Goal: Transaction & Acquisition: Purchase product/service

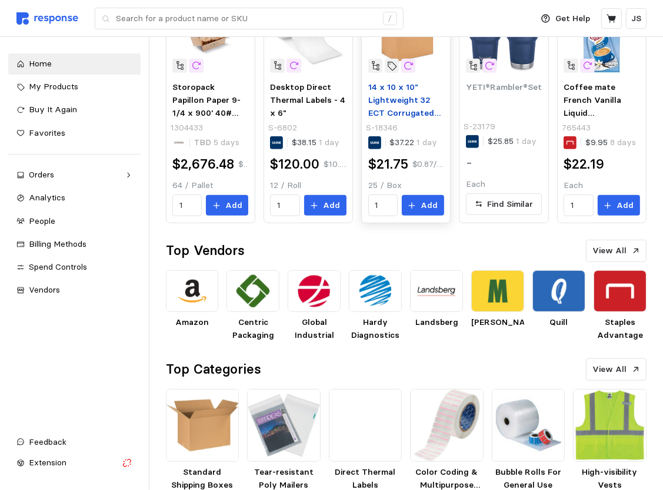
scroll to position [439, 0]
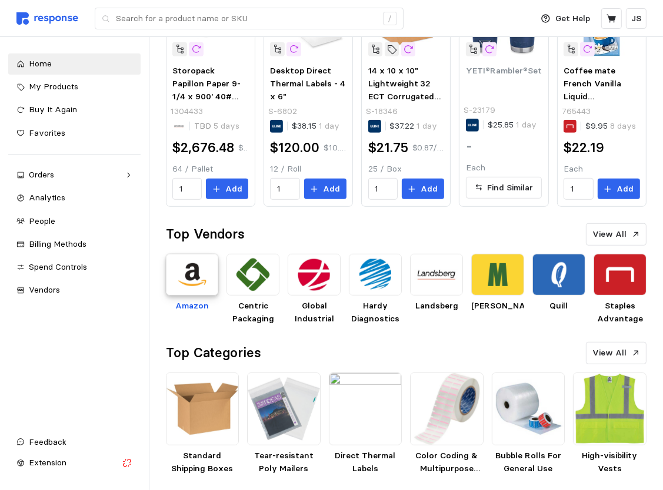
click at [202, 286] on img at bounding box center [192, 275] width 53 height 42
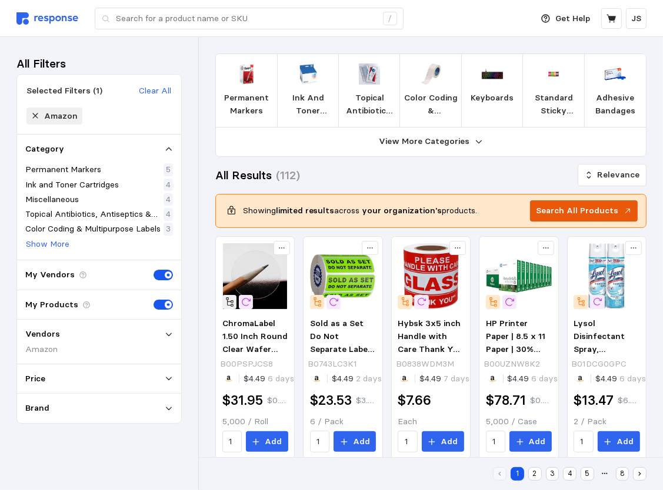
click at [603, 209] on p "Search All Products" at bounding box center [577, 211] width 82 height 13
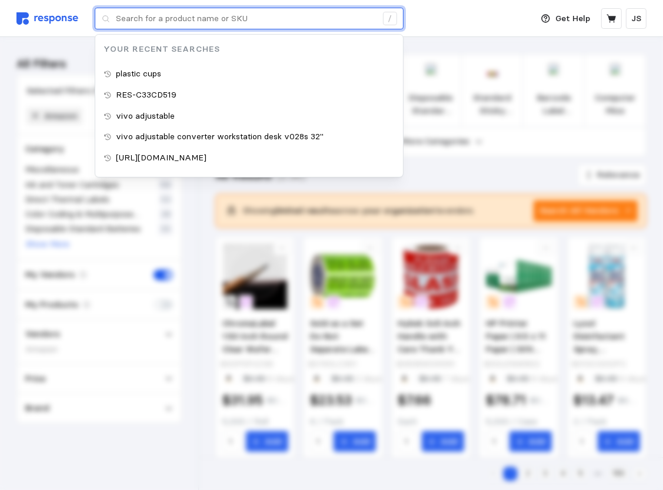
click at [226, 14] on input "text" at bounding box center [246, 18] width 260 height 21
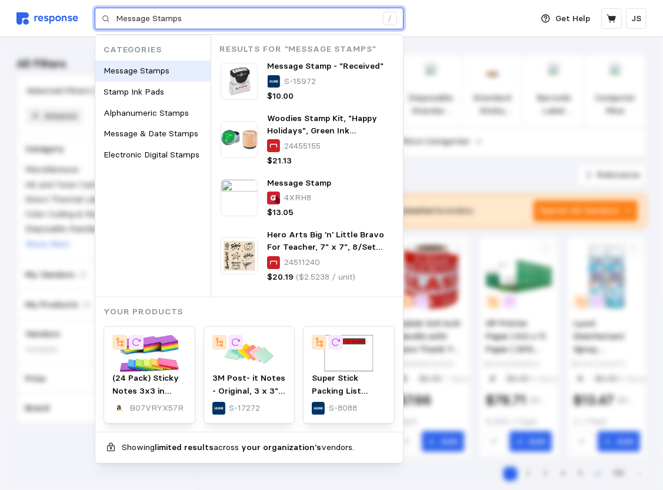
click at [137, 70] on span "Message Stamps" at bounding box center [136, 70] width 66 height 11
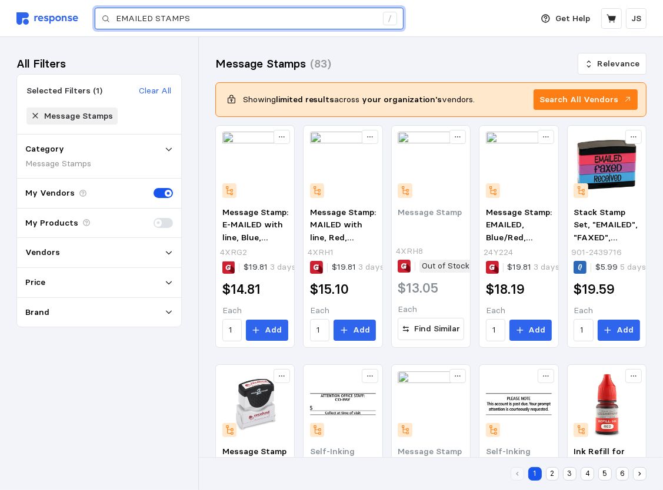
type input "EMAILED STAMPS"
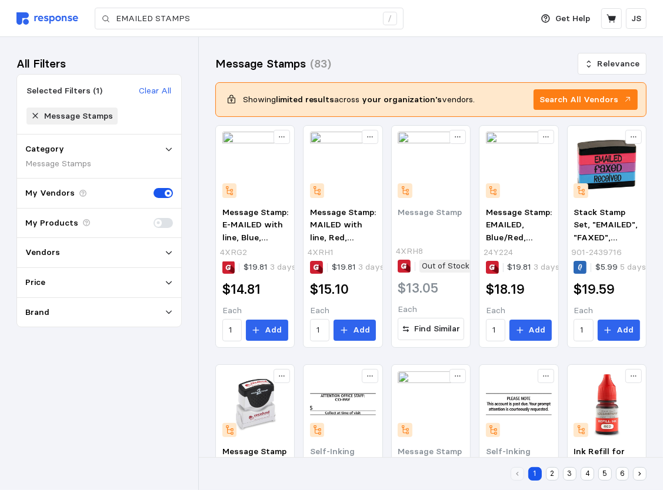
click at [170, 252] on icon at bounding box center [169, 254] width 6 height 4
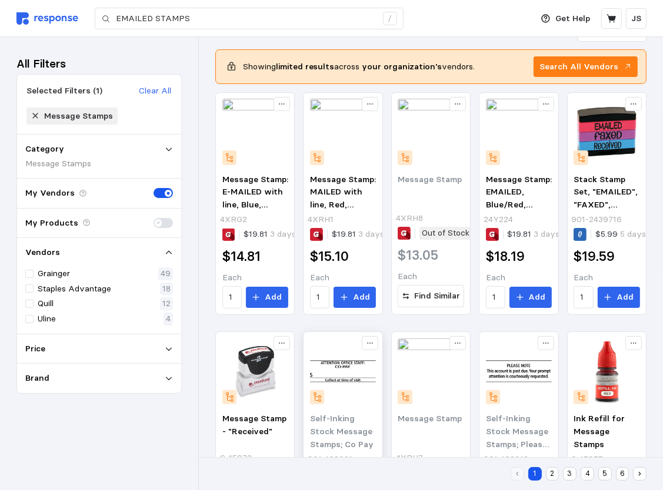
scroll to position [33, 0]
click at [621, 67] on button "Search All Vendors" at bounding box center [585, 66] width 104 height 21
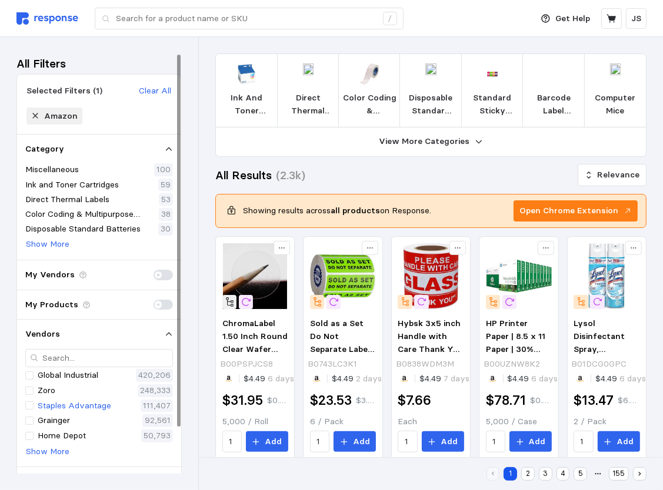
scroll to position [51, 0]
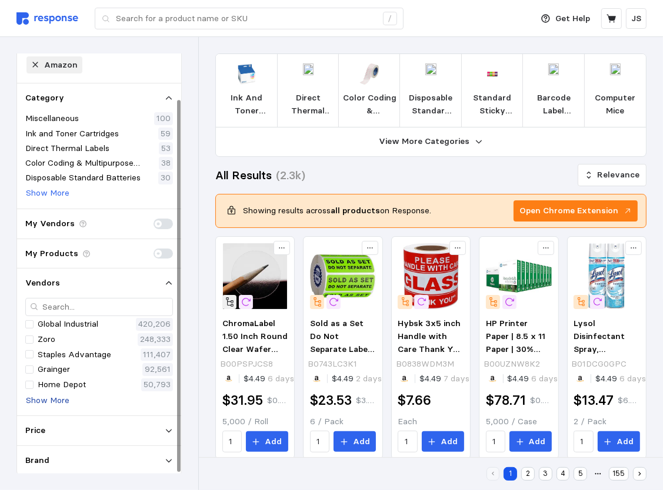
click at [52, 399] on p "Show More" at bounding box center [48, 400] width 44 height 13
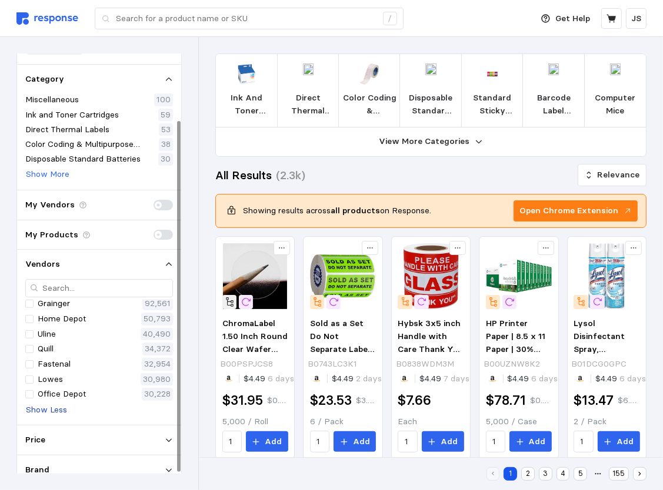
scroll to position [80, 0]
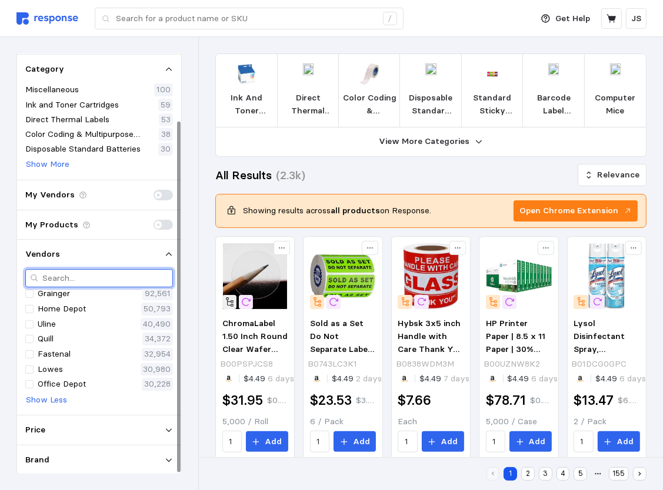
click at [72, 280] on input "text" at bounding box center [105, 278] width 126 height 17
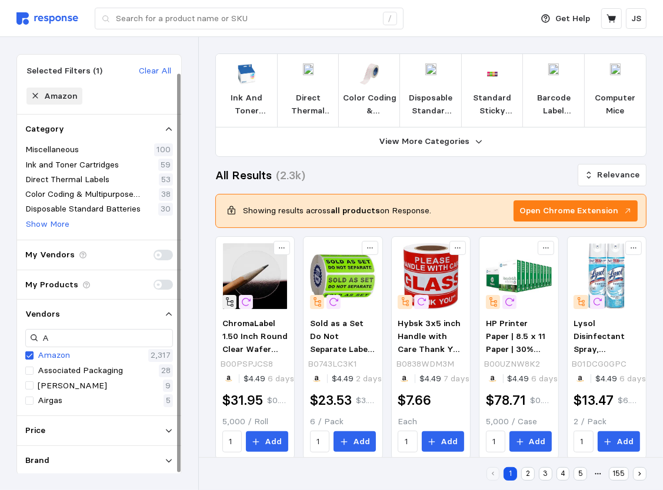
click at [50, 354] on p "Amazon" at bounding box center [54, 355] width 32 height 13
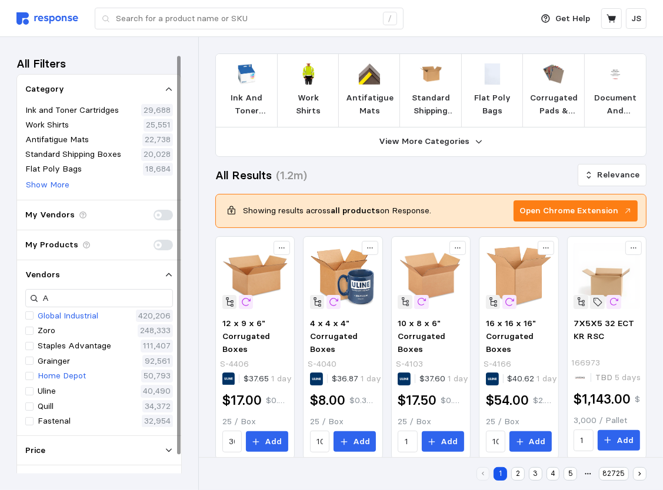
scroll to position [20, 0]
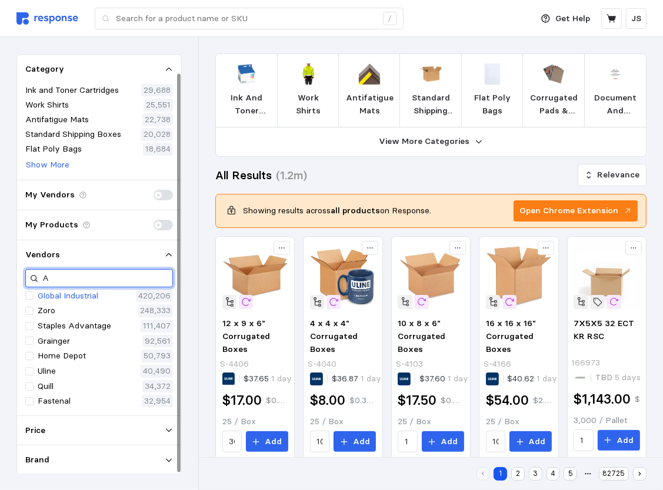
click at [62, 279] on input "A" at bounding box center [105, 278] width 126 height 17
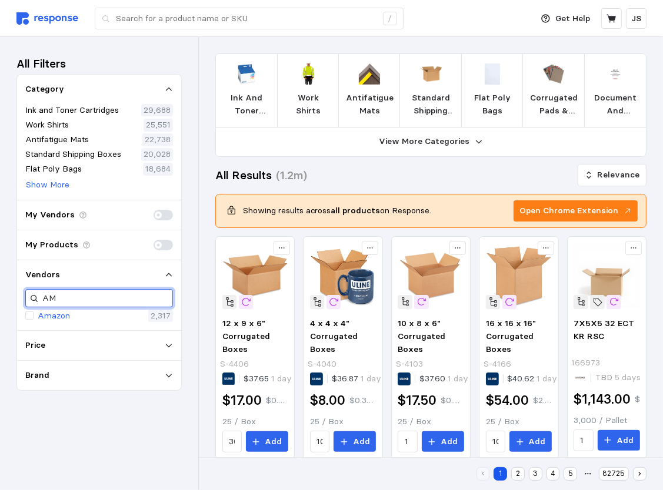
scroll to position [0, 0]
type input "AMAZ"
click at [28, 314] on div at bounding box center [29, 316] width 8 height 8
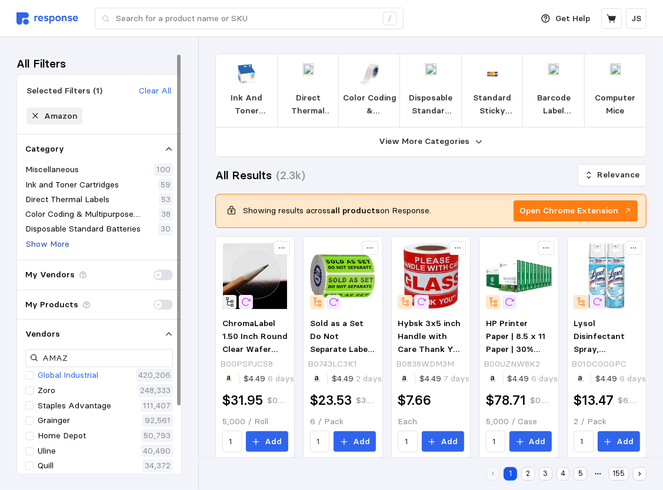
click at [53, 247] on p "Show More" at bounding box center [48, 244] width 44 height 13
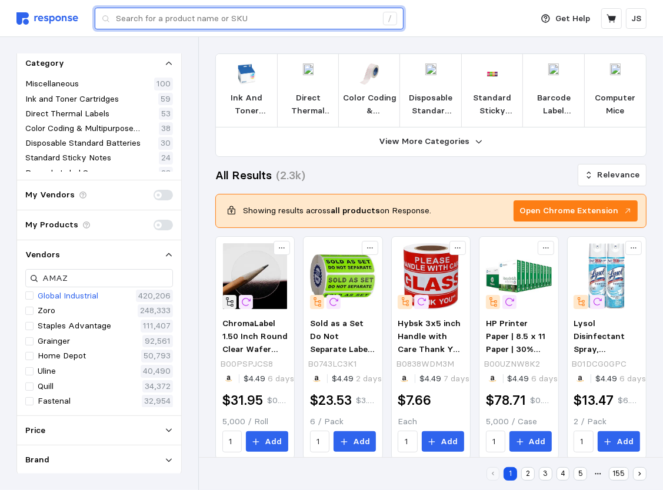
click at [275, 22] on input "text" at bounding box center [246, 18] width 260 height 21
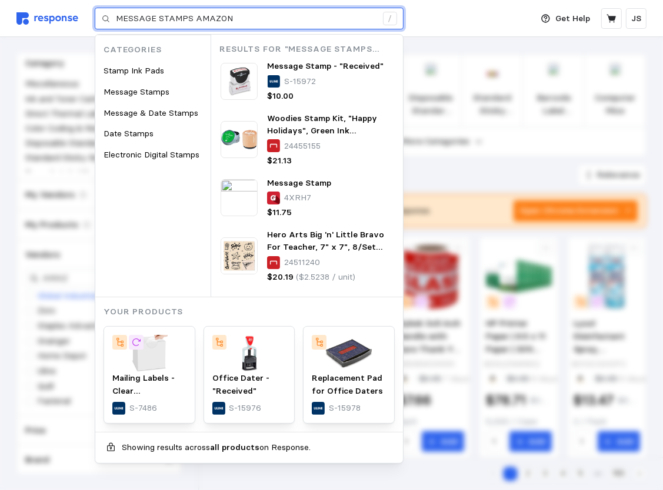
type input "MESSAGE STAMPS AMAZON"
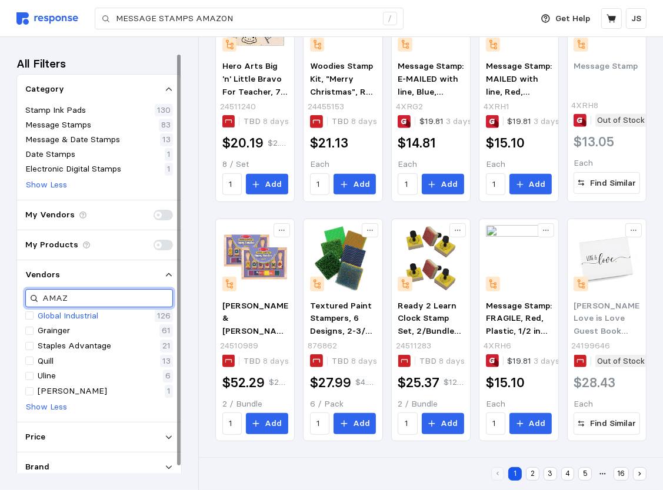
click at [73, 300] on input "AMAZ" at bounding box center [105, 298] width 126 height 17
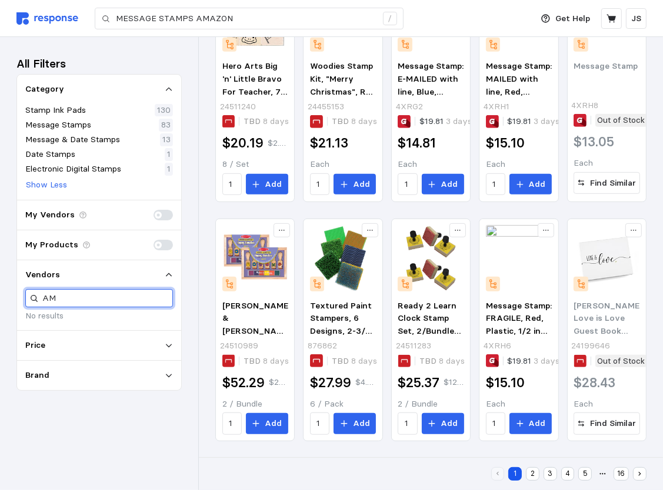
type input "A"
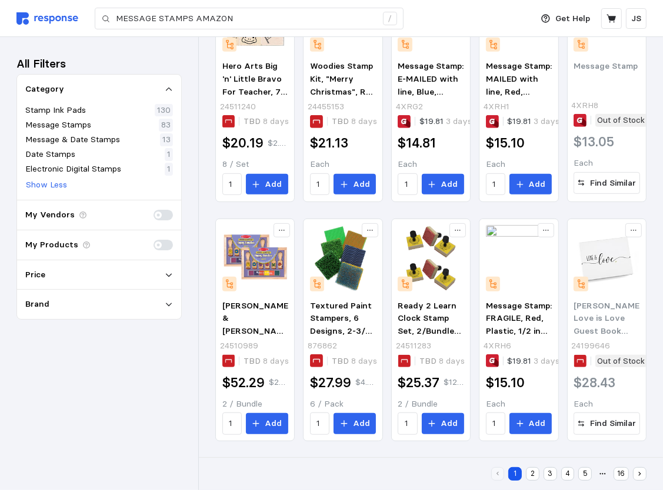
click at [173, 279] on div "Price" at bounding box center [99, 275] width 148 height 13
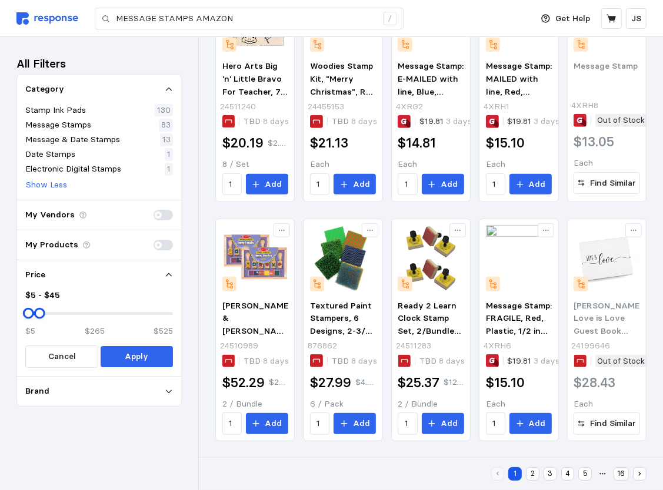
drag, startPoint x: 169, startPoint y: 314, endPoint x: 38, endPoint y: 312, distance: 130.5
click at [38, 312] on div at bounding box center [39, 313] width 11 height 11
click at [127, 355] on p "Apply" at bounding box center [137, 356] width 24 height 13
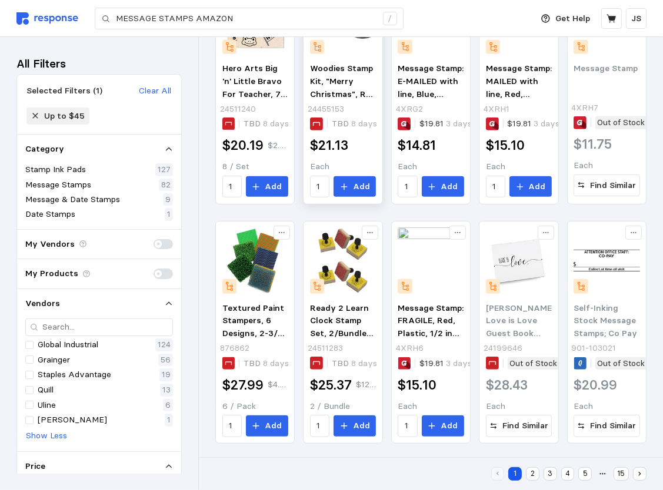
scroll to position [386, 0]
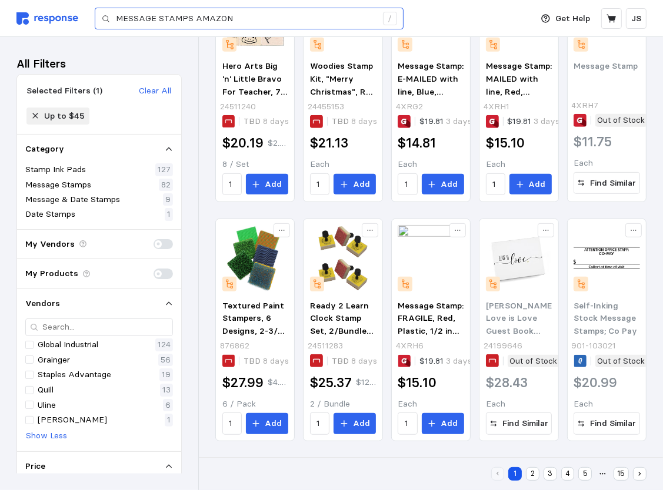
click at [114, 15] on div "MESSAGE STAMPS AMAZON /" at bounding box center [249, 19] width 309 height 22
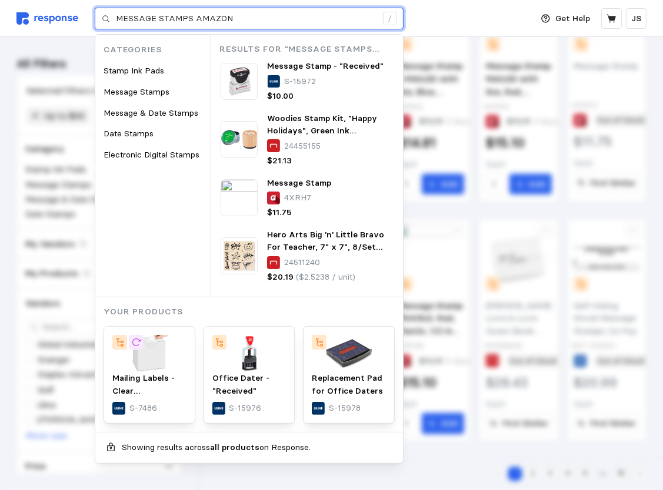
click at [116, 18] on input "MESSAGE STAMPS AMAZON" at bounding box center [246, 18] width 260 height 21
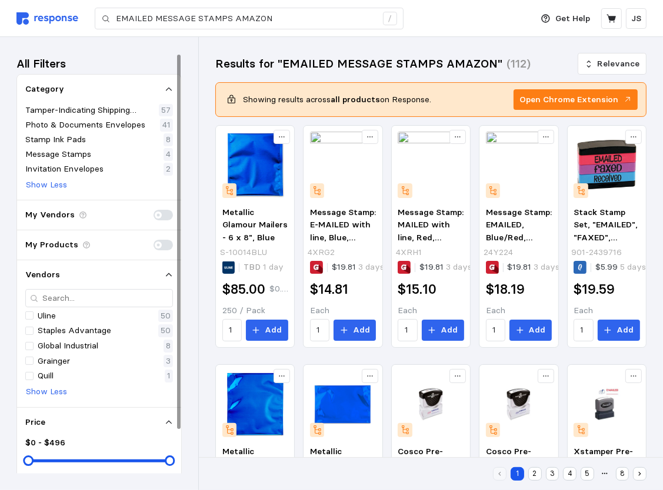
click at [168, 216] on span at bounding box center [168, 215] width 12 height 11
click at [153, 210] on input "checkbox" at bounding box center [153, 210] width 0 height 0
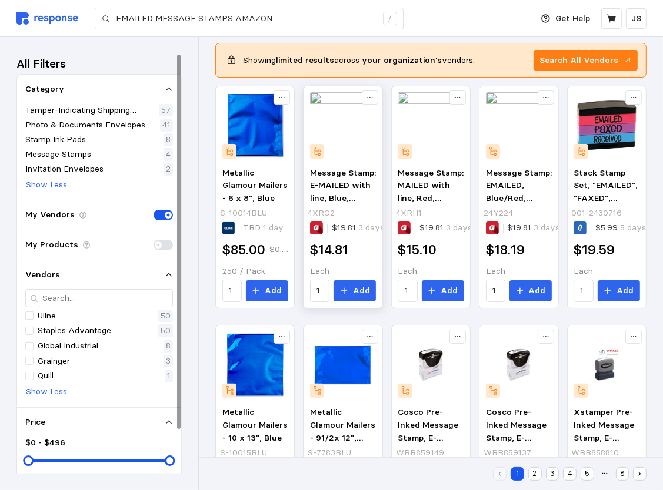
scroll to position [59, 0]
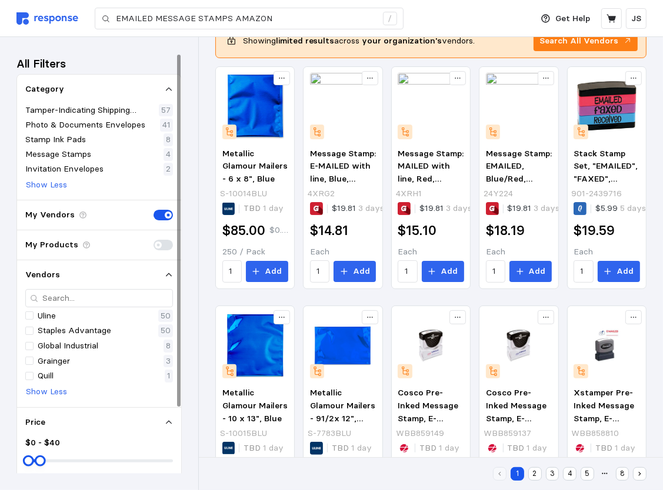
drag, startPoint x: 169, startPoint y: 463, endPoint x: 40, endPoint y: 455, distance: 129.6
click at [40, 456] on div at bounding box center [39, 461] width 11 height 11
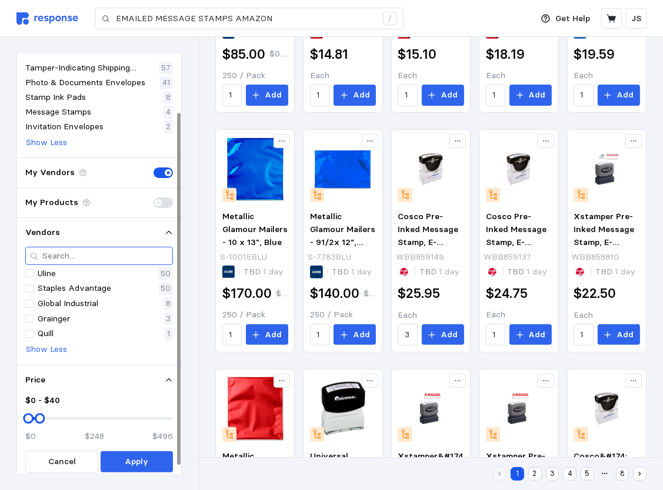
scroll to position [78, 0]
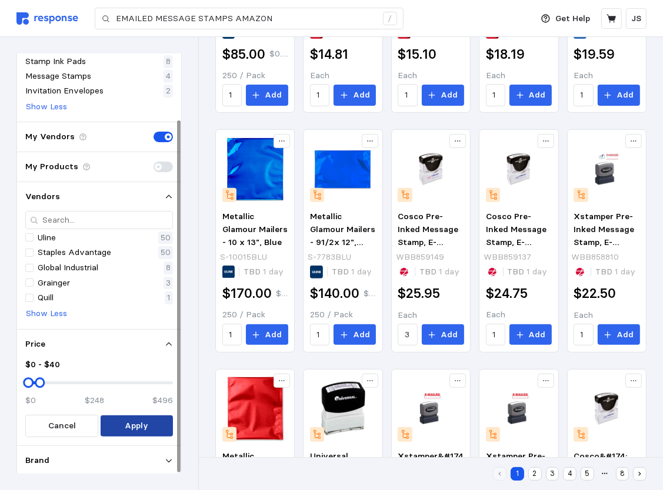
click at [126, 426] on p "Apply" at bounding box center [137, 426] width 24 height 13
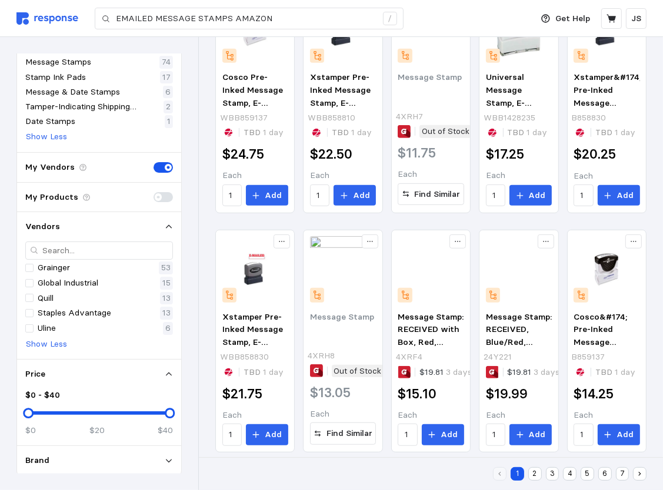
scroll to position [386, 0]
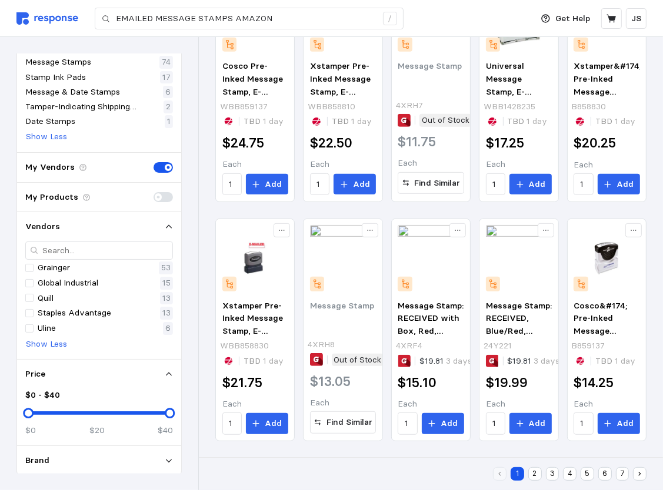
click at [534, 479] on button "2" at bounding box center [535, 474] width 14 height 14
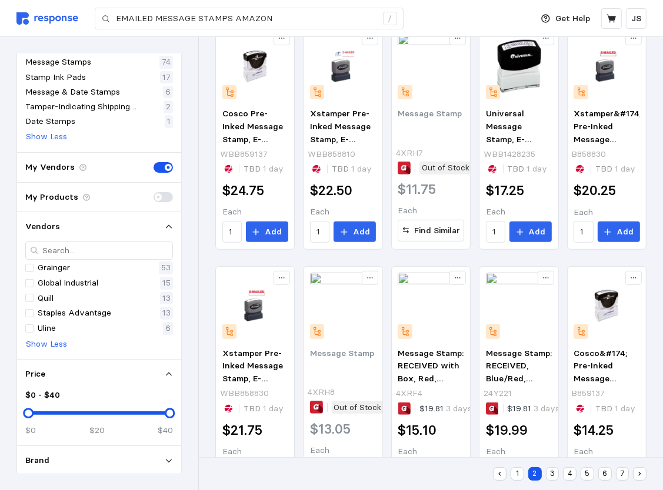
scroll to position [56, 0]
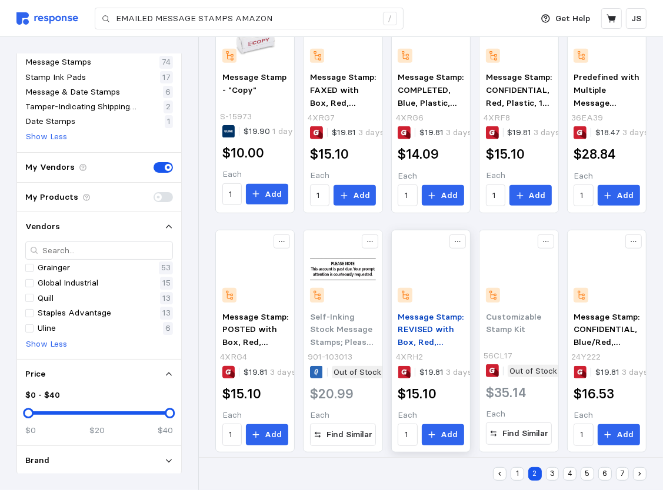
scroll to position [386, 0]
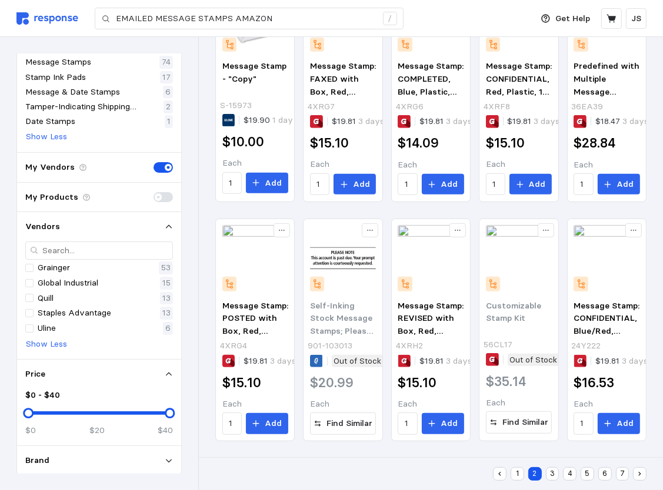
click at [549, 471] on button "3" at bounding box center [553, 474] width 14 height 14
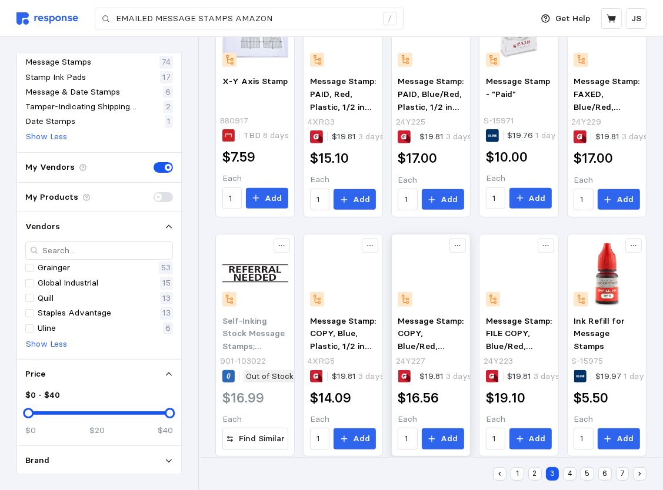
scroll to position [386, 0]
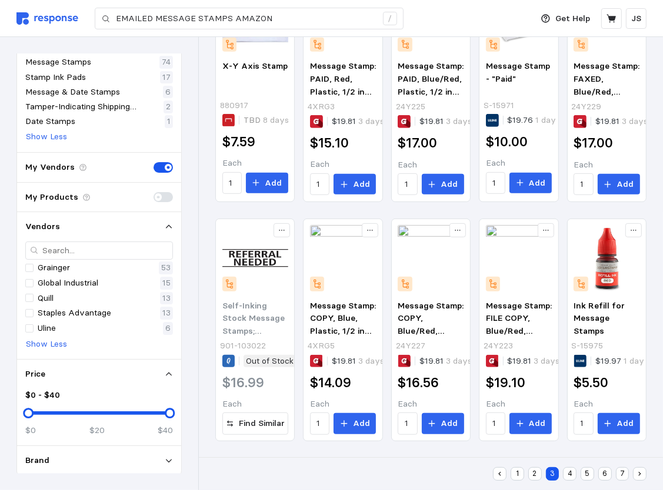
click at [570, 474] on button "4" at bounding box center [570, 474] width 14 height 14
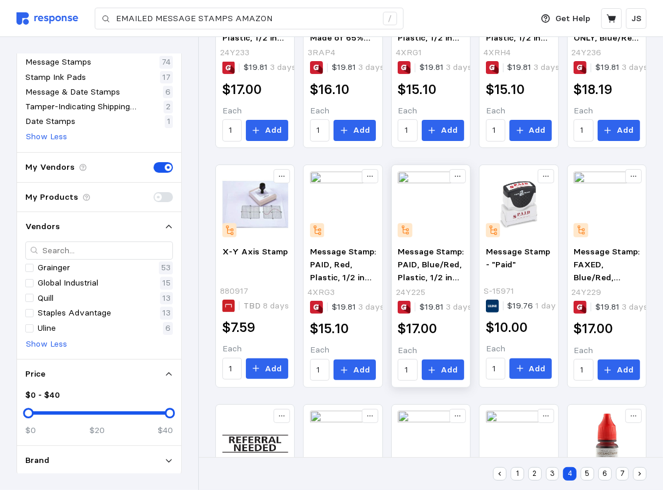
scroll to position [56, 0]
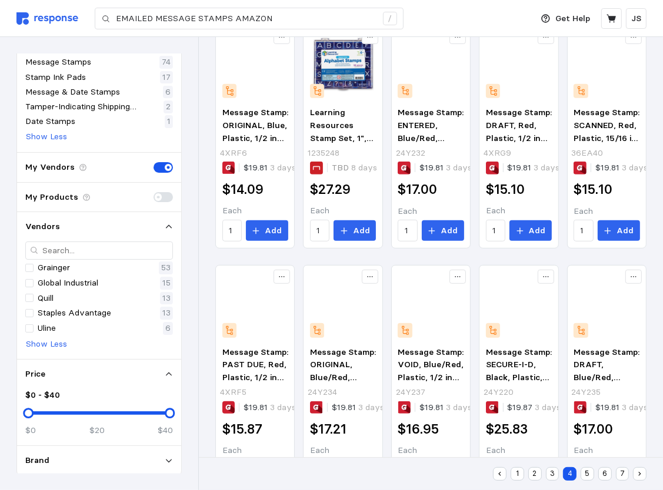
scroll to position [386, 0]
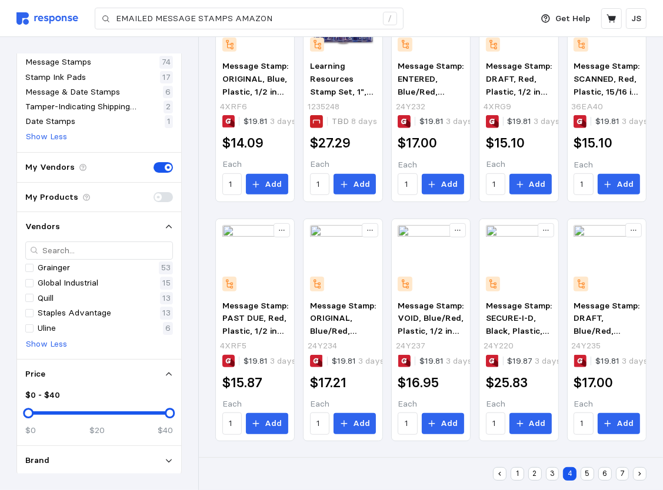
click at [513, 475] on button "1" at bounding box center [517, 474] width 14 height 14
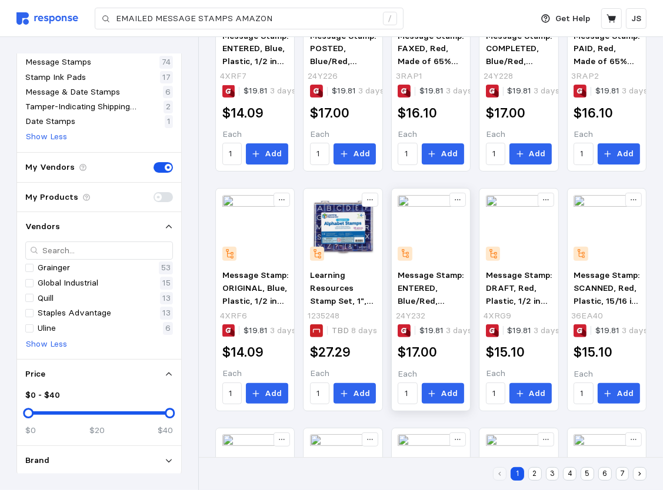
scroll to position [42, 0]
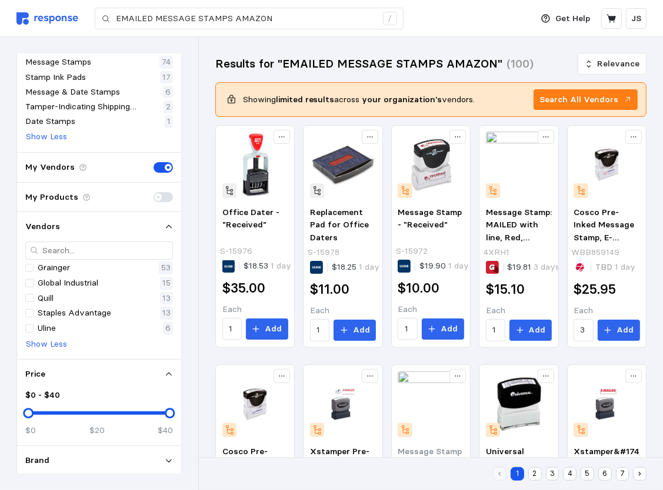
click at [21, 17] on img at bounding box center [47, 18] width 62 height 12
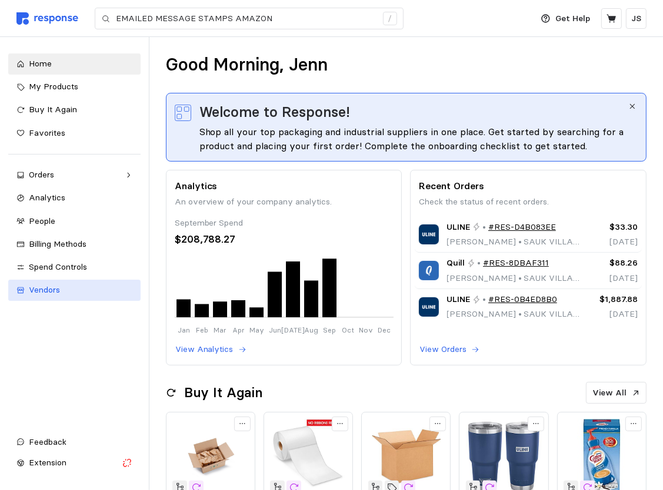
click at [53, 293] on span "Vendors" at bounding box center [44, 290] width 31 height 11
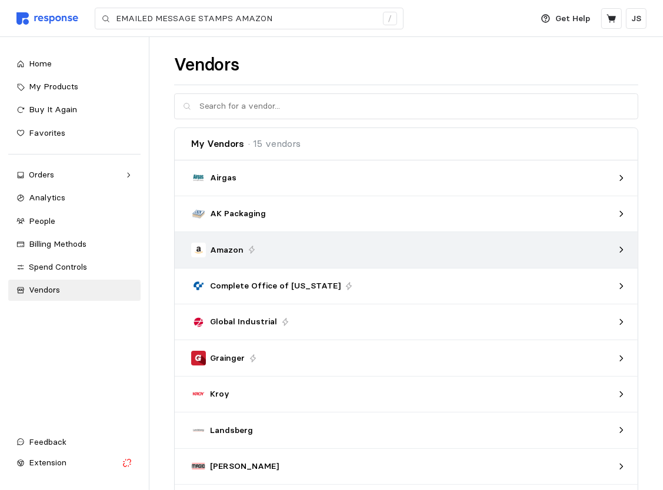
click at [419, 240] on div "Amazon" at bounding box center [402, 250] width 430 height 23
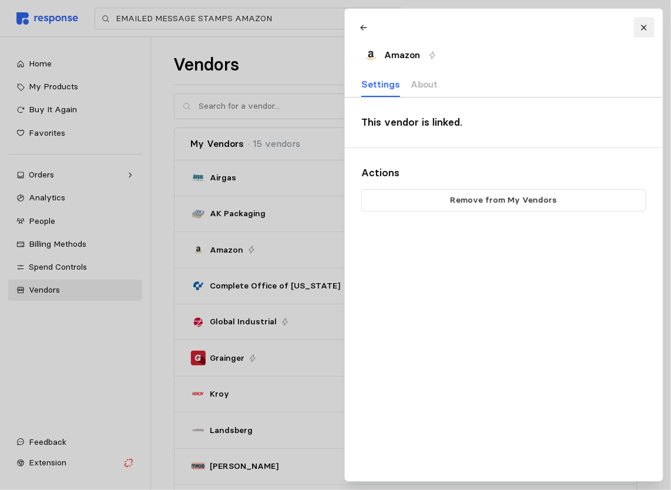
click at [643, 32] on button at bounding box center [644, 27] width 21 height 21
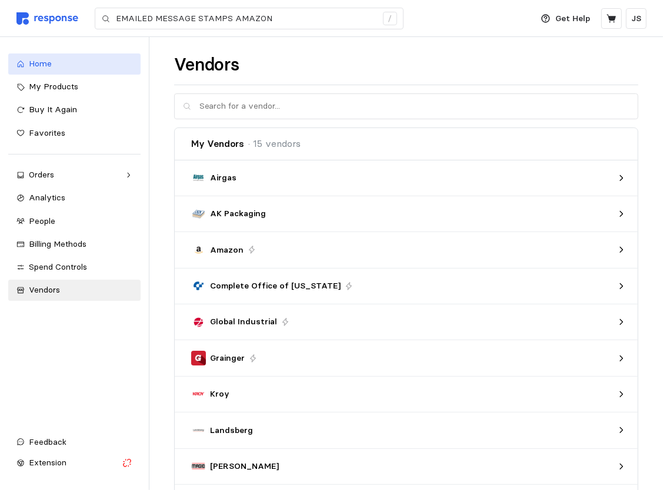
click at [21, 60] on icon at bounding box center [20, 64] width 8 height 8
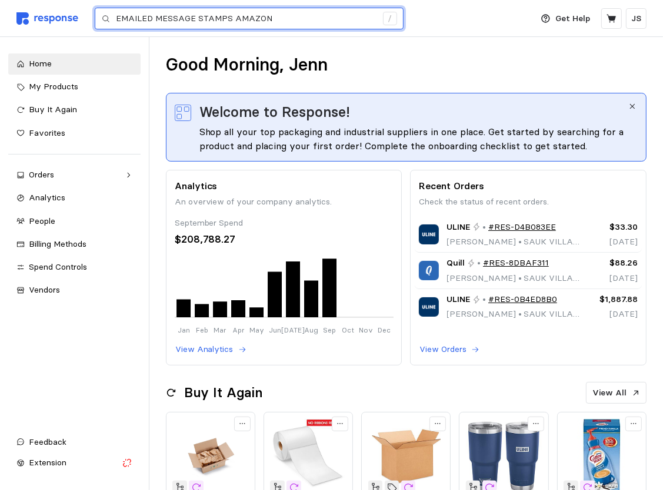
click at [280, 20] on input "EMAILED MESSAGE STAMPS AMAZON" at bounding box center [246, 18] width 260 height 21
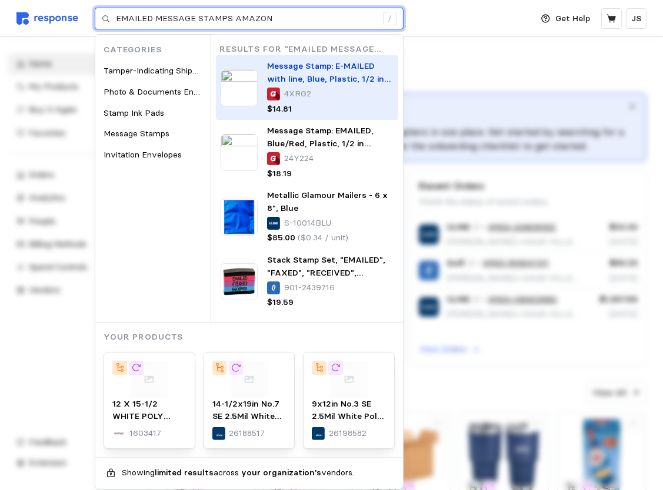
click at [293, 83] on span "Message Stamp: E-MAILED with line, Blue, Plastic, 1/2 in Imprint Area Ht" at bounding box center [328, 79] width 123 height 36
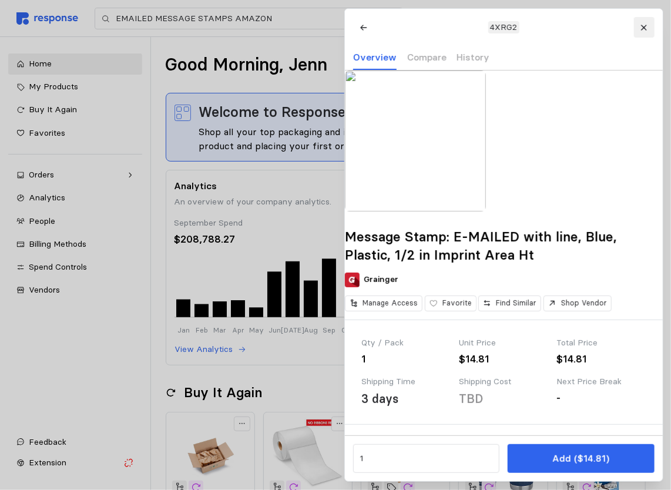
click at [643, 25] on icon at bounding box center [643, 27] width 5 height 5
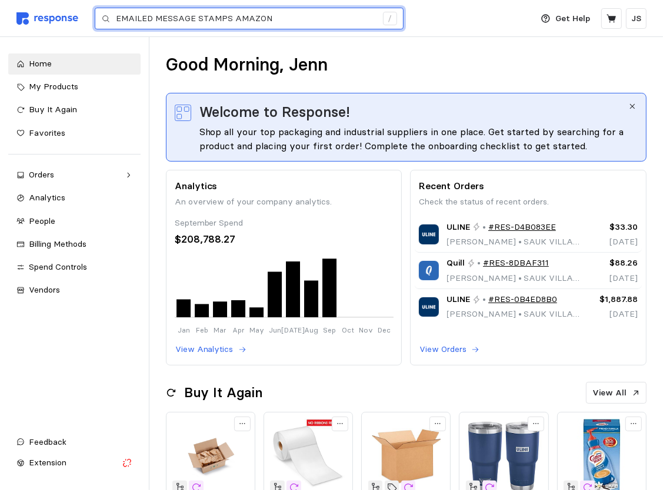
click at [273, 11] on input "EMAILED MESSAGE STAMPS AMAZON" at bounding box center [246, 18] width 260 height 21
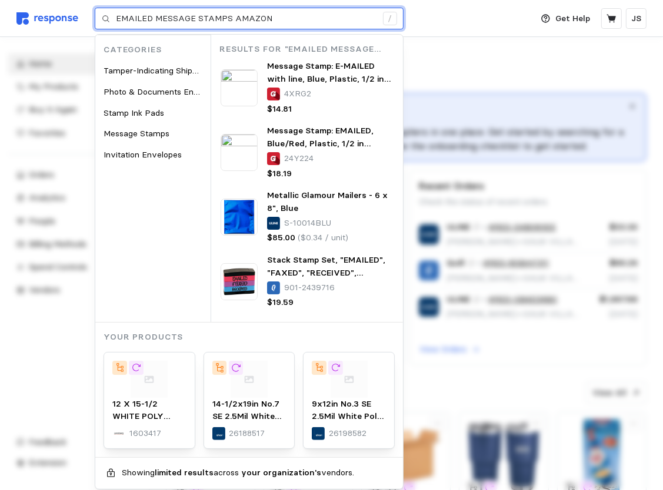
drag, startPoint x: 266, startPoint y: 18, endPoint x: 224, endPoint y: 13, distance: 42.6
click at [223, 13] on input "EMAILED MESSAGE STAMPS AMAZON" at bounding box center [246, 18] width 260 height 21
click at [266, 17] on input "EMAILED MESSAGE STAMPS AMAZON" at bounding box center [246, 18] width 260 height 21
drag, startPoint x: 266, startPoint y: 17, endPoint x: 230, endPoint y: 16, distance: 35.9
click at [230, 16] on input "EMAILED MESSAGE STAMPS AMAZON" at bounding box center [246, 18] width 260 height 21
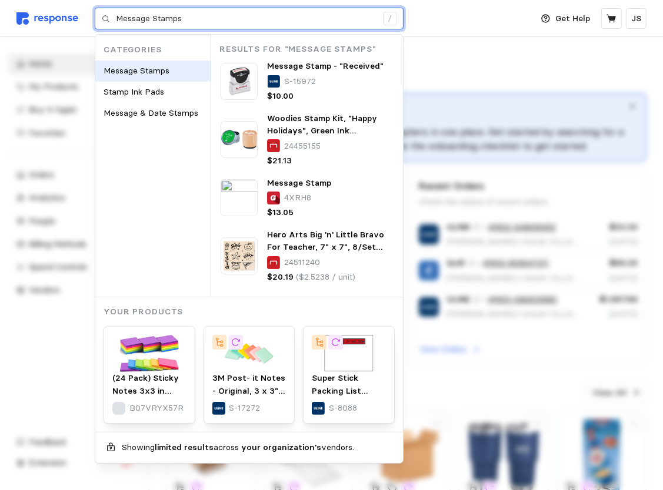
click at [143, 74] on span "Message Stamps" at bounding box center [136, 70] width 66 height 11
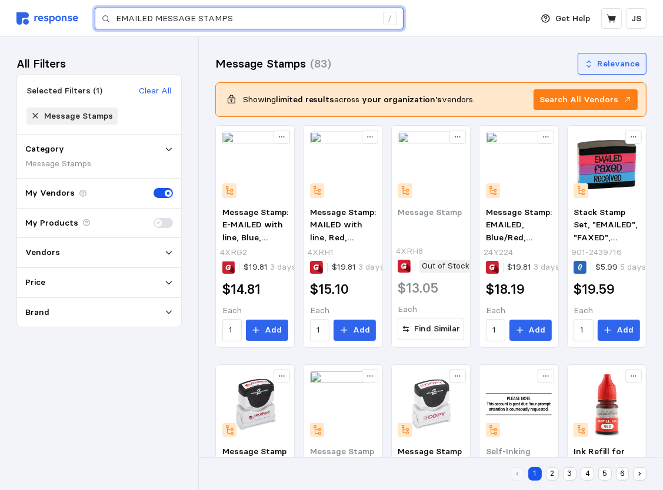
type input "EMAILED MESSAGE STAMPS"
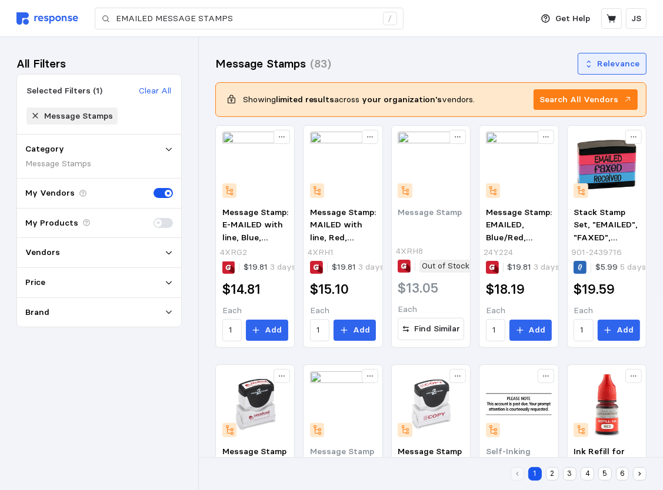
click at [642, 67] on button "Relevance" at bounding box center [611, 64] width 69 height 22
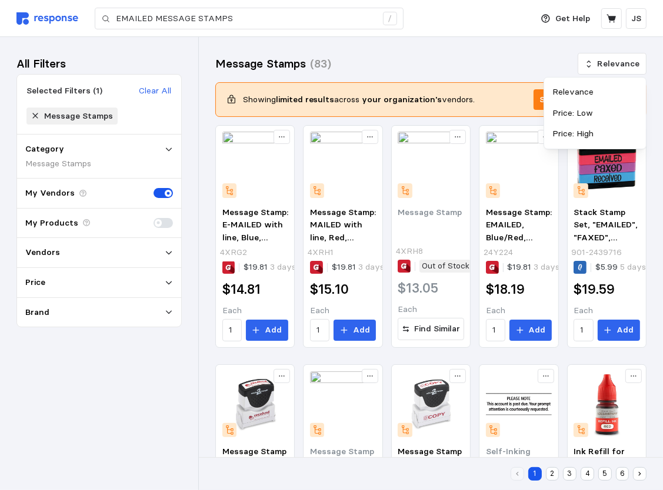
click at [577, 115] on p "Price: Low" at bounding box center [594, 113] width 85 height 13
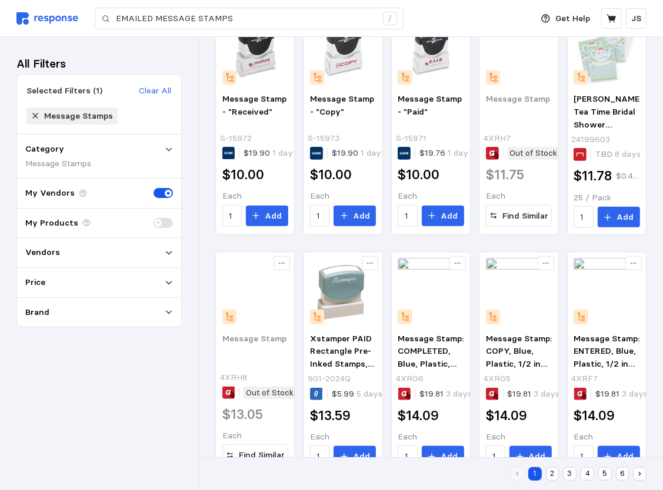
scroll to position [386, 0]
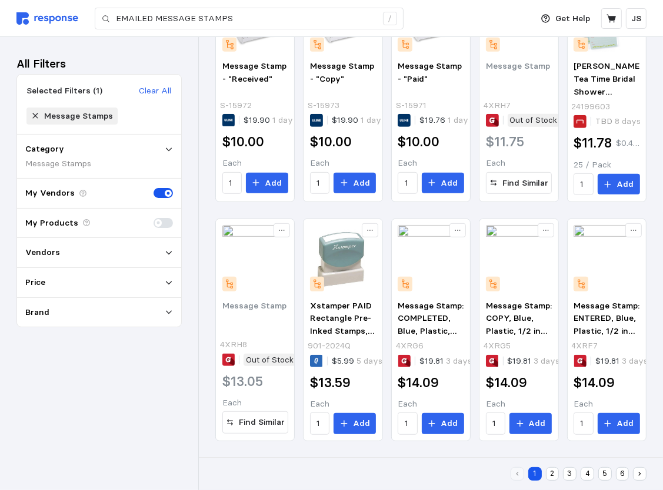
click at [165, 251] on icon at bounding box center [169, 253] width 8 height 8
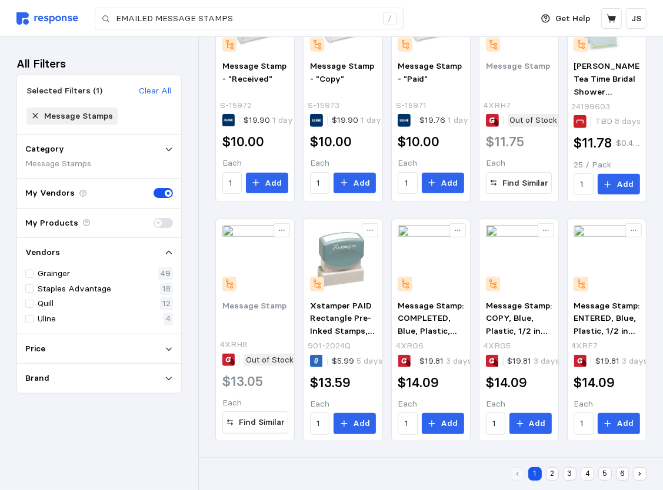
click at [548, 479] on button "2" at bounding box center [553, 474] width 14 height 14
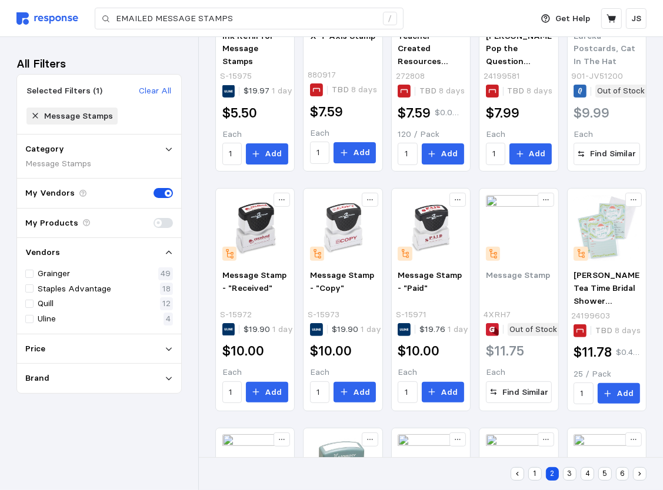
scroll to position [0, 0]
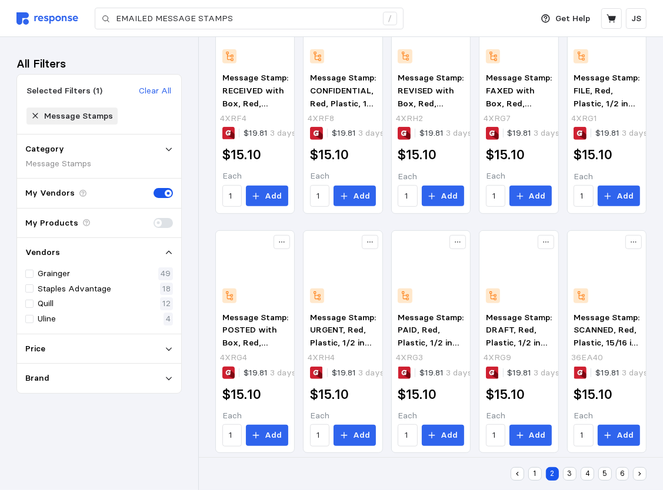
scroll to position [386, 0]
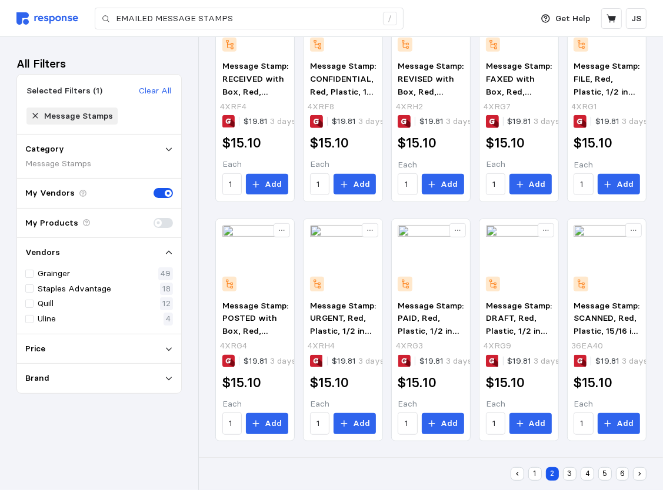
click at [566, 474] on button "3" at bounding box center [570, 474] width 14 height 14
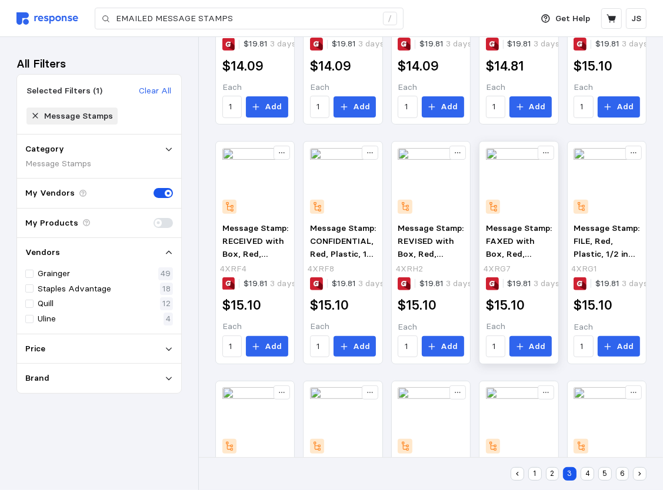
scroll to position [73, 0]
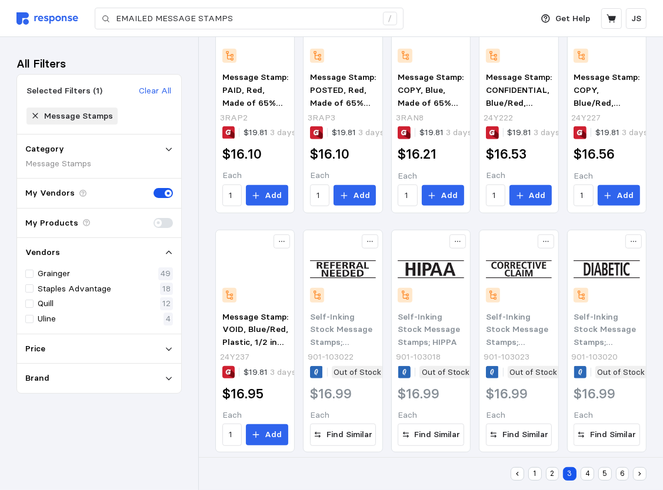
scroll to position [386, 0]
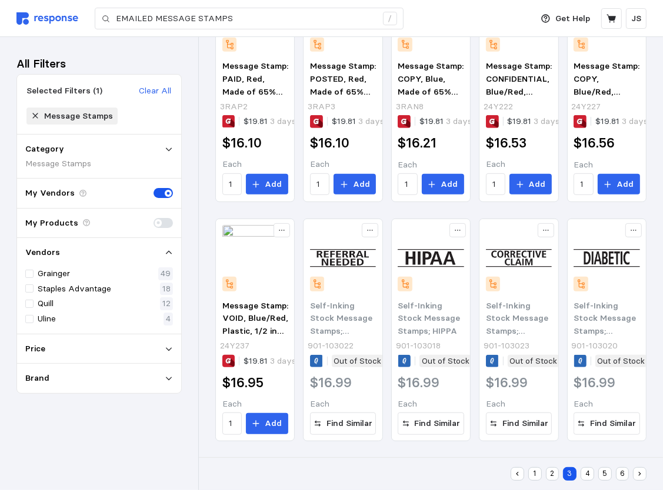
click at [584, 474] on button "4" at bounding box center [587, 474] width 14 height 14
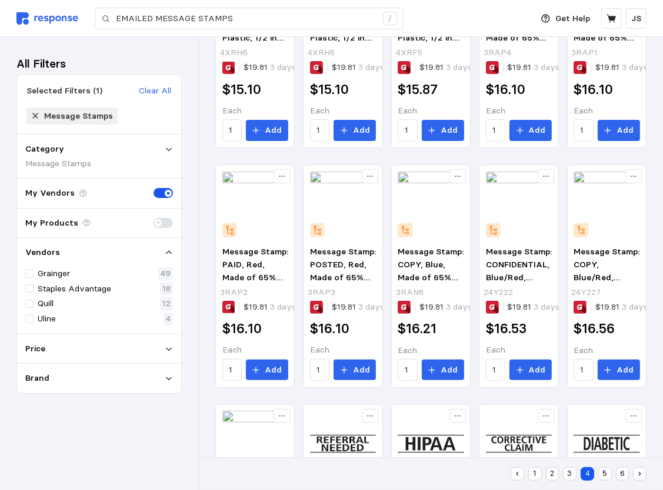
scroll to position [56, 0]
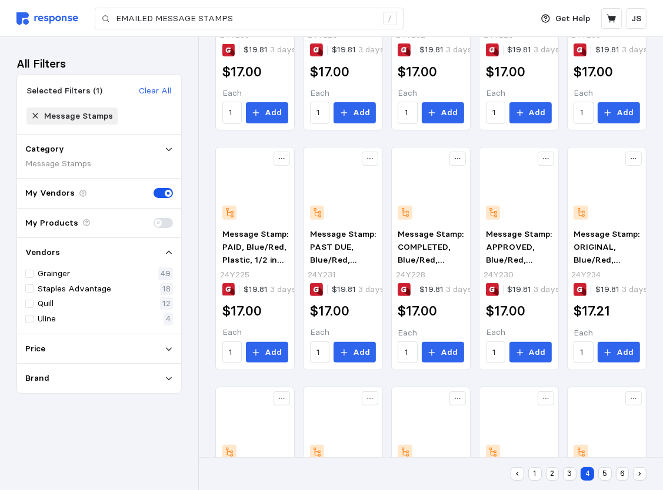
scroll to position [353, 0]
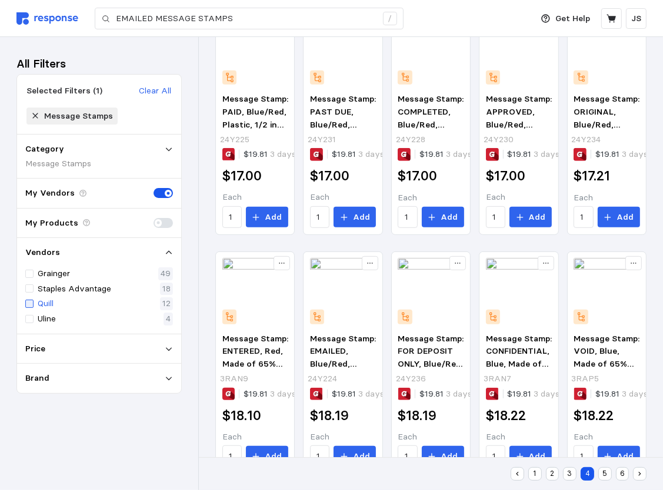
click at [31, 303] on div at bounding box center [29, 304] width 8 height 8
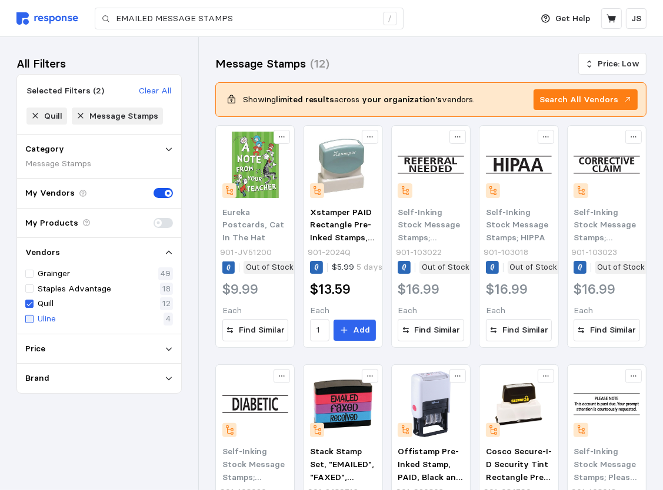
click at [26, 320] on div at bounding box center [29, 319] width 8 height 8
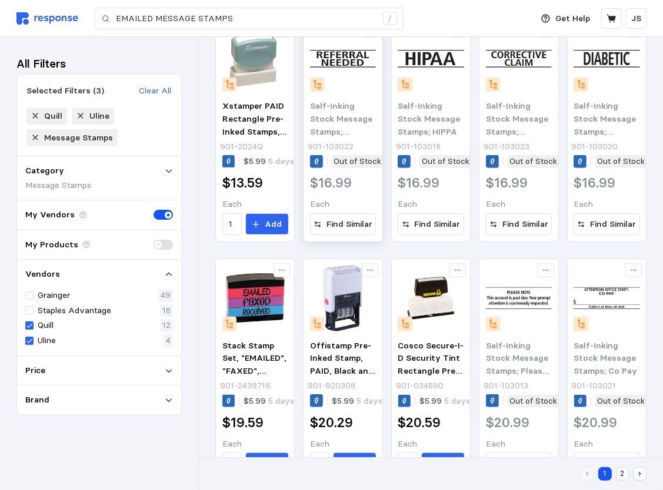
scroll to position [386, 0]
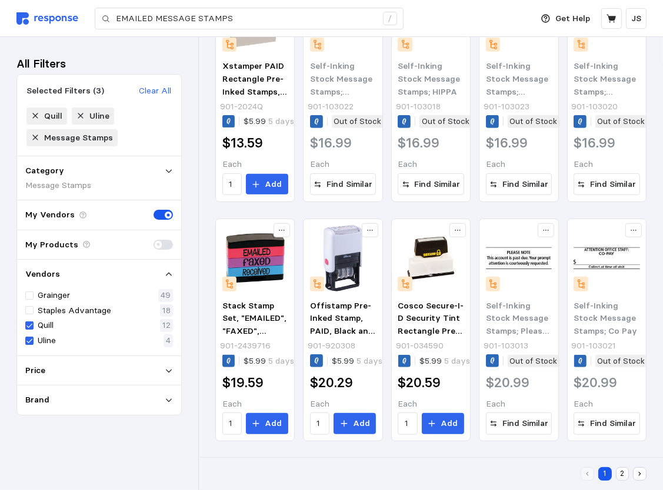
click at [621, 475] on button "2" at bounding box center [623, 474] width 14 height 14
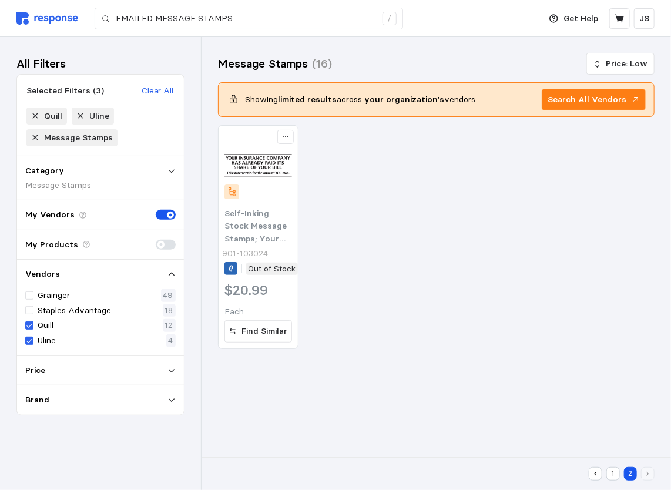
click at [171, 403] on icon at bounding box center [172, 400] width 8 height 8
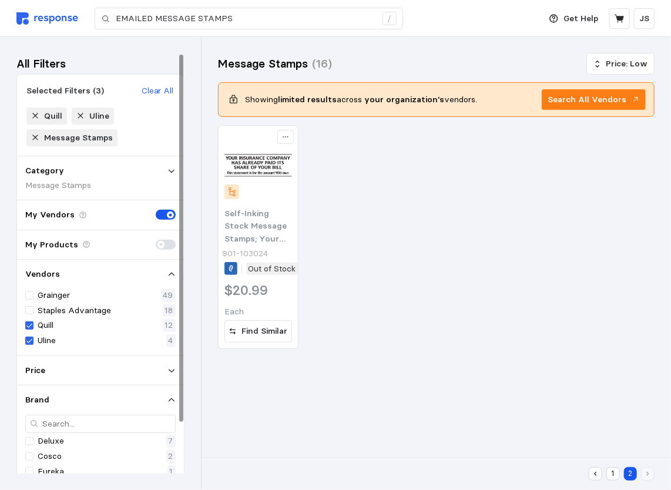
click at [175, 400] on icon at bounding box center [172, 400] width 8 height 8
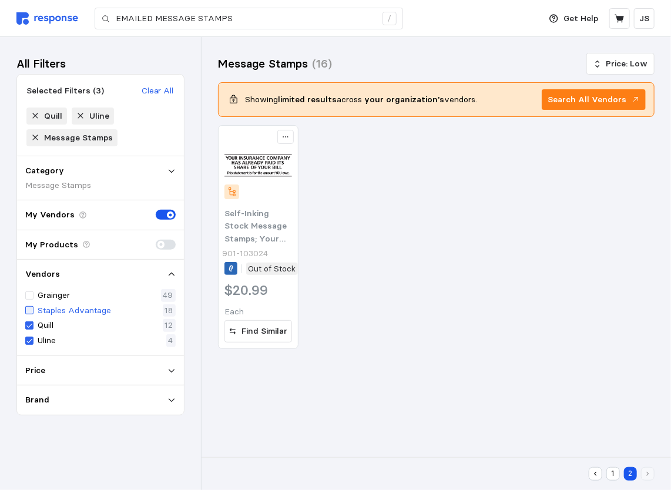
click at [31, 309] on div at bounding box center [29, 310] width 8 height 8
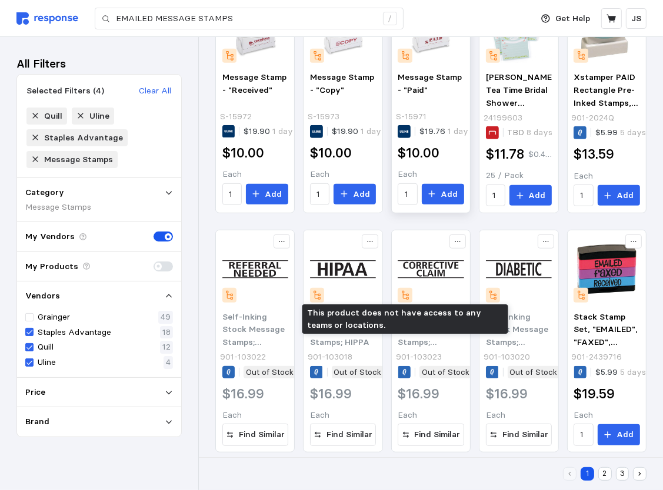
scroll to position [386, 0]
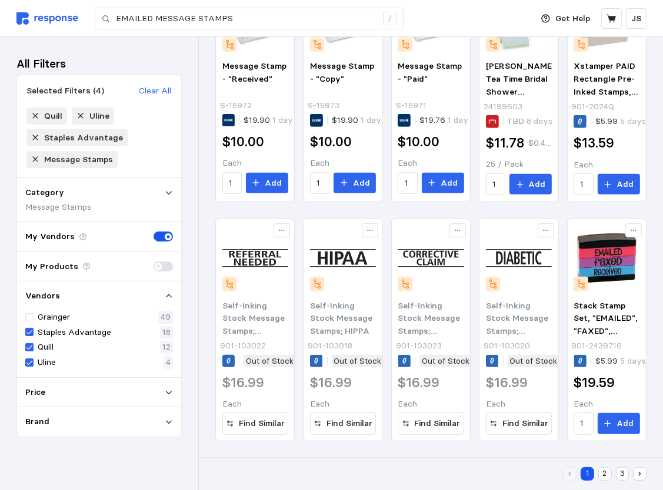
click at [604, 475] on button "2" at bounding box center [605, 474] width 14 height 14
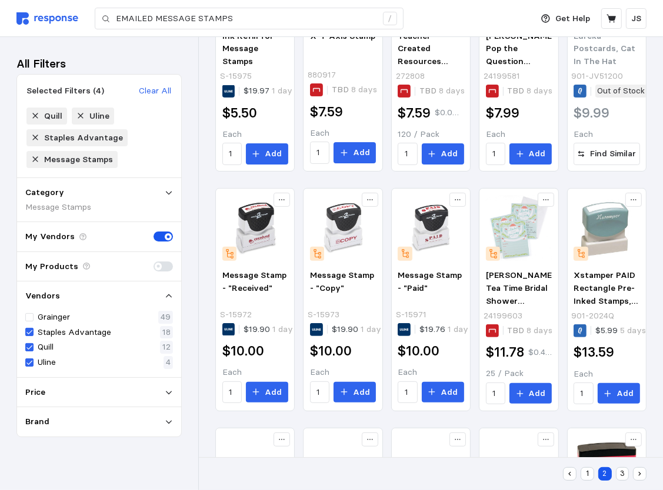
scroll to position [42, 0]
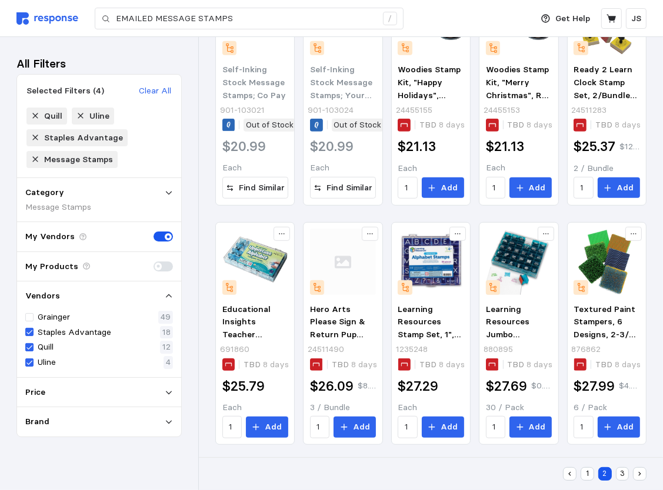
scroll to position [386, 0]
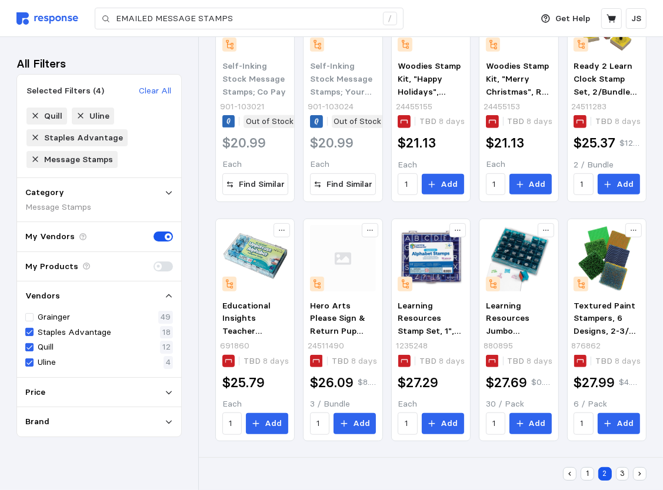
click at [622, 476] on button "3" at bounding box center [623, 474] width 14 height 14
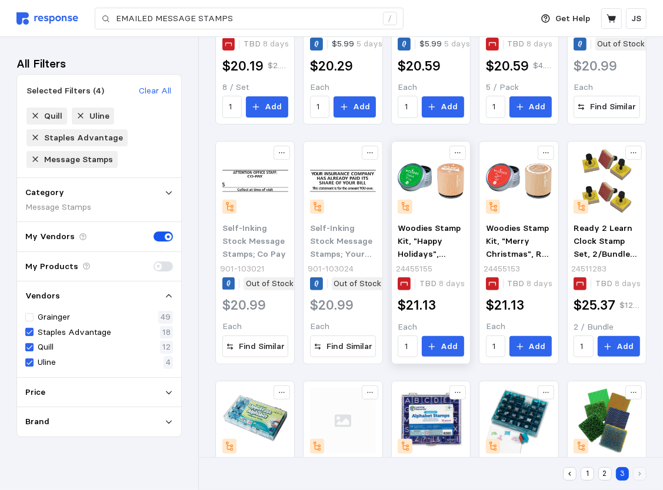
scroll to position [73, 0]
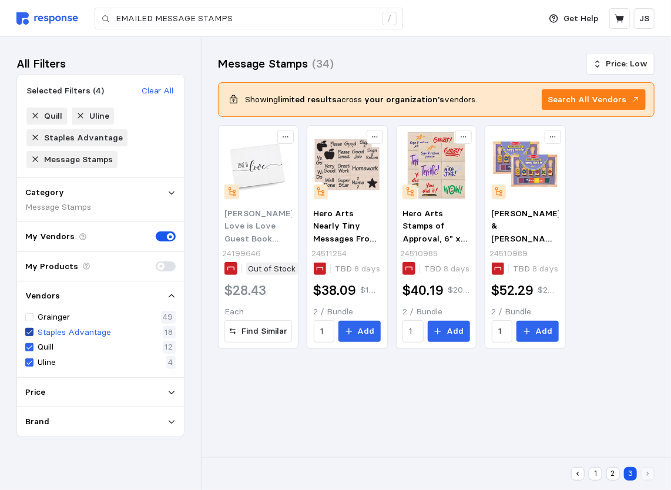
click at [30, 333] on icon at bounding box center [29, 332] width 7 height 8
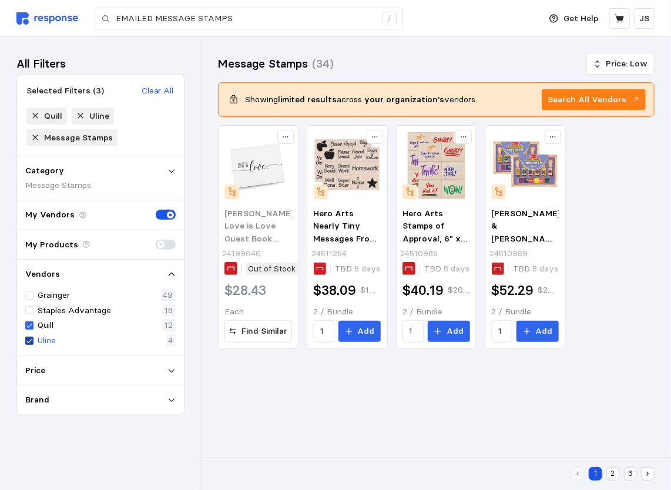
click at [29, 341] on icon at bounding box center [29, 341] width 6 height 4
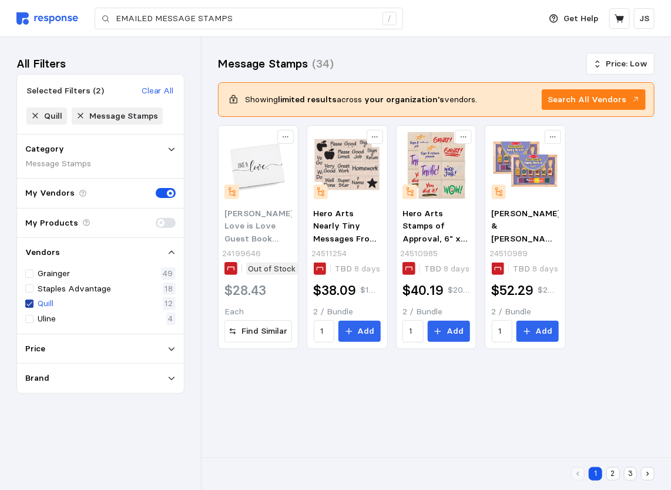
click at [30, 303] on icon at bounding box center [29, 304] width 6 height 4
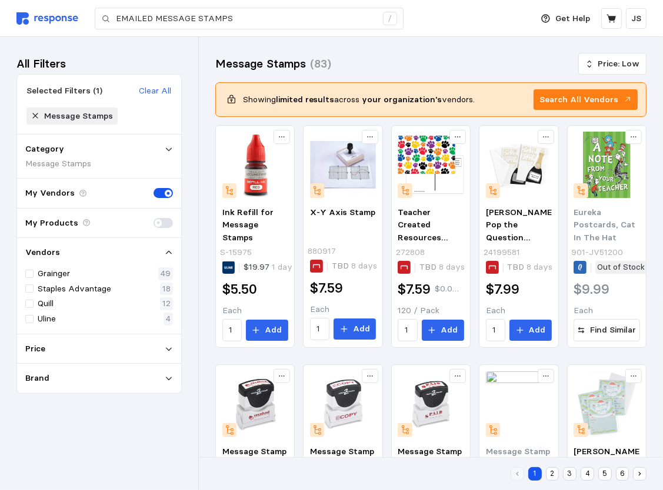
click at [168, 252] on icon at bounding box center [169, 253] width 8 height 8
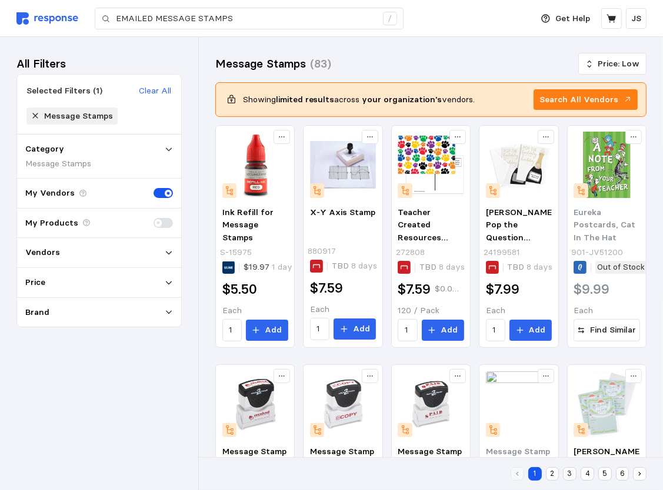
click at [168, 252] on icon at bounding box center [169, 253] width 8 height 8
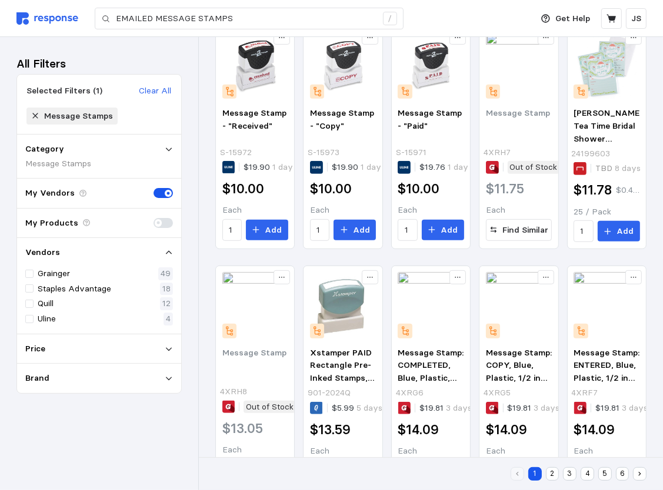
scroll to position [386, 0]
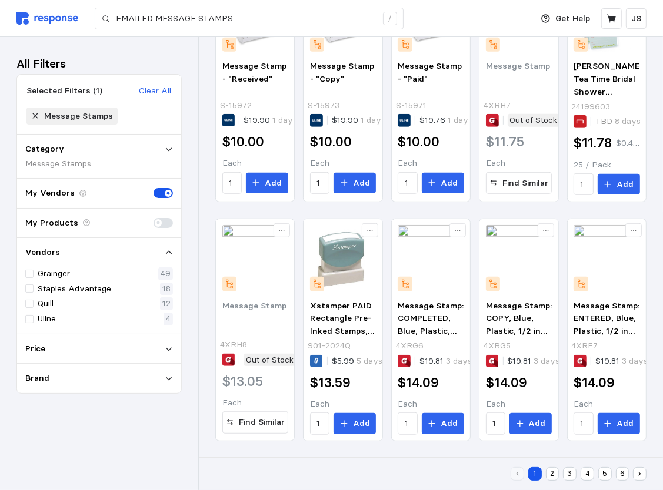
click at [549, 476] on button "2" at bounding box center [553, 474] width 14 height 14
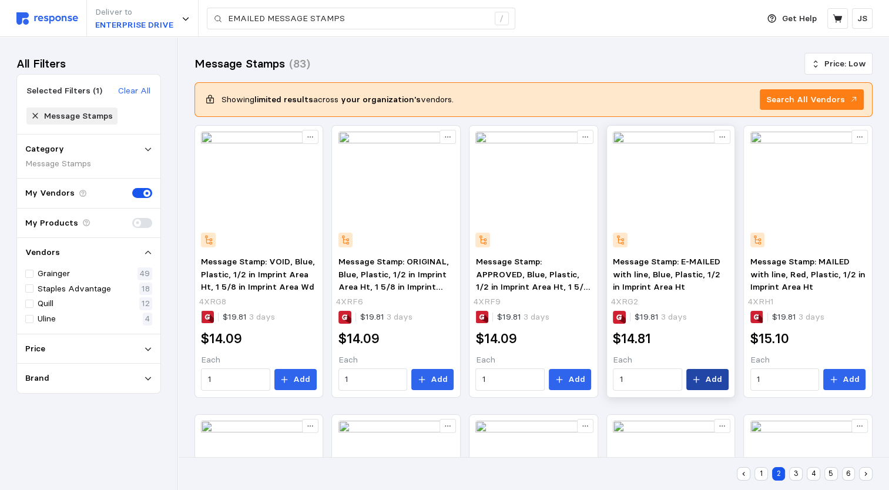
click at [671, 378] on p "Add" at bounding box center [713, 379] width 17 height 13
click at [671, 12] on button at bounding box center [838, 18] width 21 height 21
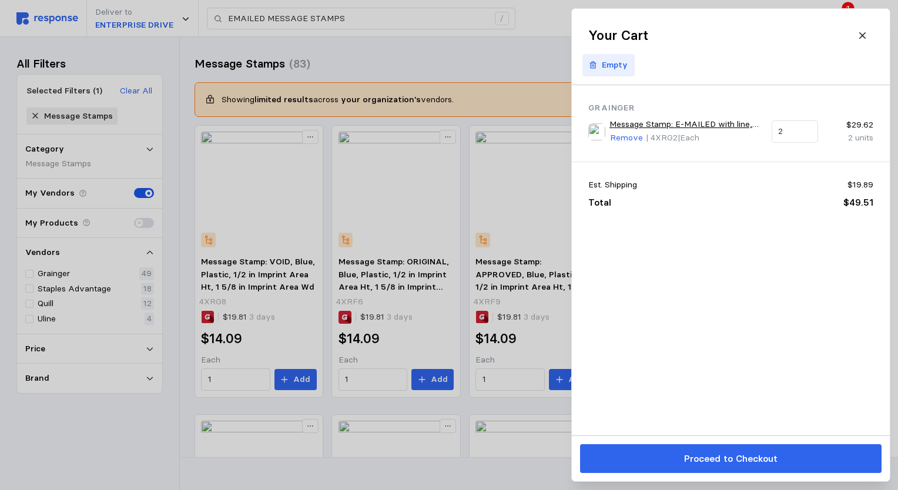
click at [618, 66] on p "Empty" at bounding box center [615, 65] width 26 height 13
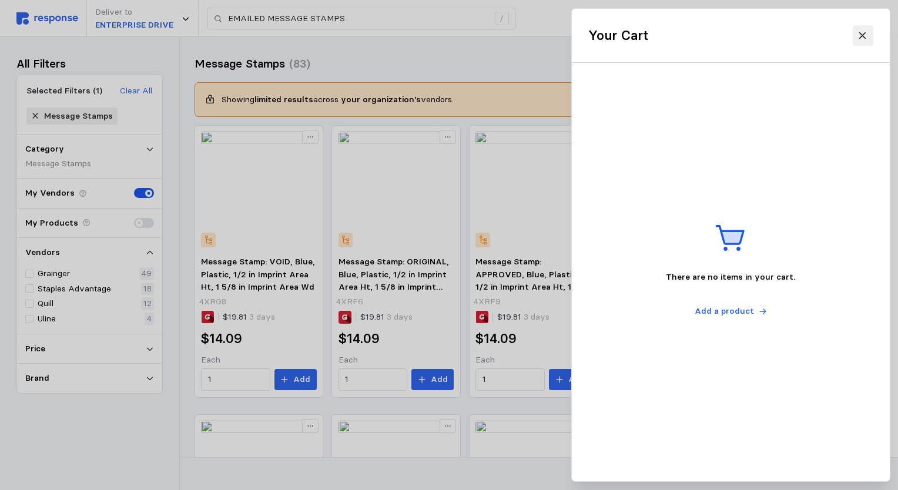
click at [671, 41] on button at bounding box center [862, 35] width 21 height 21
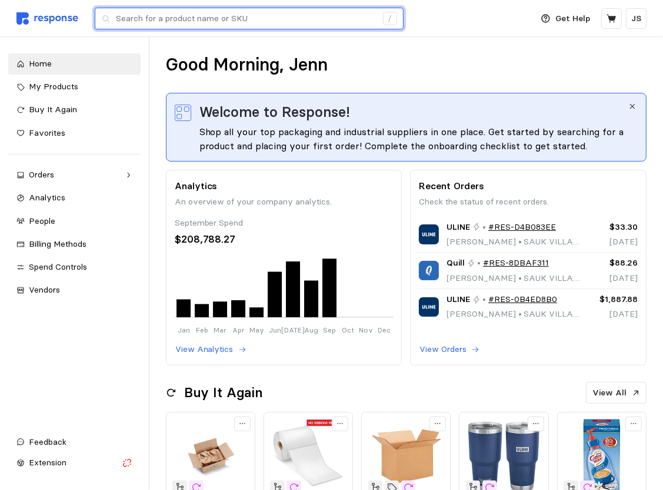
click at [240, 18] on input "text" at bounding box center [246, 18] width 260 height 21
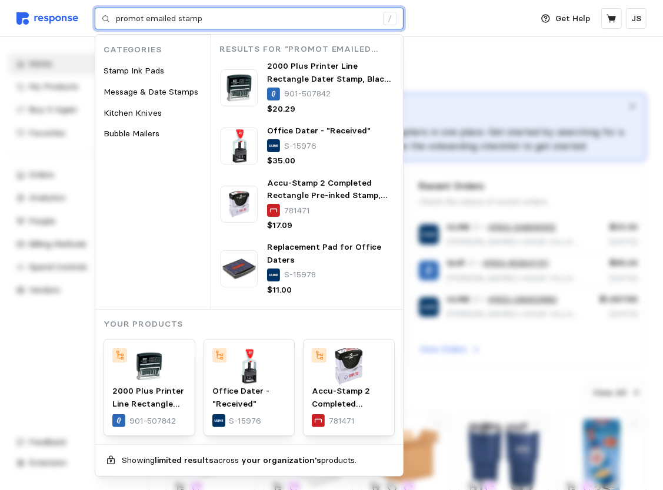
type input "promot emailed stamp"
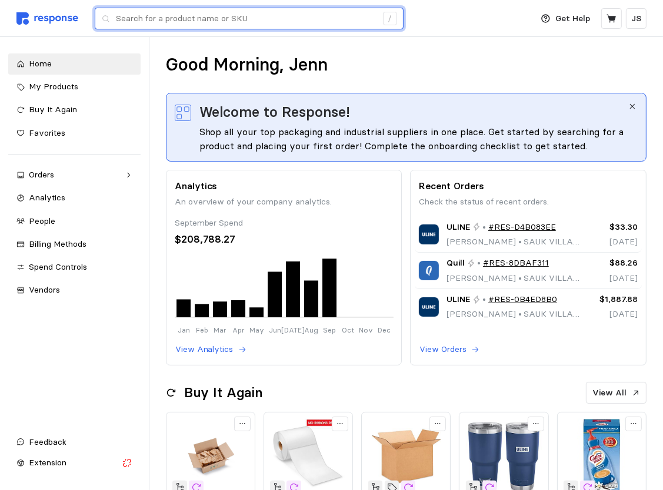
click at [230, 17] on input "text" at bounding box center [246, 18] width 260 height 21
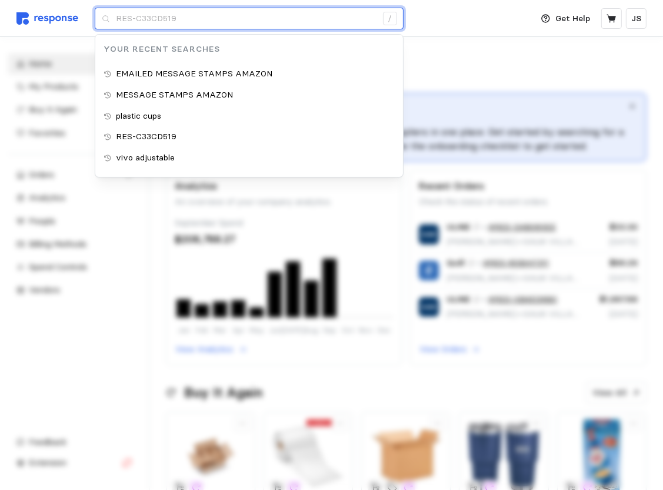
type input "vivo adjustable"
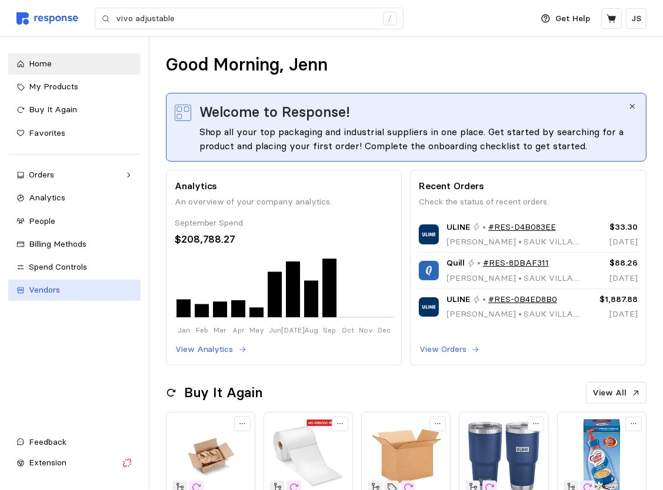
click at [40, 295] on span "Vendors" at bounding box center [44, 290] width 31 height 11
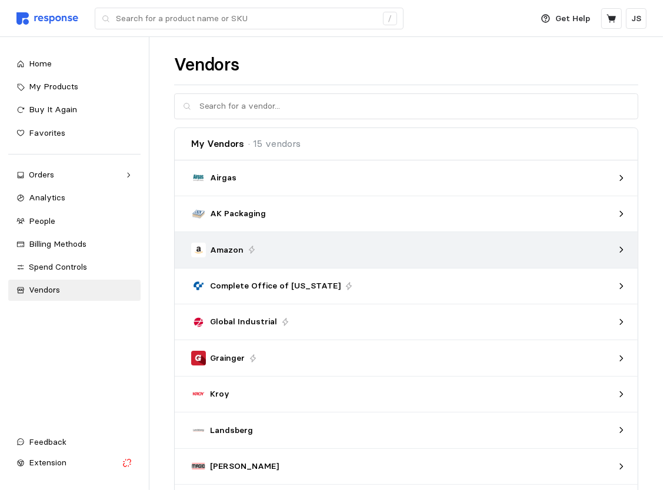
click at [223, 251] on p "Amazon" at bounding box center [227, 250] width 34 height 13
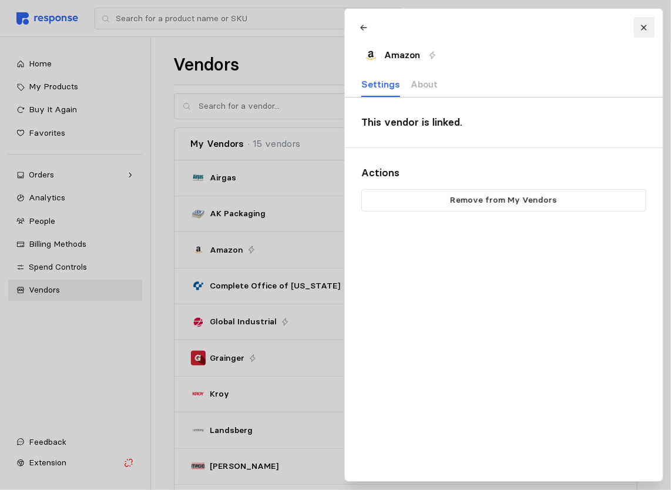
click at [641, 29] on icon at bounding box center [644, 28] width 8 height 8
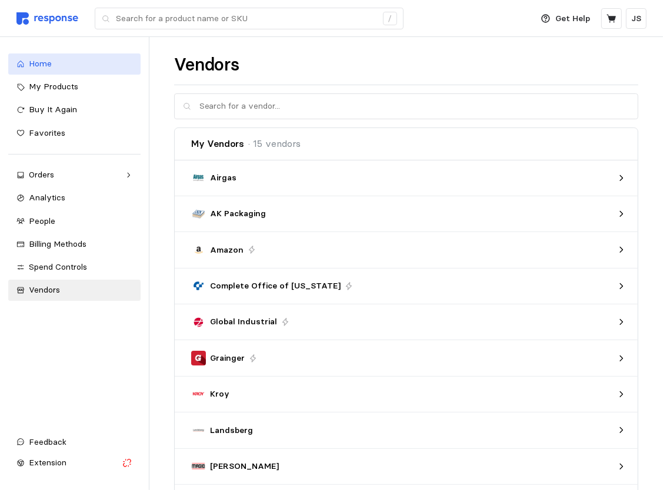
click at [24, 62] on icon at bounding box center [20, 64] width 8 height 8
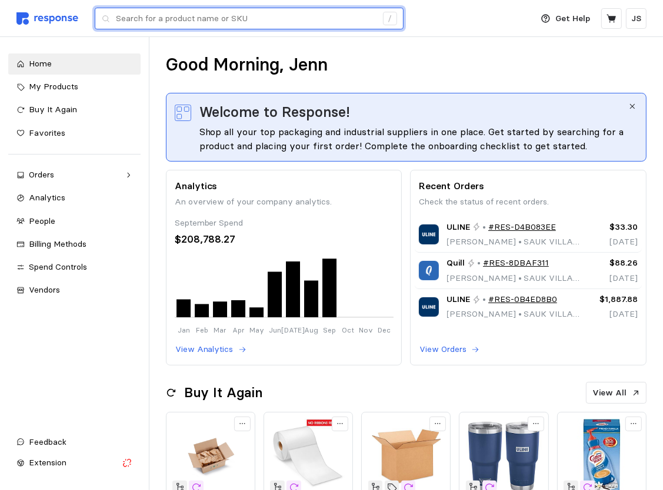
click at [220, 19] on input "text" at bounding box center [246, 18] width 260 height 21
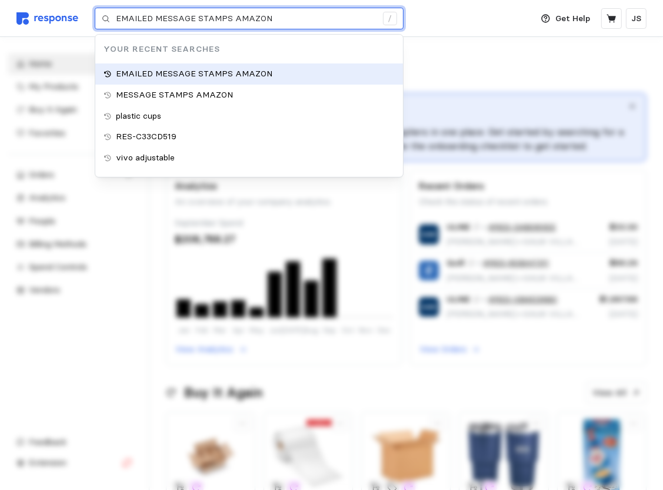
click at [218, 71] on p "EMAILED MESSAGE STAMPS AMAZON" at bounding box center [194, 74] width 156 height 13
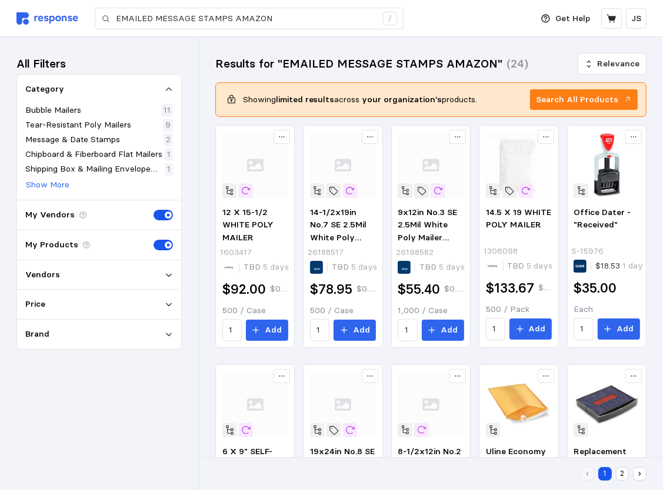
click at [169, 280] on div "Vendors" at bounding box center [99, 275] width 148 height 13
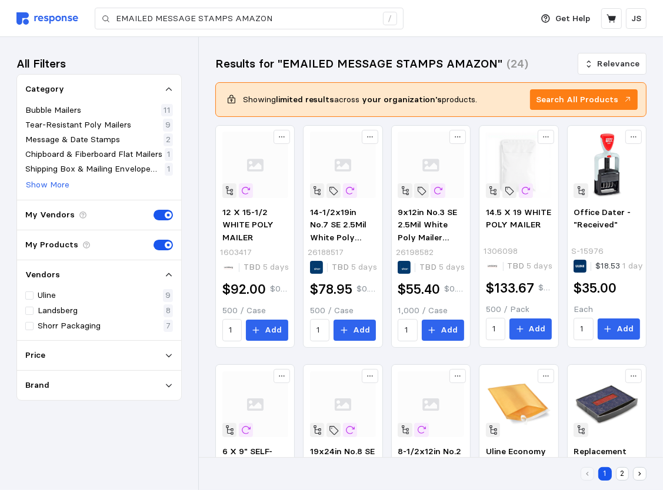
click at [169, 280] on div "Vendors" at bounding box center [99, 275] width 148 height 13
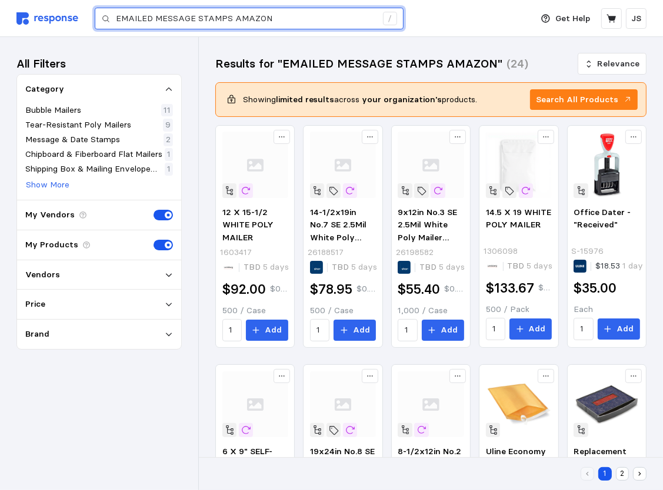
click at [275, 14] on input "EMAILED MESSAGE STAMPS AMAZON" at bounding box center [246, 18] width 260 height 21
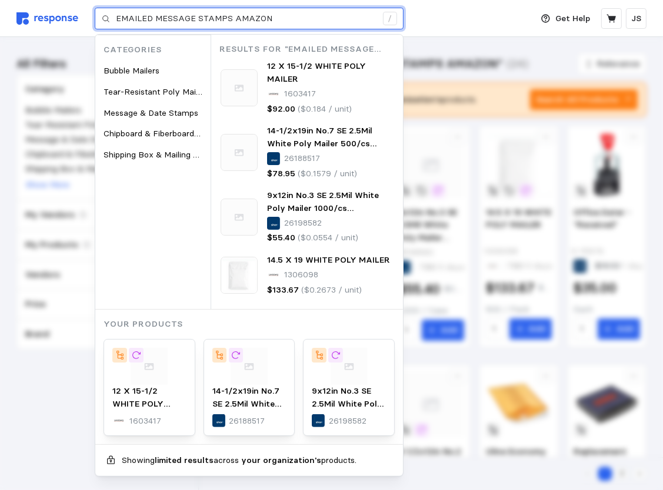
drag, startPoint x: 275, startPoint y: 14, endPoint x: 101, endPoint y: 9, distance: 173.5
click at [101, 9] on div "EMAILED MESSAGE STAMPS AMAZON /" at bounding box center [249, 19] width 309 height 22
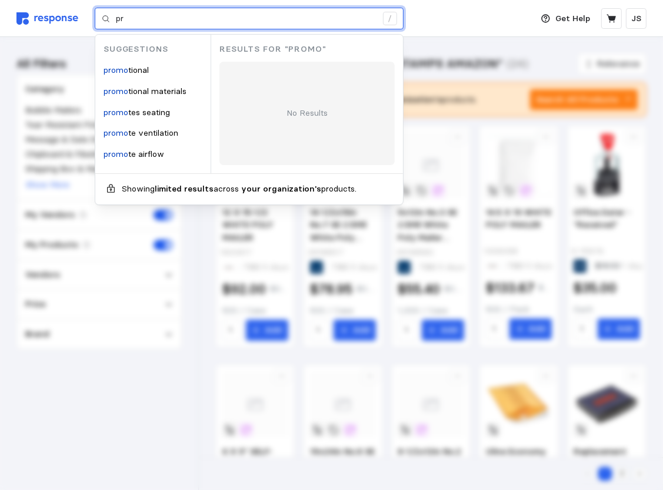
type input "p"
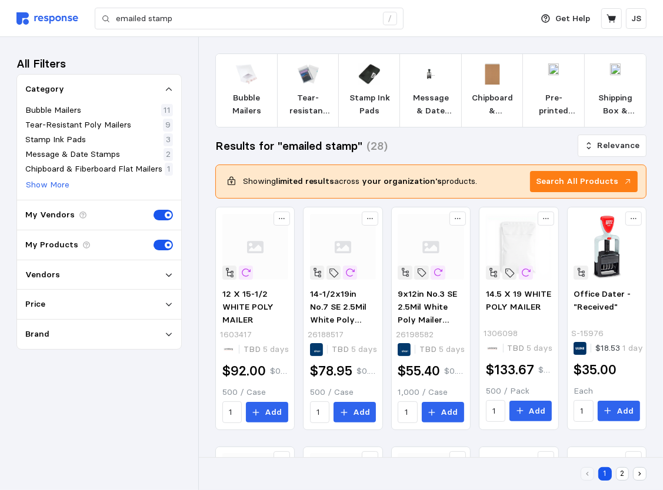
click at [423, 100] on p "Message & Date Stamps" at bounding box center [430, 104] width 42 height 25
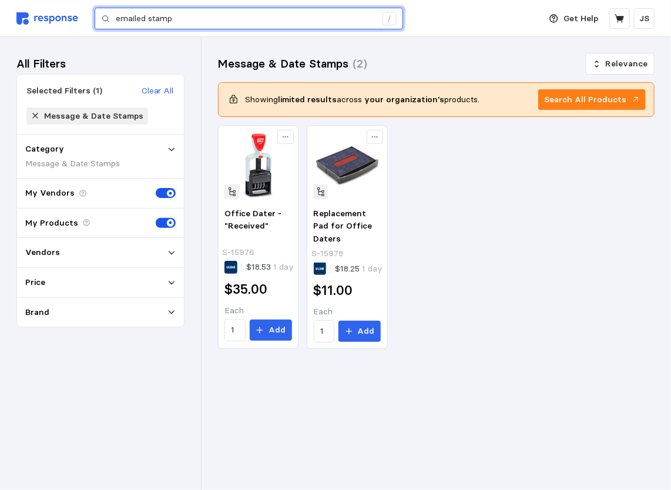
click at [179, 18] on input "emailed stamp" at bounding box center [246, 18] width 260 height 21
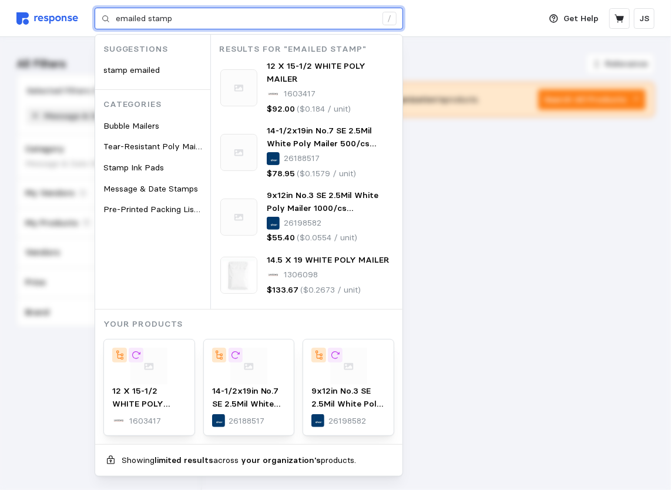
drag, startPoint x: 148, startPoint y: 15, endPoint x: 93, endPoint y: 9, distance: 54.9
click at [93, 9] on div "Deliver to ENTERPRISE DRIVE emailed stamp / Suggestions stamp emailed Categorie…" at bounding box center [275, 18] width 518 height 37
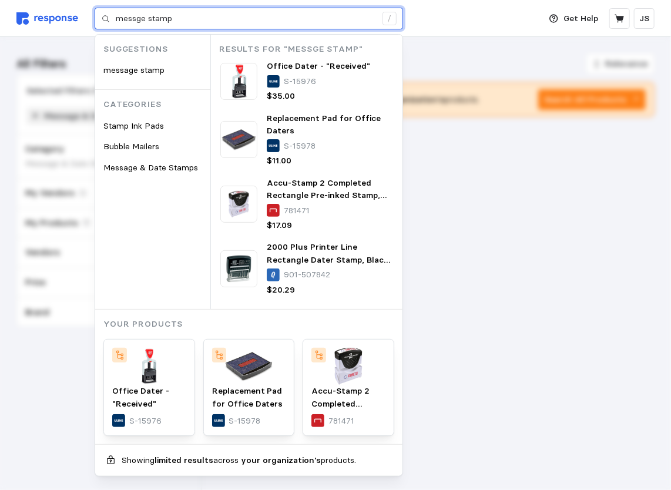
click at [193, 27] on input "messge stamp" at bounding box center [246, 18] width 260 height 21
type input "messge stamp"
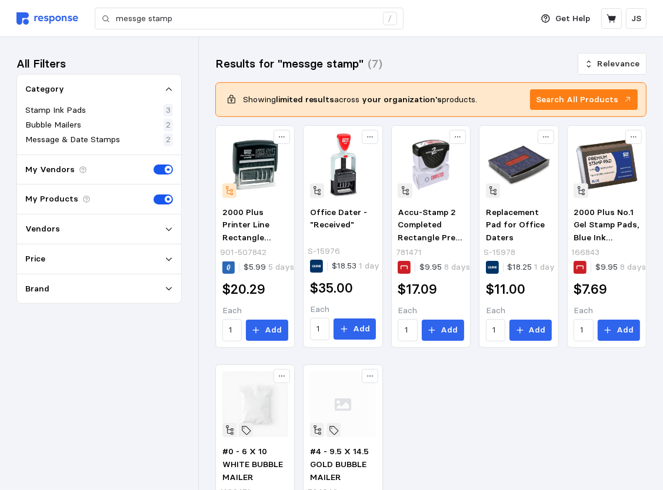
click at [157, 199] on span at bounding box center [159, 200] width 12 height 11
click at [153, 195] on input "checkbox" at bounding box center [153, 195] width 0 height 0
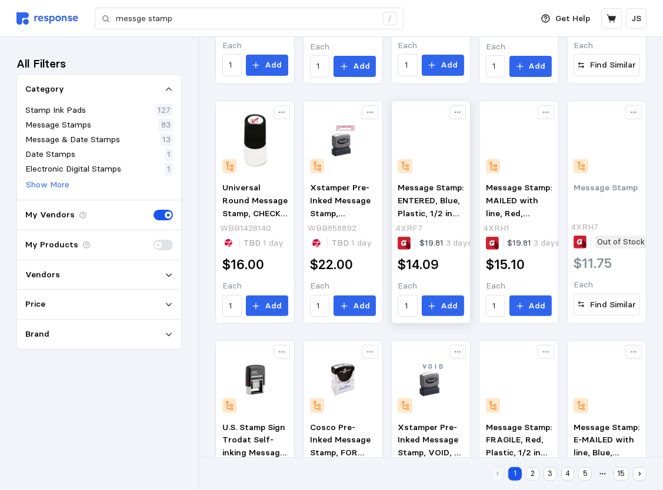
scroll to position [353, 0]
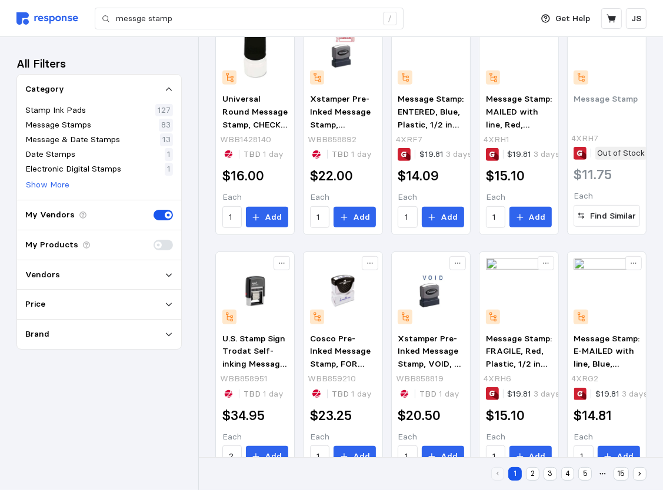
click at [166, 275] on icon at bounding box center [169, 275] width 8 height 8
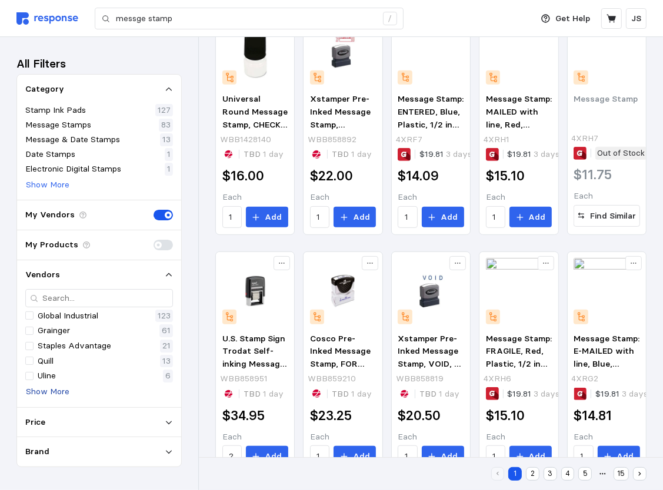
click at [36, 390] on p "Show More" at bounding box center [48, 392] width 44 height 13
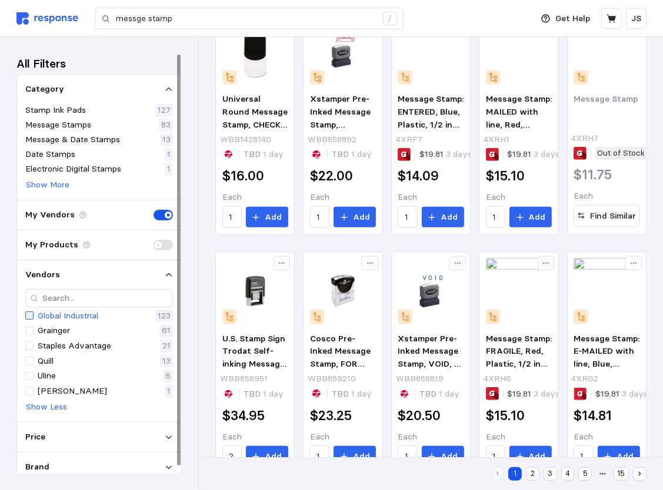
click at [26, 314] on div at bounding box center [29, 316] width 8 height 8
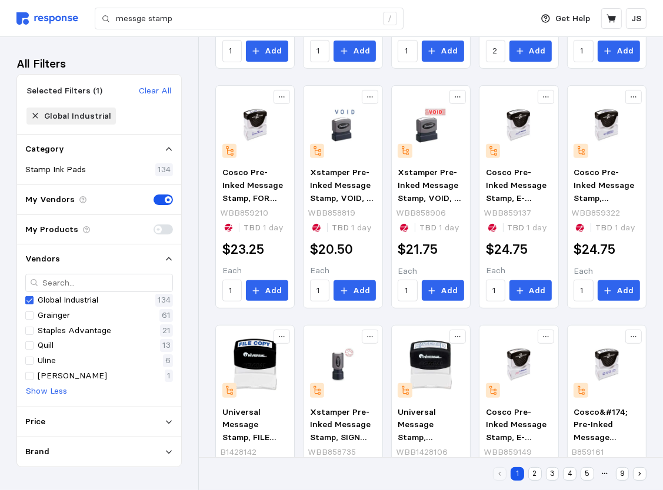
scroll to position [386, 0]
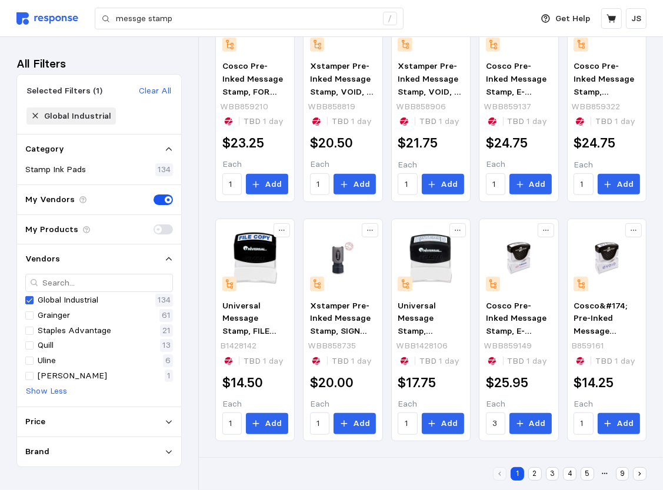
click at [35, 116] on icon at bounding box center [35, 116] width 8 height 8
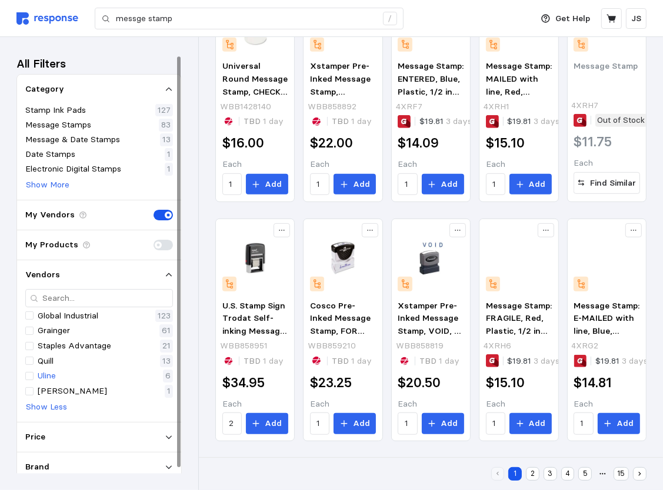
scroll to position [7, 0]
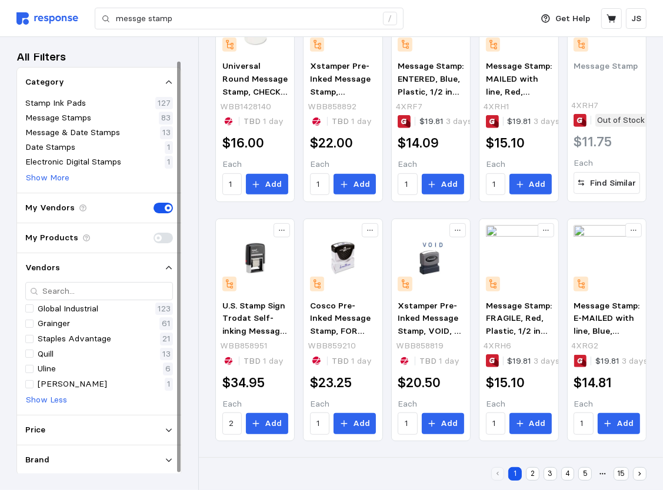
click at [96, 462] on div "Brand" at bounding box center [99, 460] width 148 height 13
click at [167, 459] on icon at bounding box center [169, 461] width 6 height 4
click at [167, 459] on icon at bounding box center [169, 460] width 8 height 8
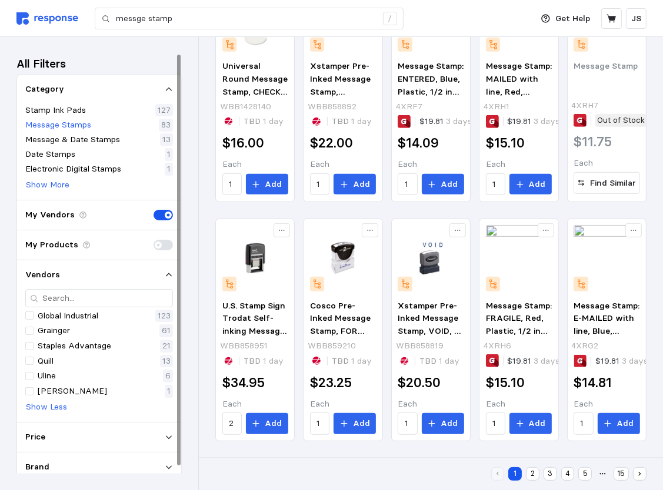
click at [63, 124] on p "Message Stamps" at bounding box center [58, 125] width 66 height 13
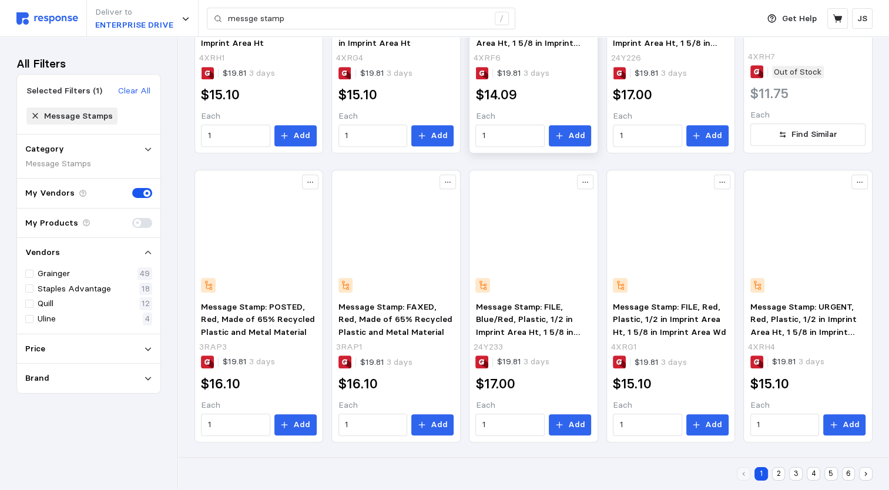
scroll to position [534, 0]
click at [671, 477] on button "2" at bounding box center [779, 474] width 14 height 14
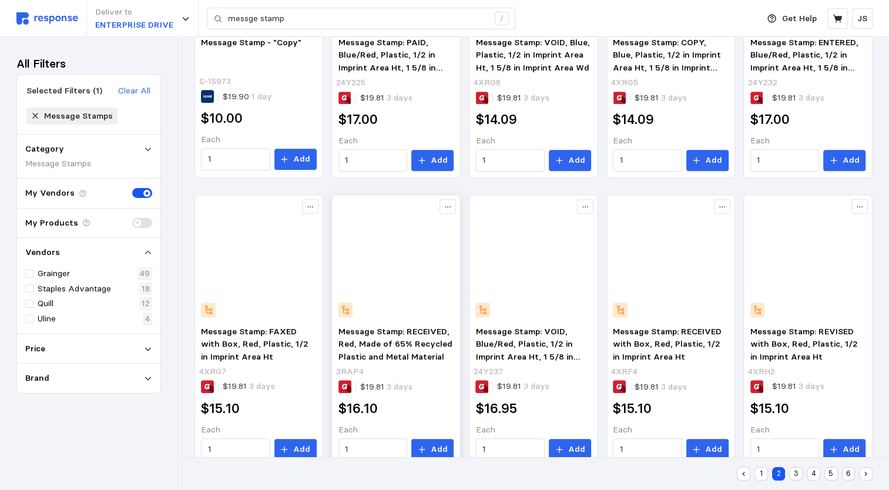
scroll to position [534, 0]
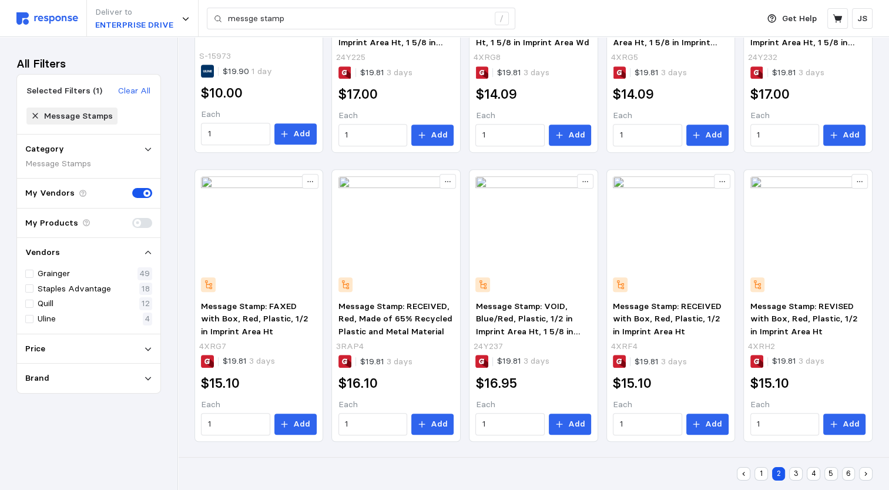
click at [671, 475] on button "3" at bounding box center [797, 474] width 14 height 14
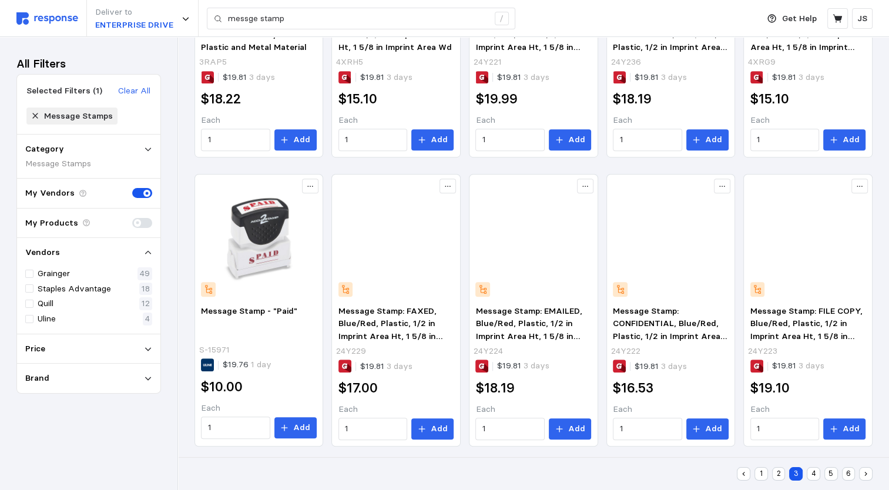
scroll to position [534, 0]
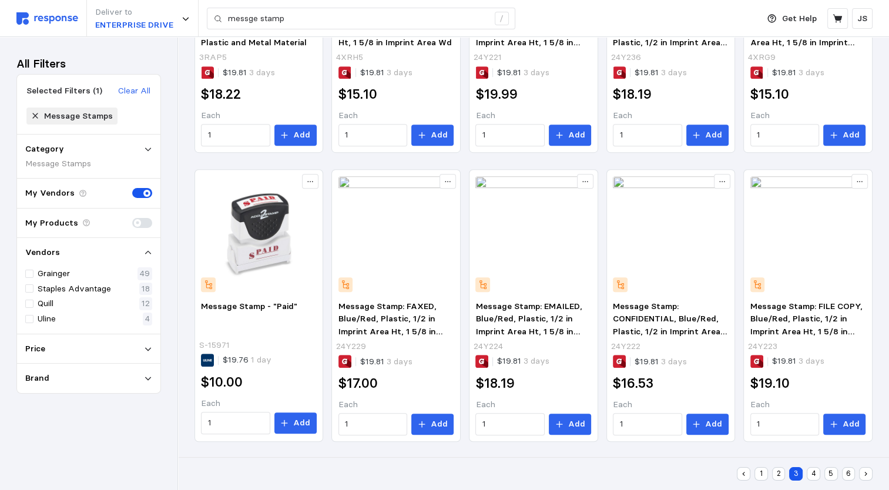
click at [671, 474] on button "4" at bounding box center [814, 474] width 14 height 14
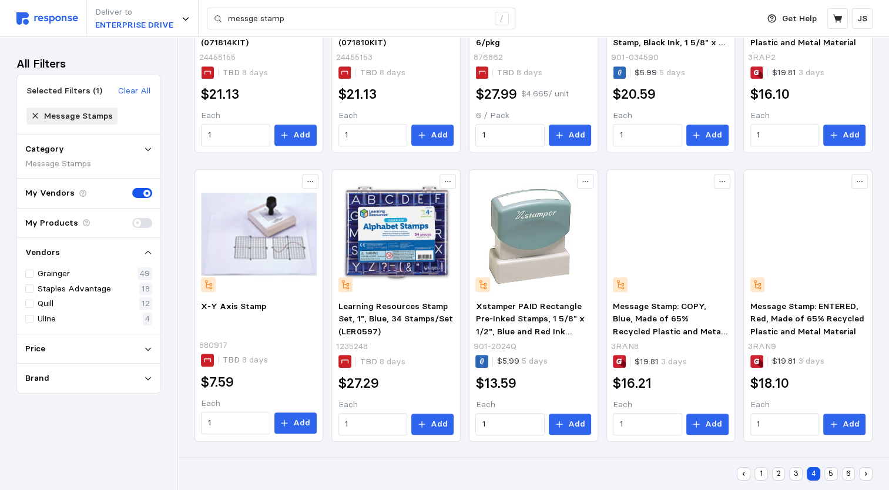
scroll to position [534, 0]
click at [671, 474] on button "5" at bounding box center [832, 474] width 14 height 14
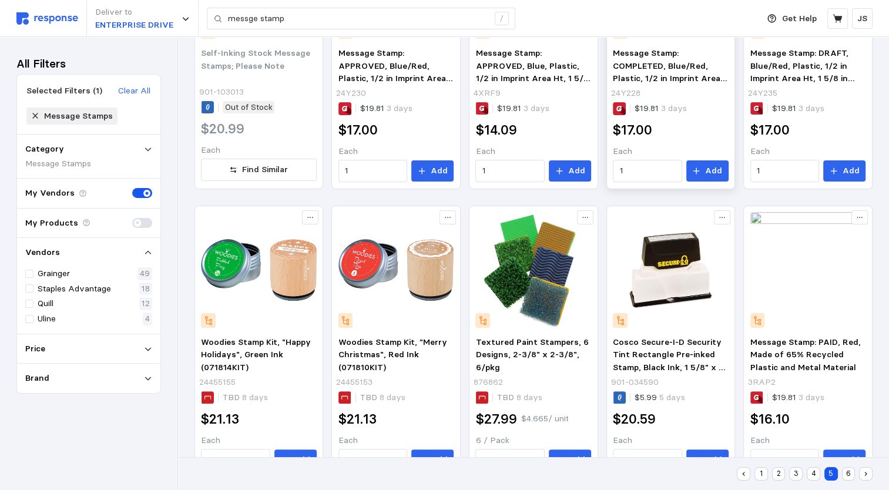
scroll to position [12, 0]
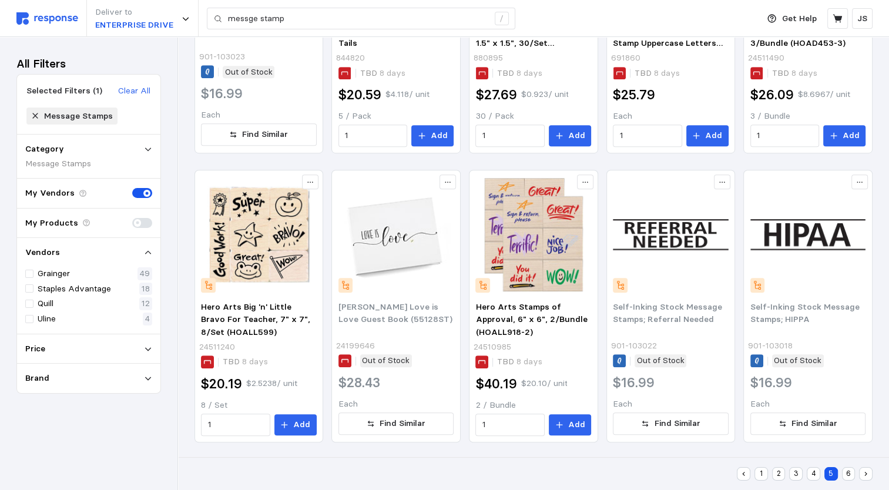
scroll to position [534, 0]
click at [671, 475] on button "6" at bounding box center [849, 474] width 14 height 14
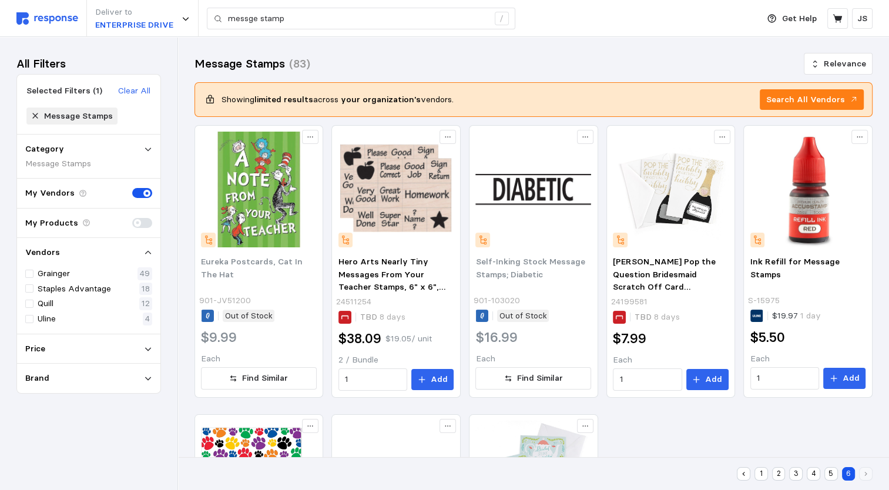
click at [671, 471] on button "1" at bounding box center [762, 474] width 14 height 14
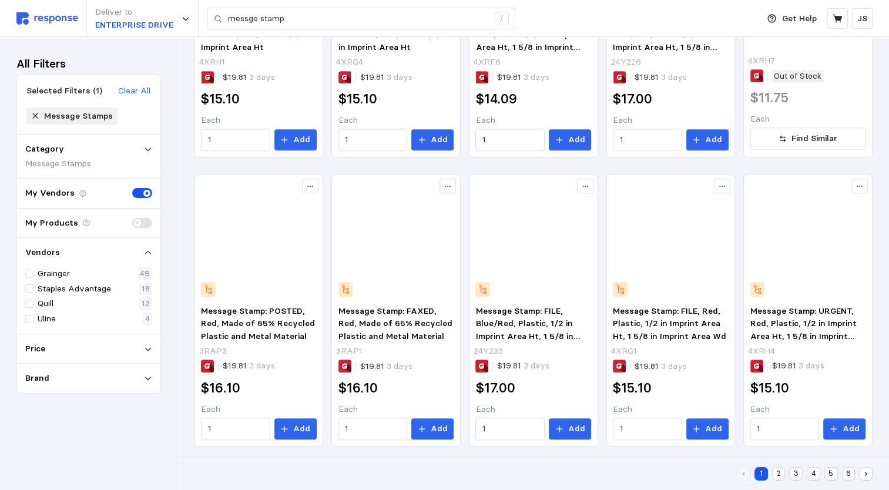
scroll to position [534, 0]
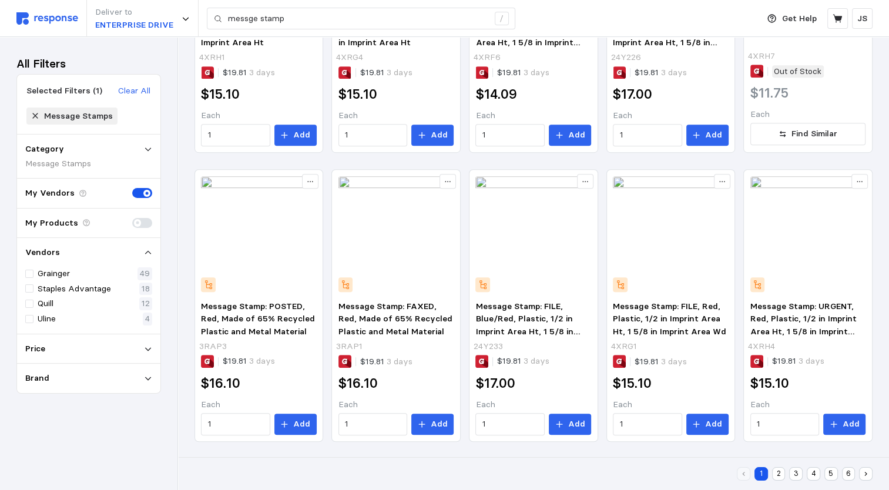
click at [671, 477] on button "2" at bounding box center [779, 474] width 14 height 14
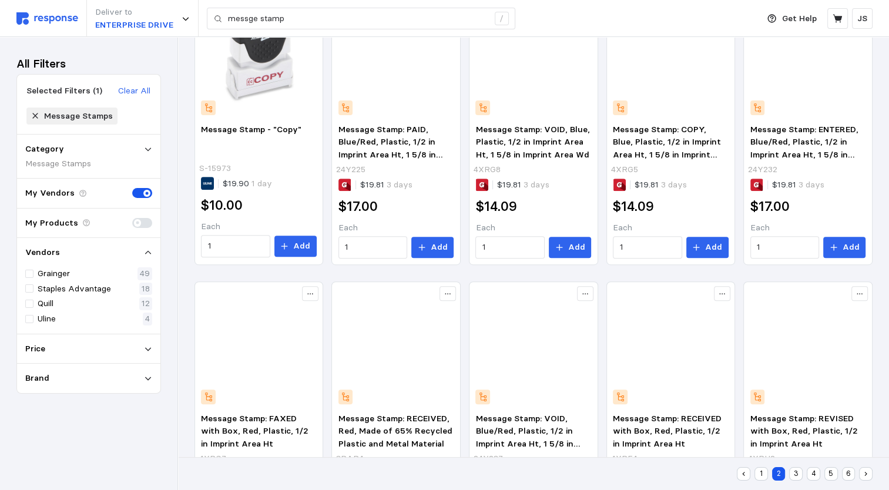
scroll to position [470, 0]
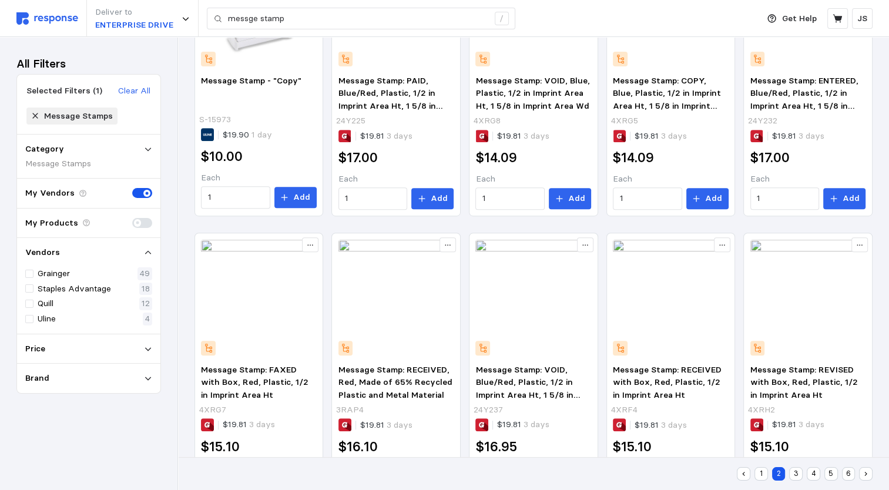
click at [671, 472] on button "3" at bounding box center [797, 474] width 14 height 14
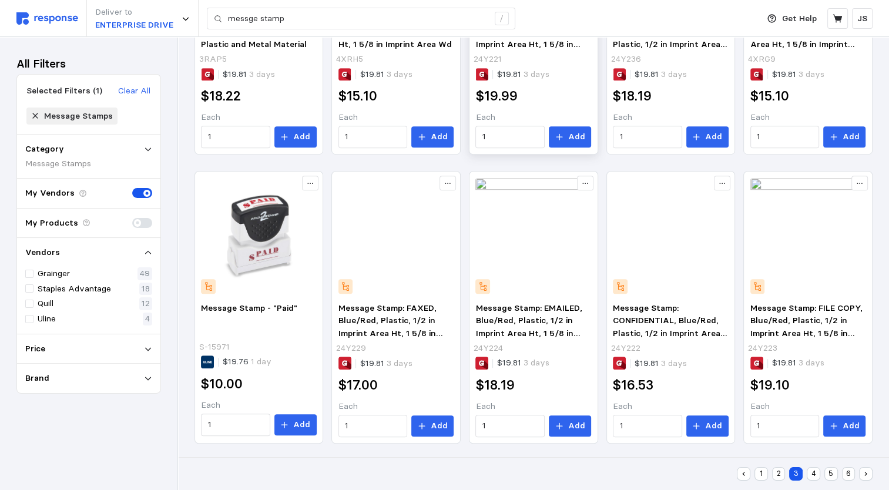
scroll to position [534, 0]
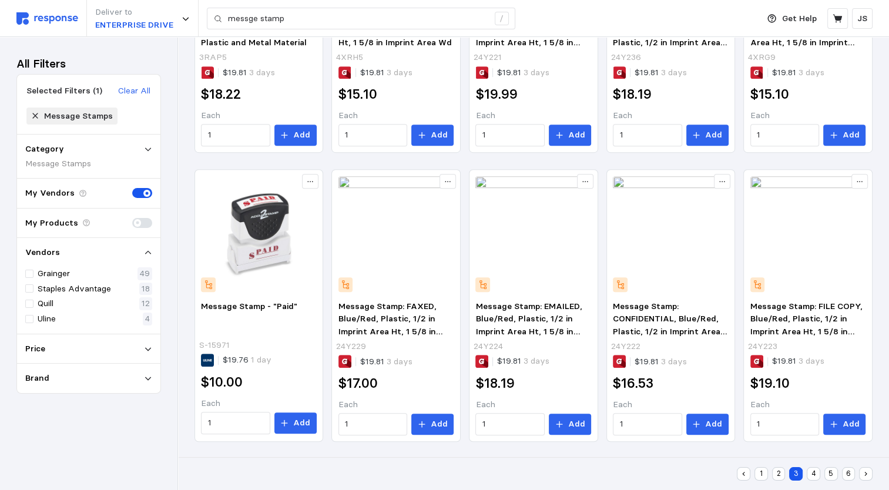
click at [671, 476] on button "1" at bounding box center [762, 474] width 14 height 14
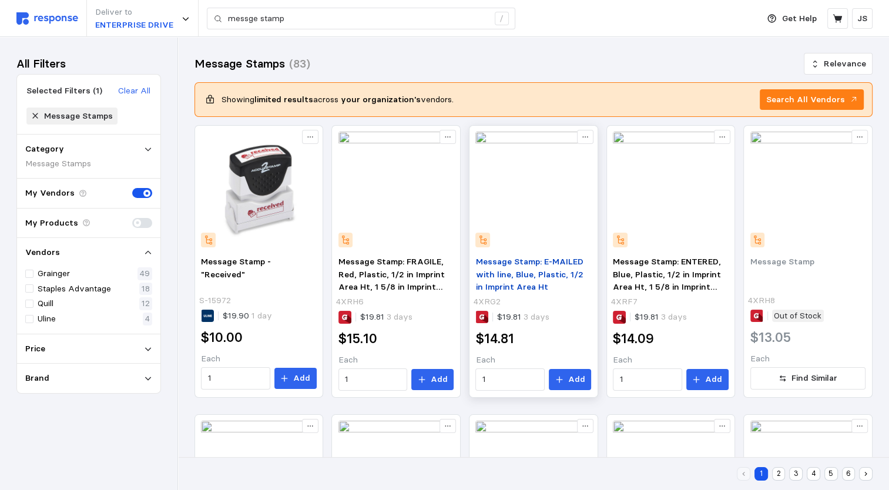
click at [527, 272] on span "Message Stamp: E-MAILED with line, Blue, Plastic, 1/2 in Imprint Area Ht" at bounding box center [530, 274] width 108 height 36
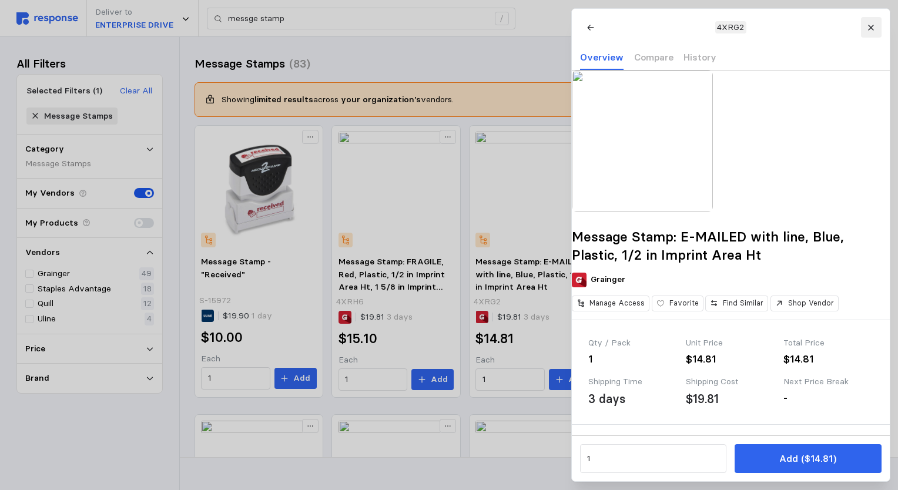
click at [671, 27] on icon at bounding box center [871, 28] width 8 height 8
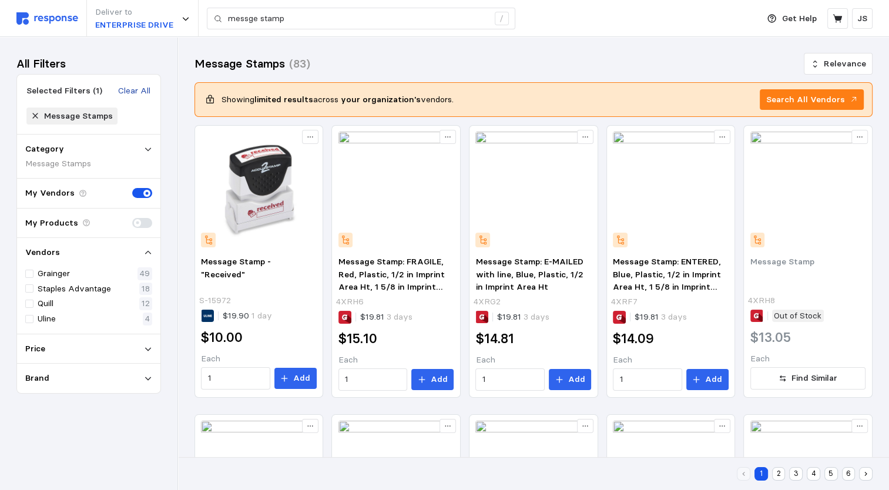
click at [122, 90] on p "Clear All" at bounding box center [134, 91] width 32 height 13
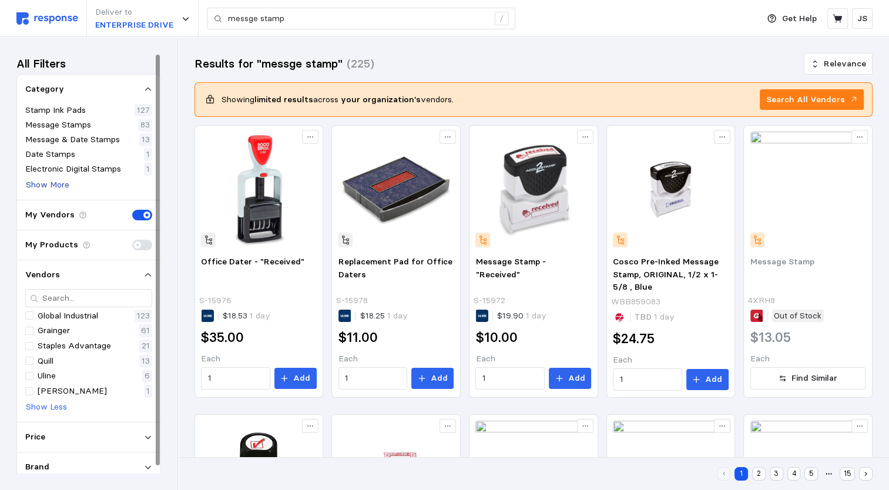
click at [56, 186] on p "Show More" at bounding box center [48, 185] width 44 height 13
click at [56, 186] on p "Show Less" at bounding box center [46, 185] width 41 height 13
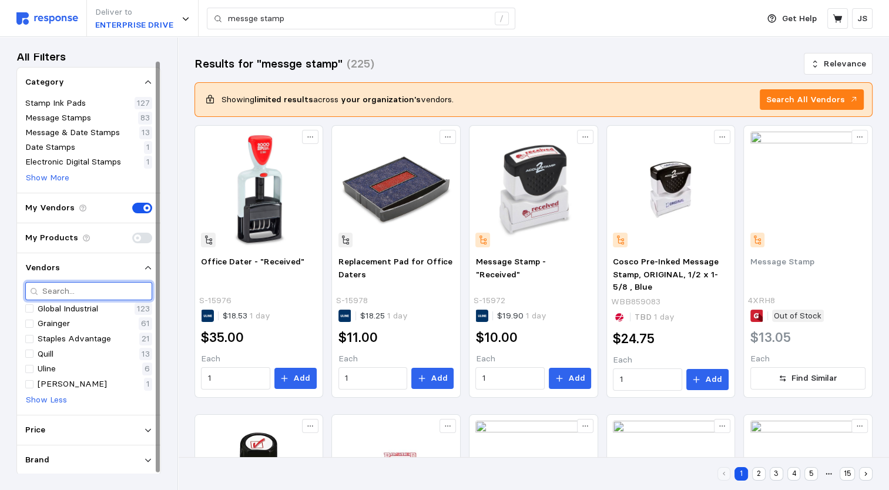
click at [65, 291] on input "text" at bounding box center [94, 291] width 105 height 17
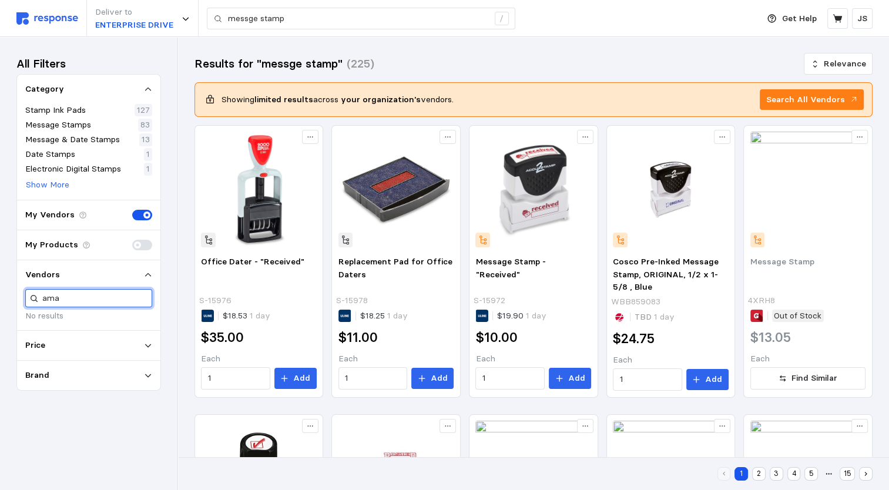
scroll to position [0, 0]
type input "amazon"
drag, startPoint x: 71, startPoint y: 299, endPoint x: -13, endPoint y: 286, distance: 85.1
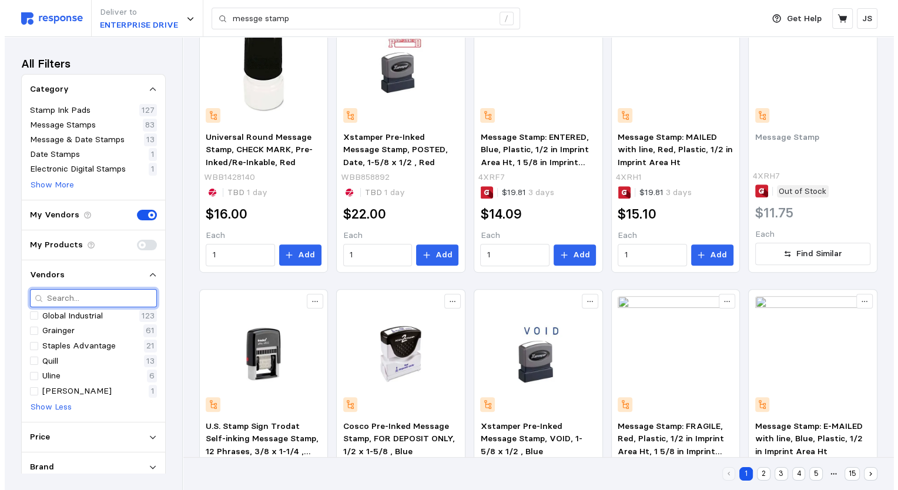
scroll to position [470, 0]
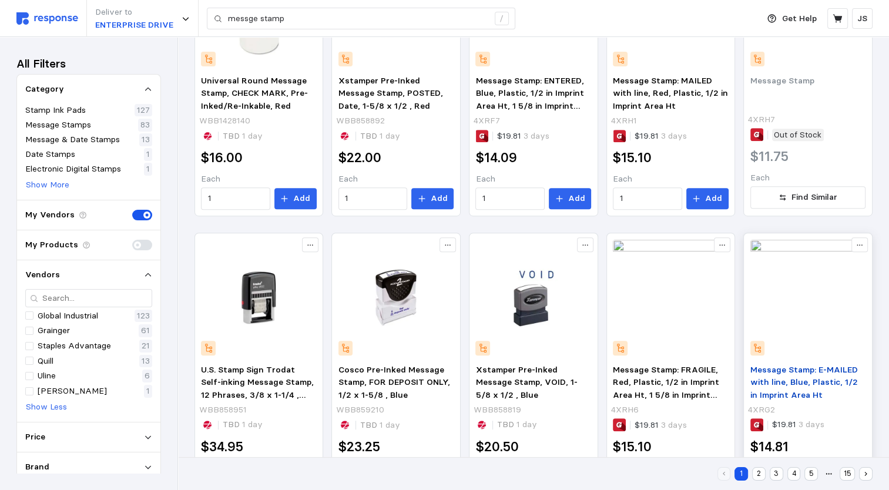
click at [671, 382] on span "Message Stamp: E-MAILED with line, Blue, Plastic, 1/2 in Imprint Area Ht" at bounding box center [805, 382] width 108 height 36
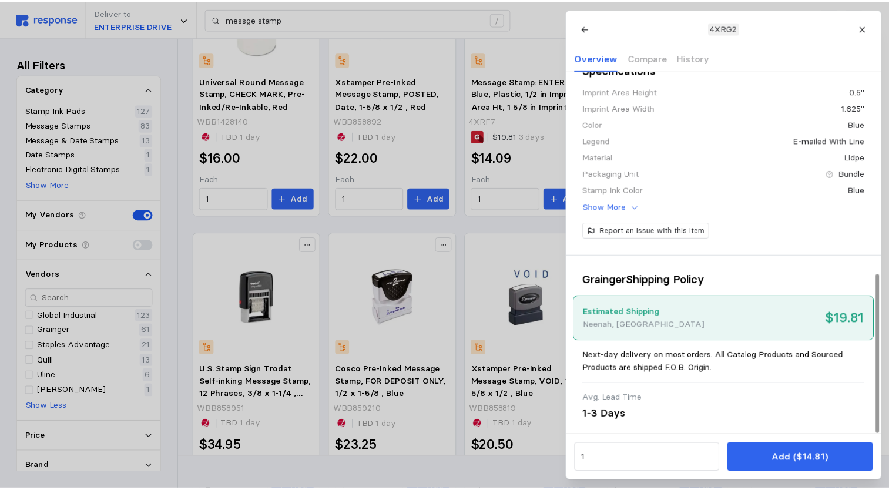
scroll to position [462, 0]
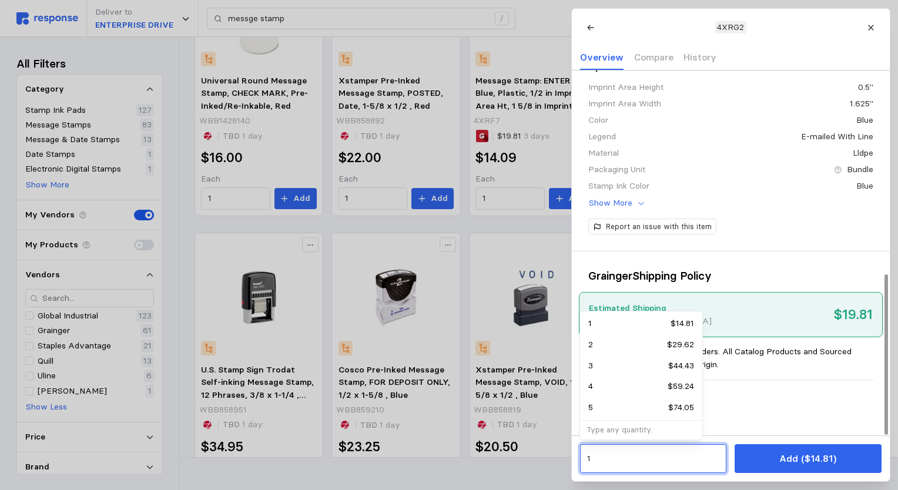
drag, startPoint x: 590, startPoint y: 461, endPoint x: 560, endPoint y: 458, distance: 30.7
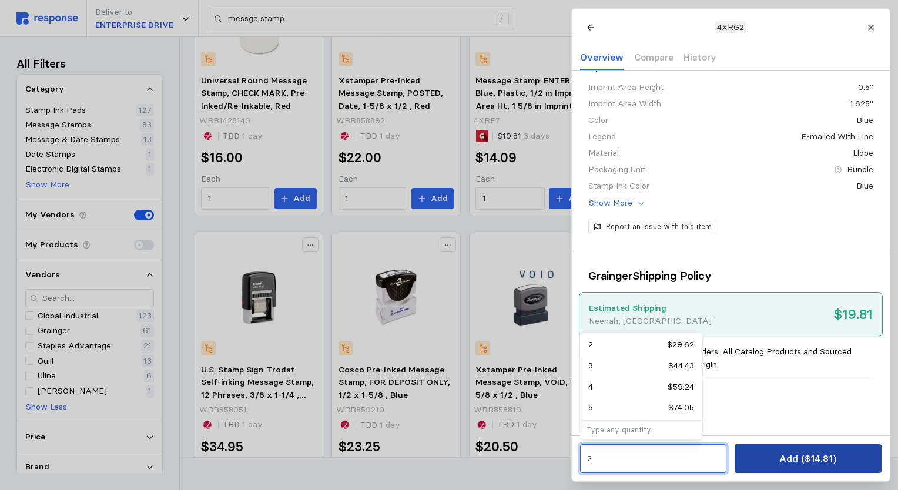
type input "2"
click at [671, 461] on button "Add ($14.81)" at bounding box center [808, 458] width 146 height 29
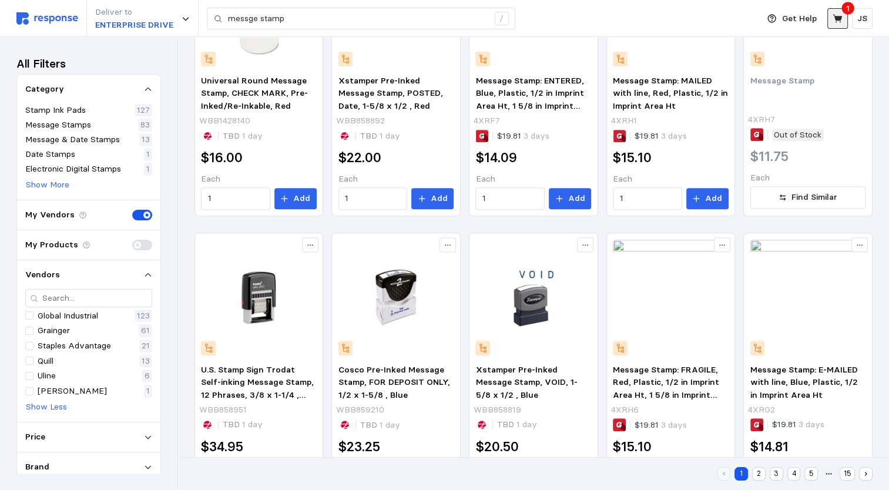
click at [671, 16] on icon at bounding box center [837, 18] width 9 height 8
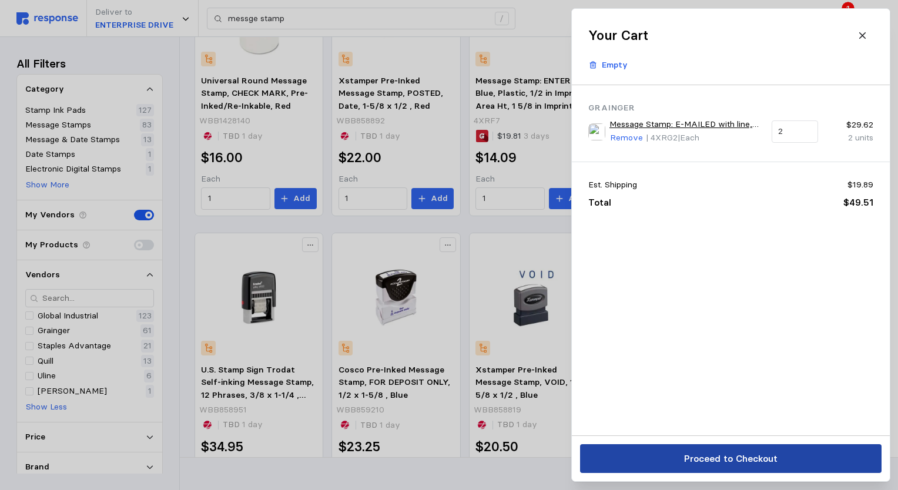
click at [671, 466] on p "Proceed to Checkout" at bounding box center [730, 459] width 93 height 15
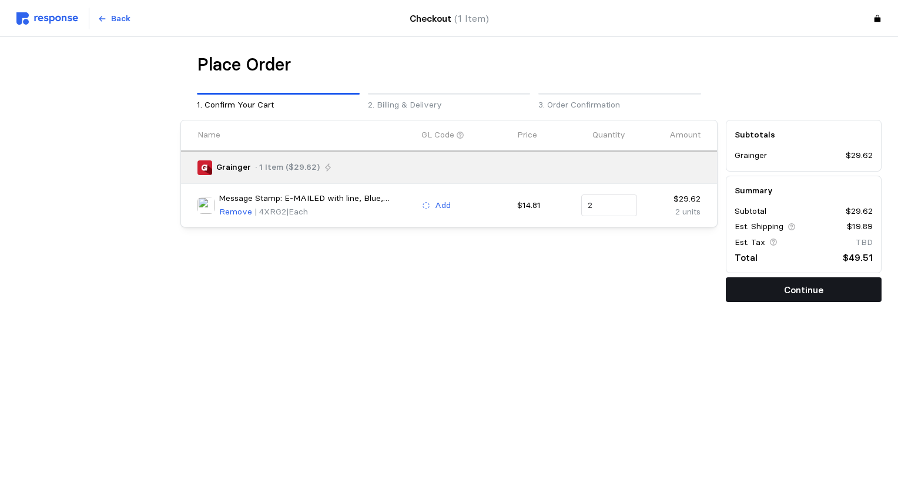
click at [671, 285] on button "Continue" at bounding box center [804, 289] width 156 height 25
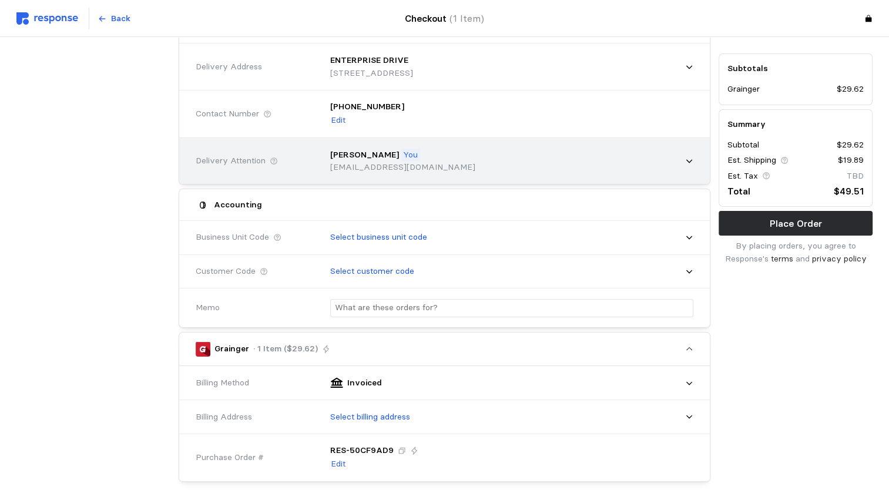
scroll to position [118, 0]
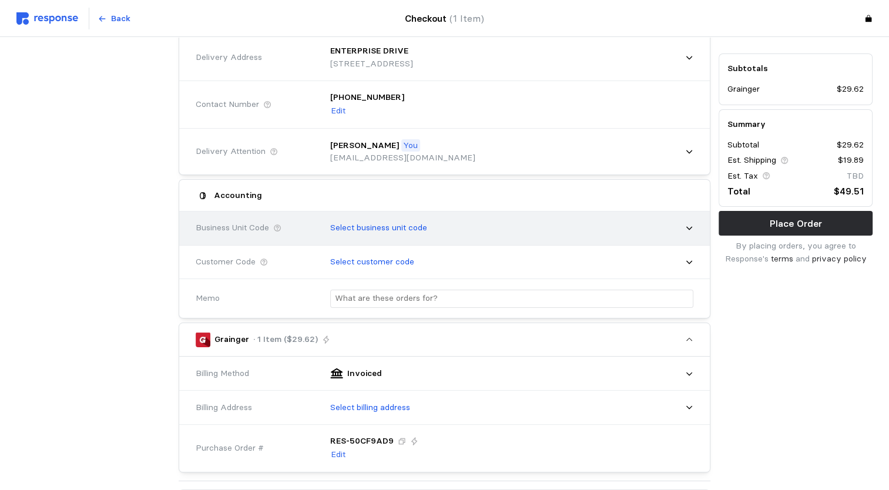
click at [671, 231] on icon at bounding box center [689, 228] width 8 height 8
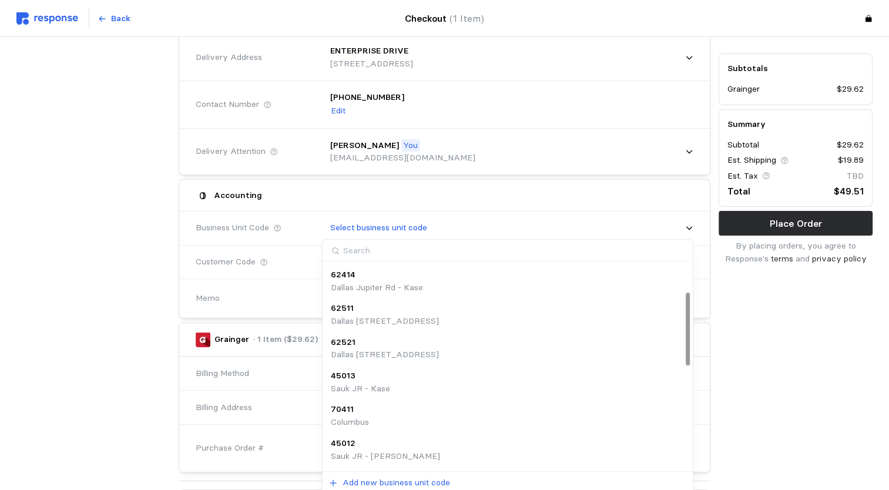
scroll to position [235, 0]
click at [450, 448] on div "90015 Centrailized CSR" at bounding box center [508, 449] width 354 height 25
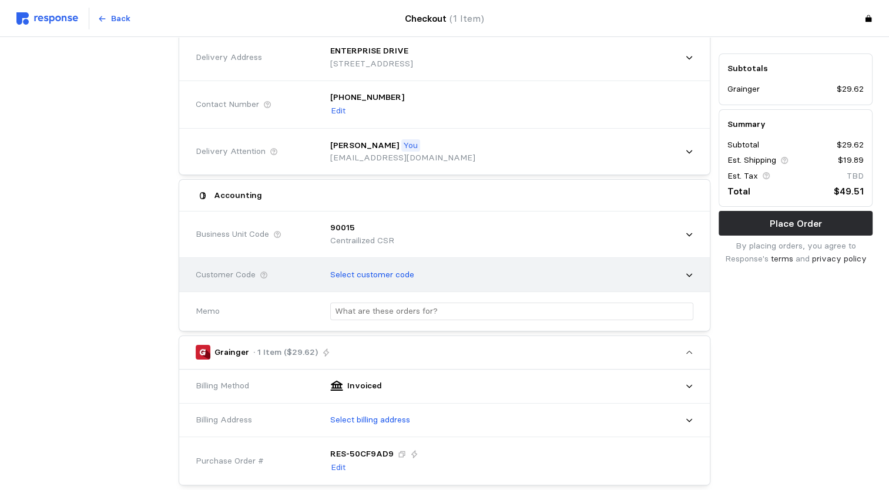
click at [671, 274] on icon at bounding box center [690, 275] width 6 height 4
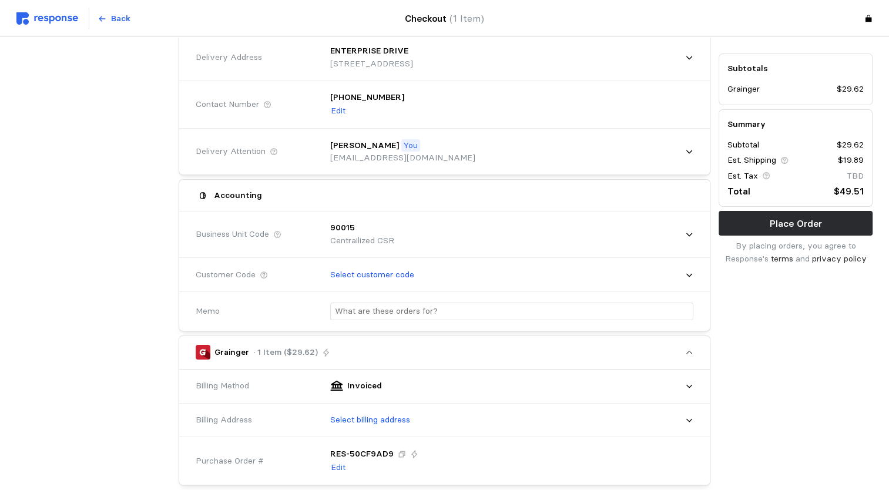
click at [671, 353] on div "Subtotals Grainger $29.62 Summary Subtotal $29.62 Est. Shipping $19.89 Est. Tax…" at bounding box center [796, 383] width 162 height 770
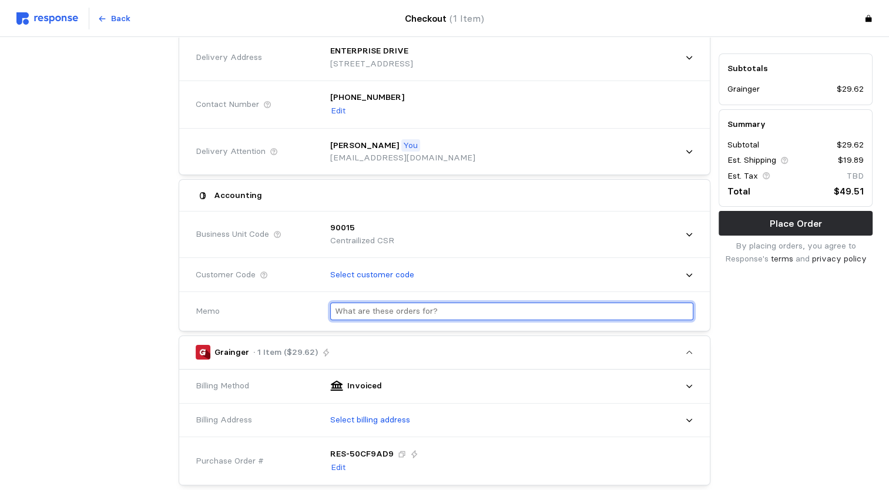
click at [471, 312] on input "text" at bounding box center [512, 311] width 354 height 17
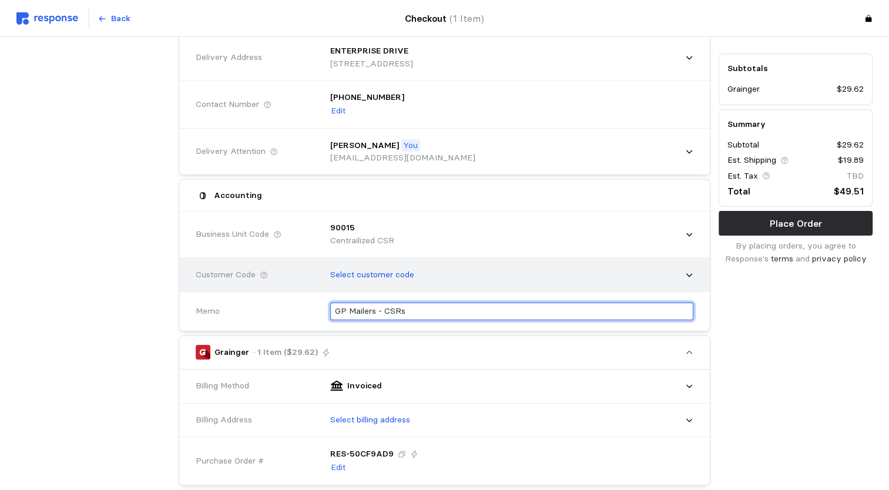
type input "GP Mailers - CSRs"
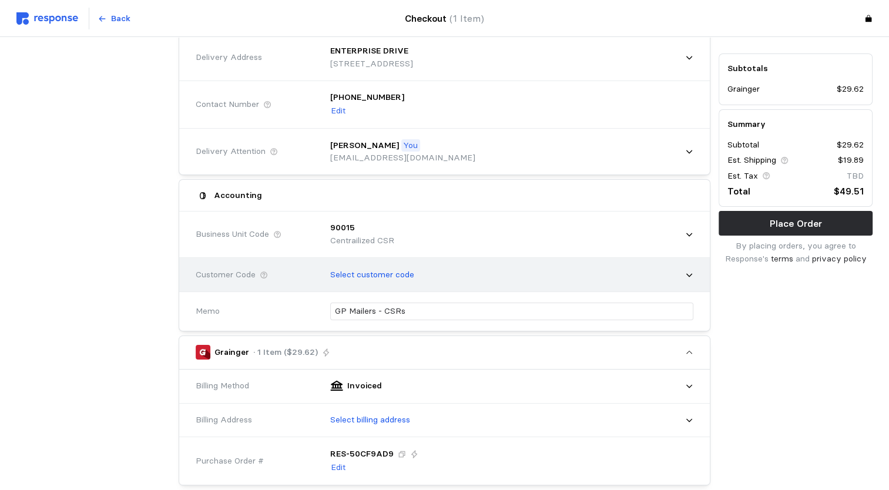
click at [671, 274] on icon at bounding box center [689, 275] width 8 height 8
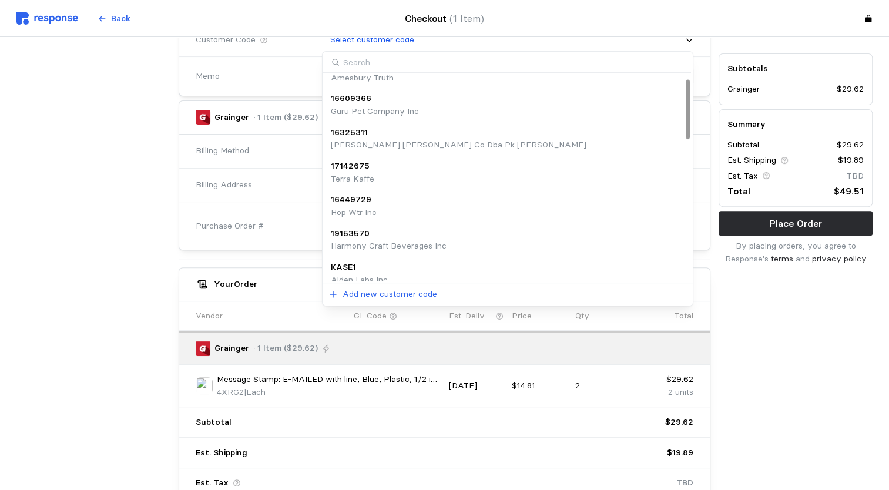
scroll to position [0, 0]
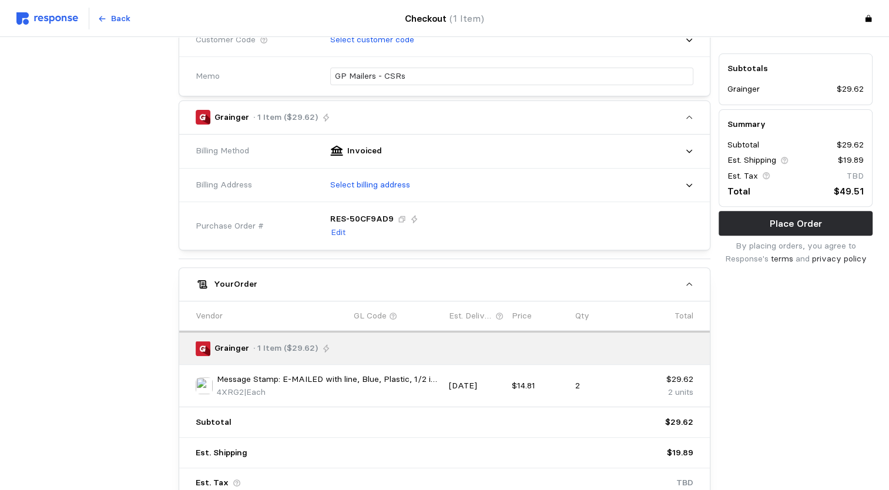
click at [671, 323] on div "Subtotals Grainger $29.62 Summary Subtotal $29.62 Est. Shipping $19.89 Est. Tax…" at bounding box center [796, 148] width 162 height 770
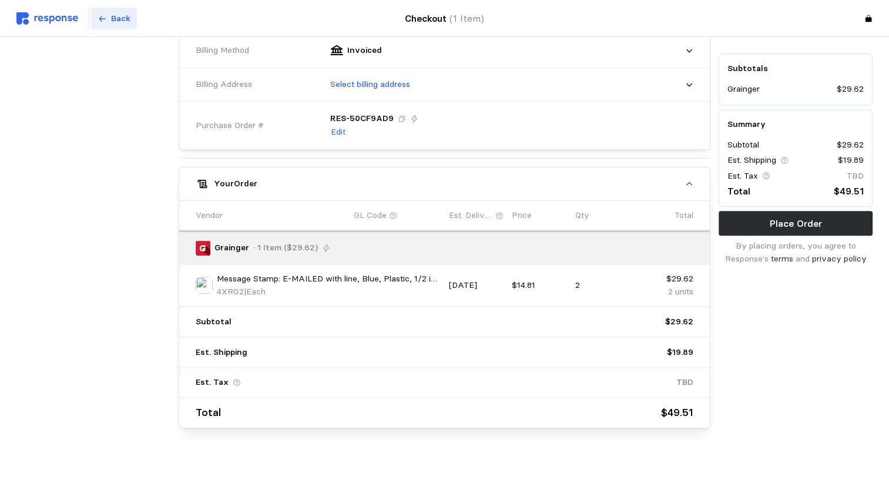
click at [117, 19] on p "Back" at bounding box center [120, 18] width 19 height 13
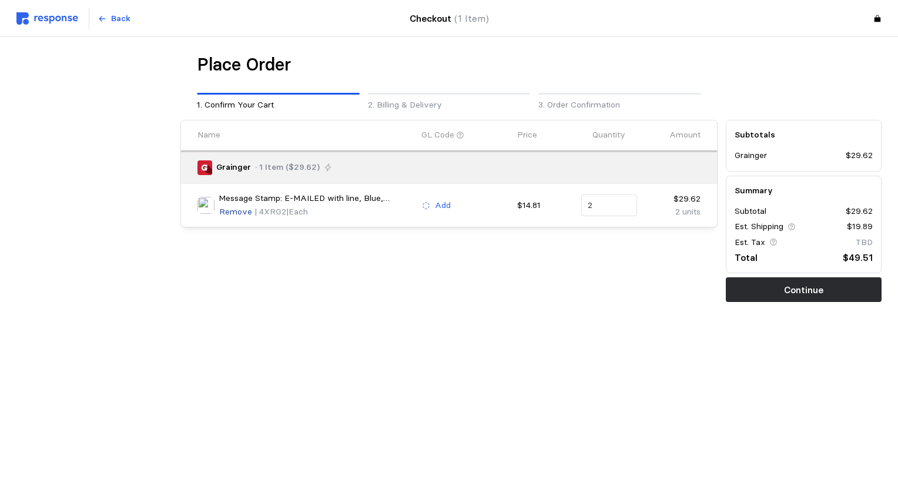
click at [234, 213] on p "Remove" at bounding box center [235, 212] width 33 height 13
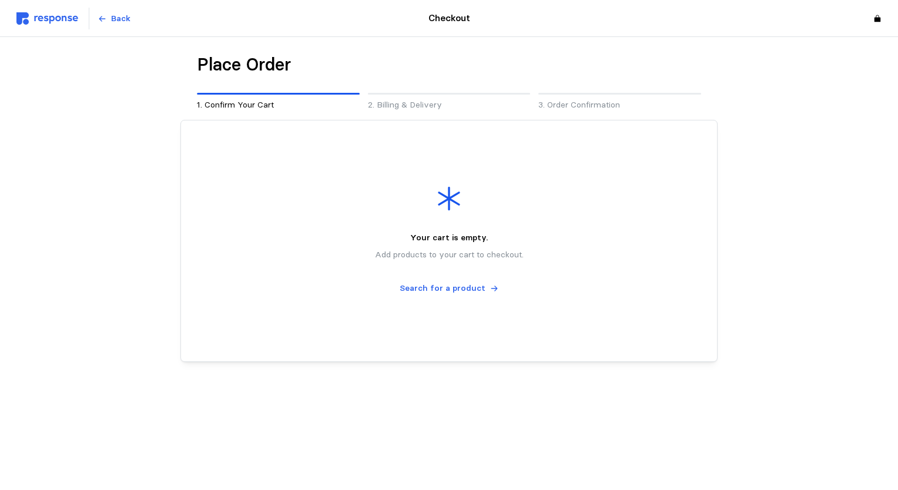
click at [45, 15] on img at bounding box center [47, 18] width 62 height 12
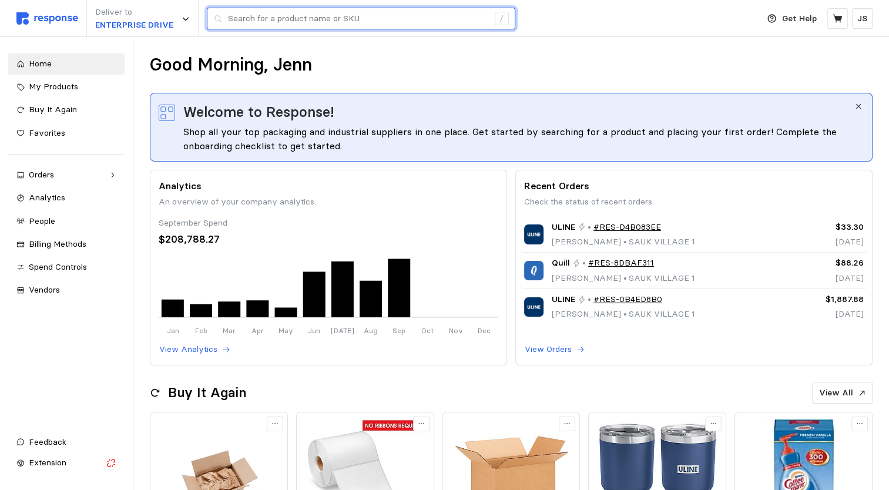
click at [285, 16] on input "text" at bounding box center [358, 18] width 260 height 21
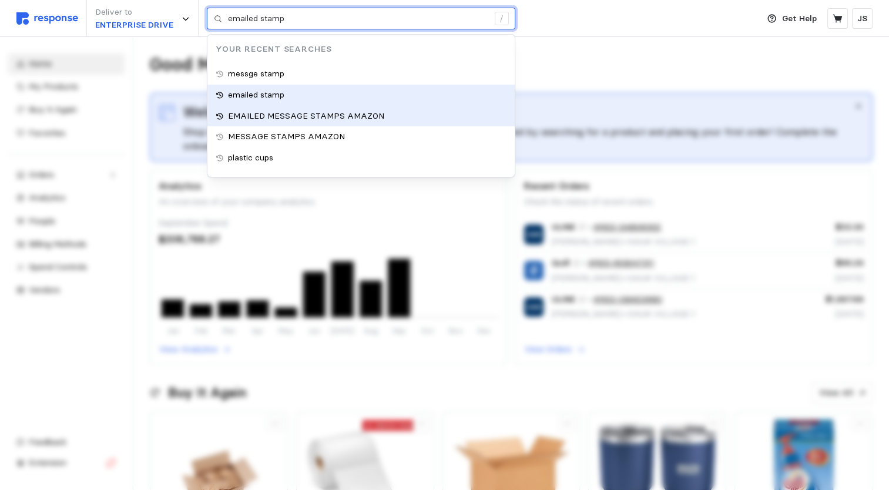
type input "EMAILED MESSAGE STAMPS AMAZON"
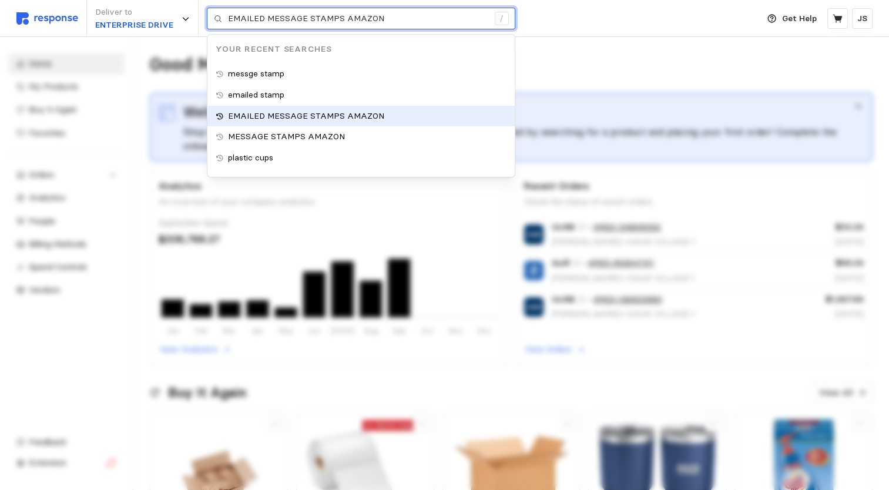
click at [299, 113] on p "EMAILED MESSAGE STAMPS AMAZON" at bounding box center [306, 116] width 156 height 13
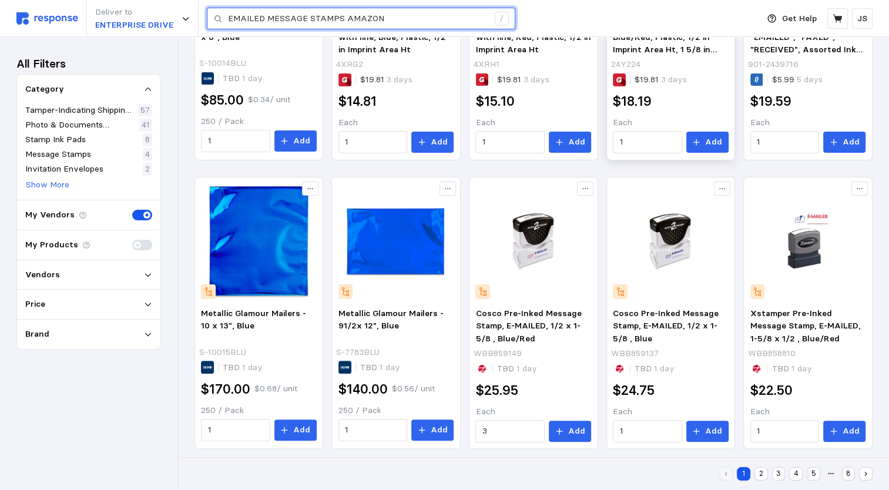
scroll to position [294, 0]
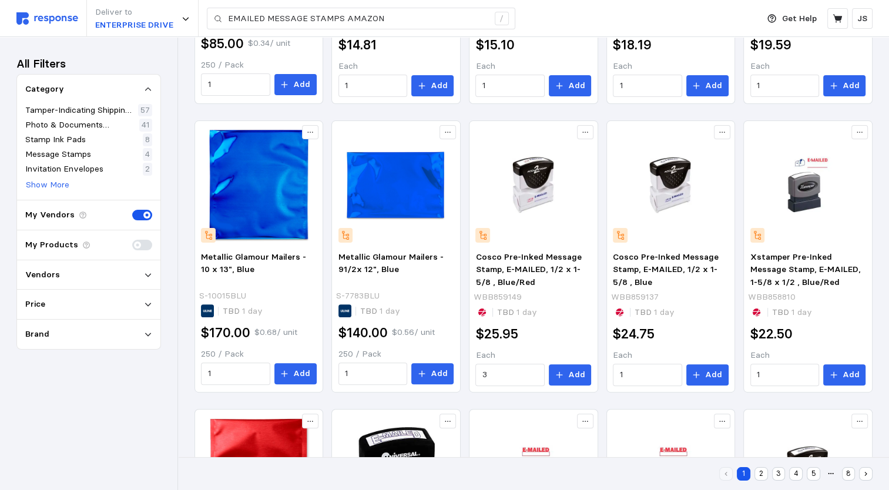
click at [148, 302] on icon at bounding box center [148, 304] width 8 height 8
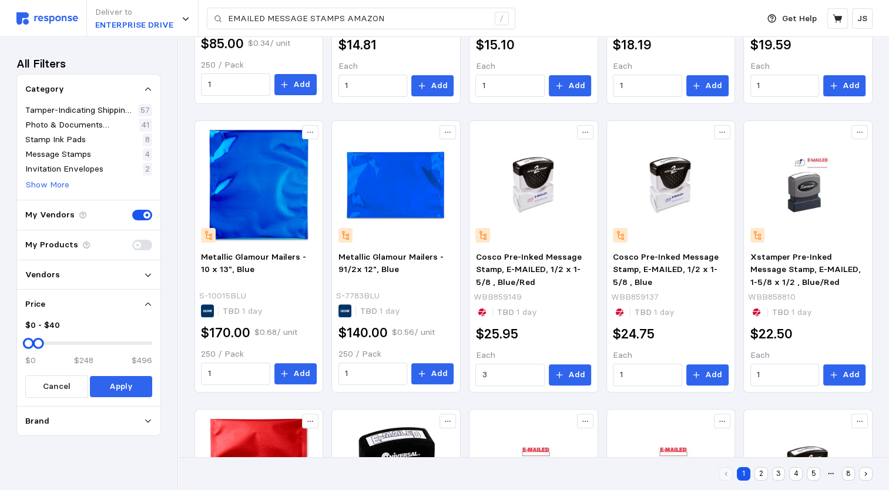
drag, startPoint x: 151, startPoint y: 345, endPoint x: 38, endPoint y: 342, distance: 112.9
click at [38, 342] on div at bounding box center [38, 343] width 11 height 11
drag, startPoint x: 111, startPoint y: 385, endPoint x: 148, endPoint y: 383, distance: 37.7
click at [111, 385] on p "Apply" at bounding box center [121, 386] width 24 height 13
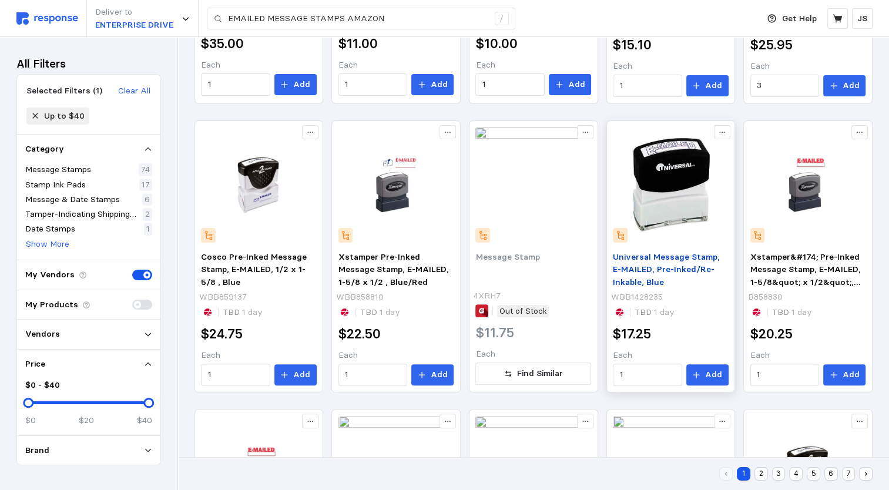
click at [642, 276] on p "Universal Message Stamp, E-MAILED, Pre-Inked/Re-Inkable, Blue" at bounding box center [671, 270] width 116 height 38
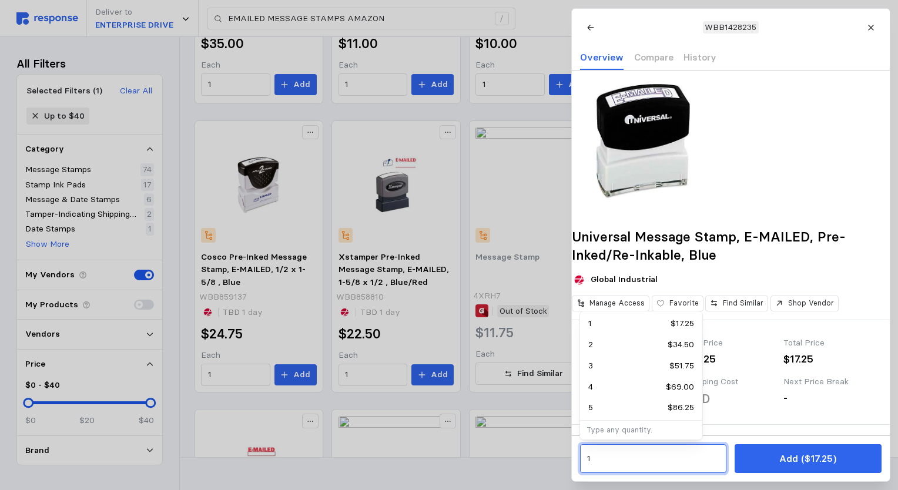
drag, startPoint x: 588, startPoint y: 459, endPoint x: 562, endPoint y: 454, distance: 26.2
type input "2"
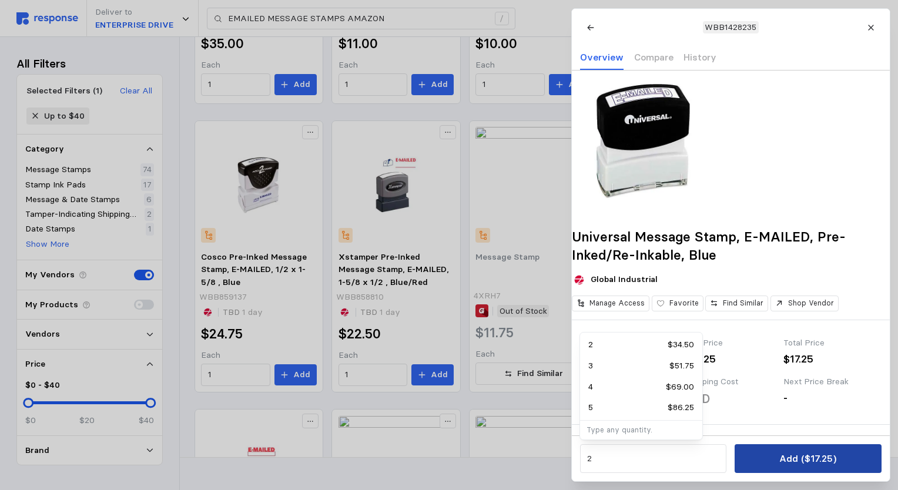
click at [671, 458] on button "Add ($17.25)" at bounding box center [808, 458] width 146 height 29
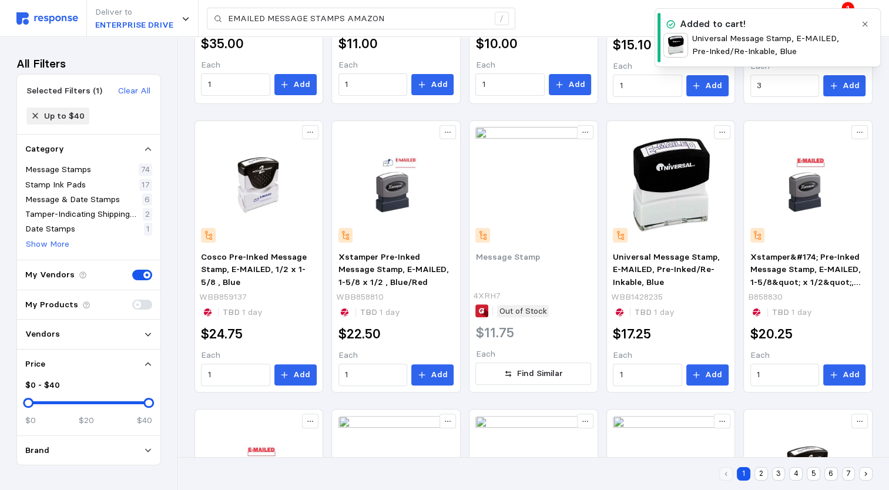
click at [671, 47] on p "Universal Message Stamp, E-MAILED, Pre-Inked/Re-Inkable, Blue" at bounding box center [774, 44] width 163 height 25
click at [671, 25] on icon "button" at bounding box center [865, 24] width 8 height 8
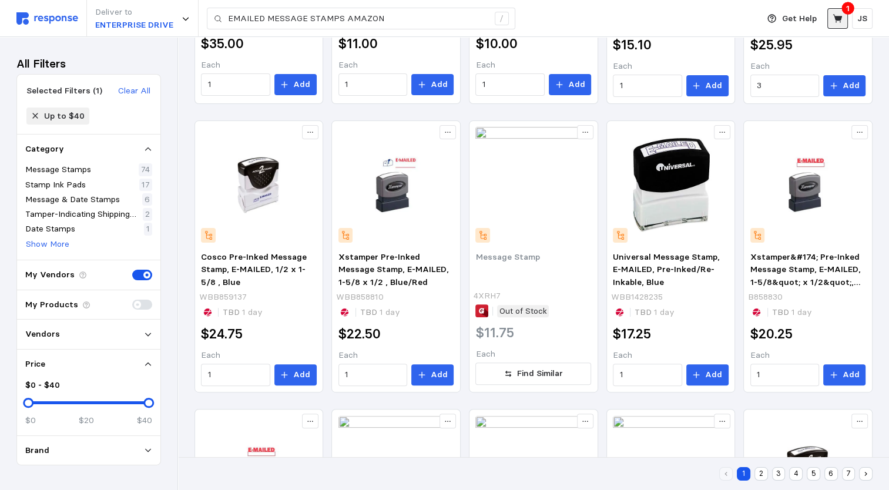
click at [671, 18] on icon at bounding box center [837, 18] width 9 height 8
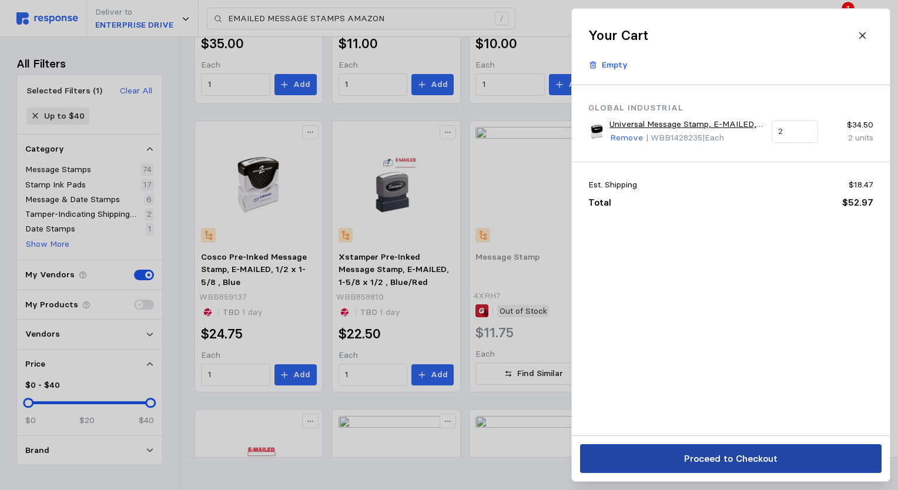
click at [671, 460] on p "Proceed to Checkout" at bounding box center [730, 459] width 93 height 15
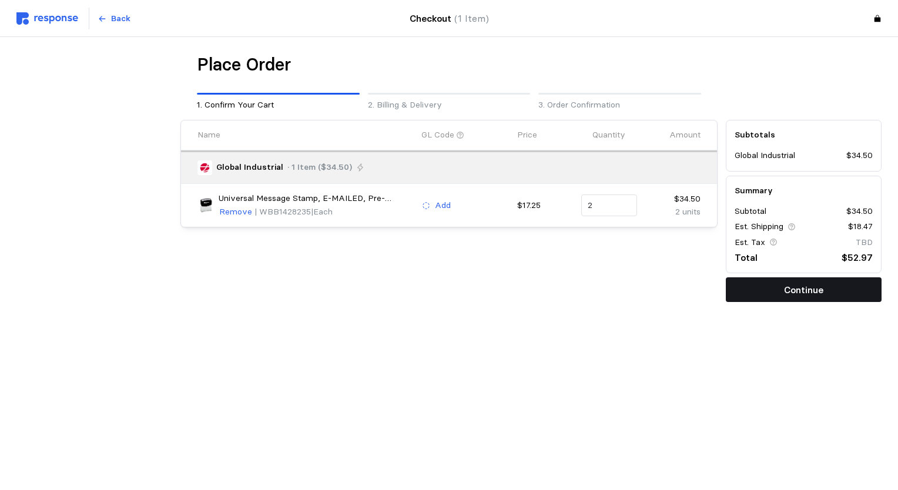
click at [671, 295] on button "Continue" at bounding box center [804, 289] width 156 height 25
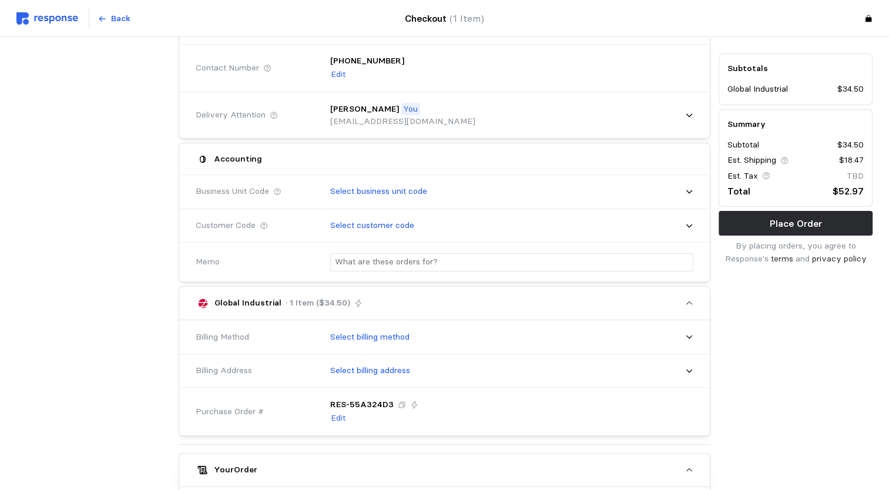
scroll to position [176, 0]
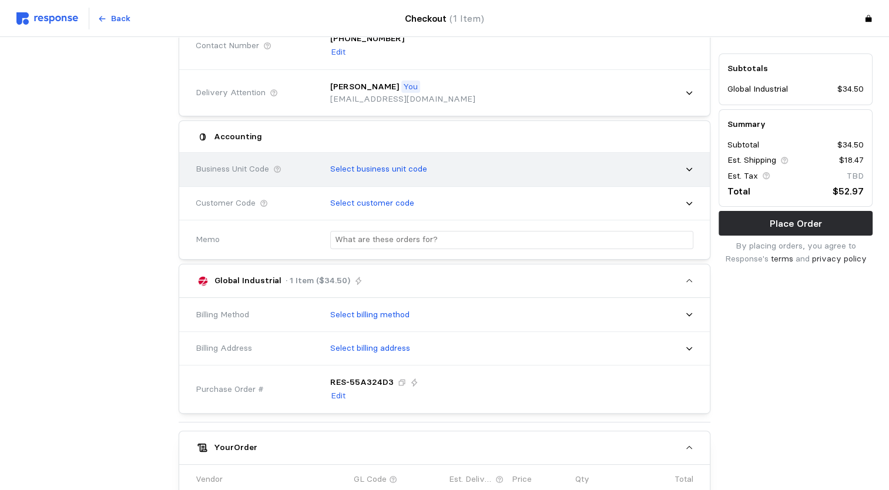
click at [671, 168] on icon at bounding box center [689, 169] width 8 height 8
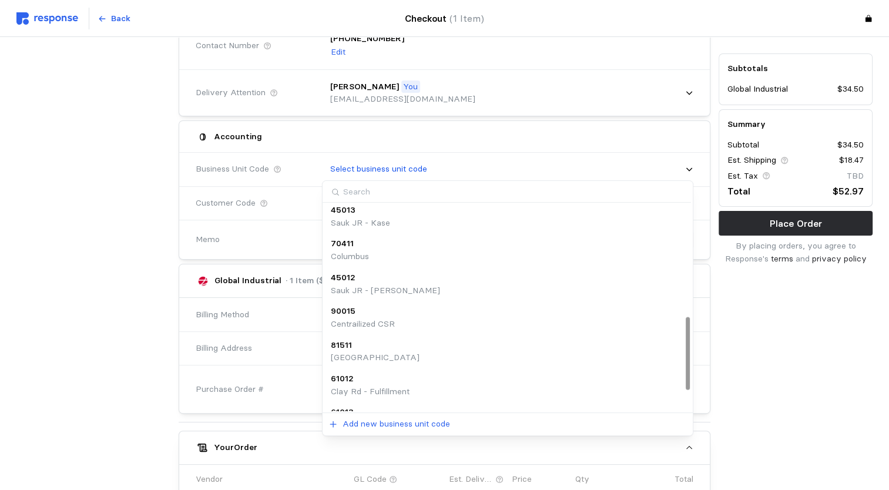
scroll to position [367, 0]
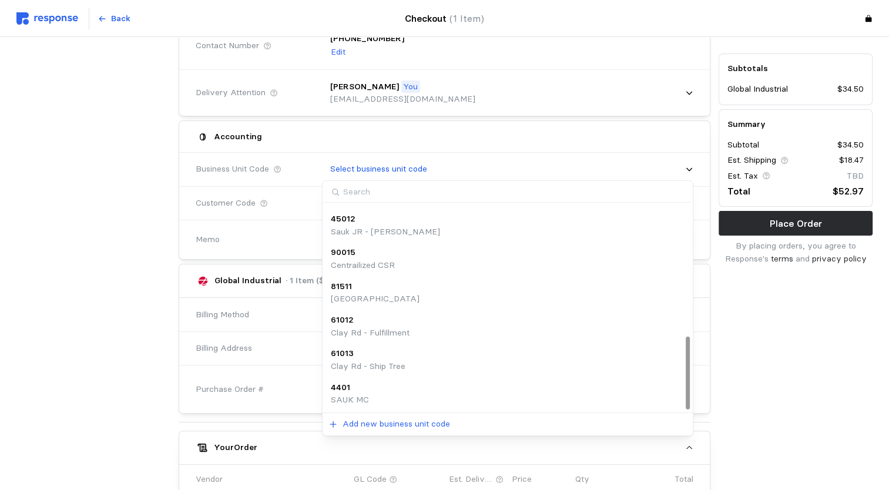
click at [348, 256] on p "90015" at bounding box center [343, 252] width 25 height 13
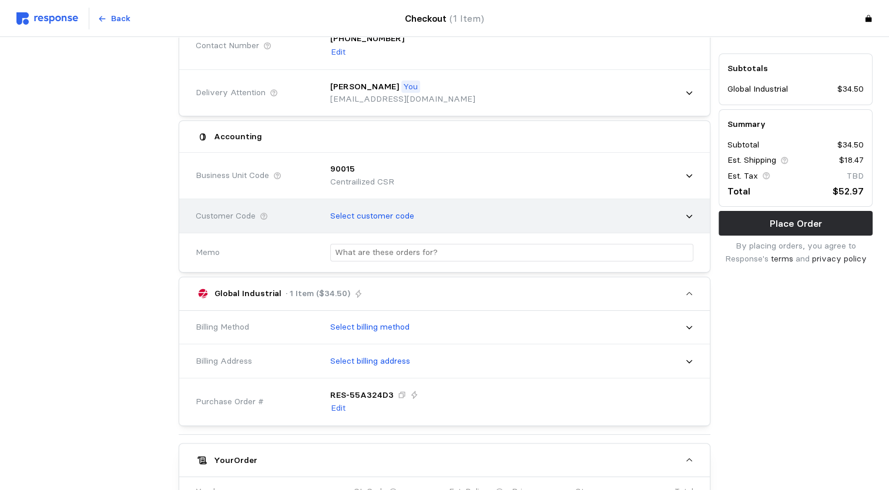
click at [379, 216] on p "Select customer code" at bounding box center [372, 216] width 84 height 13
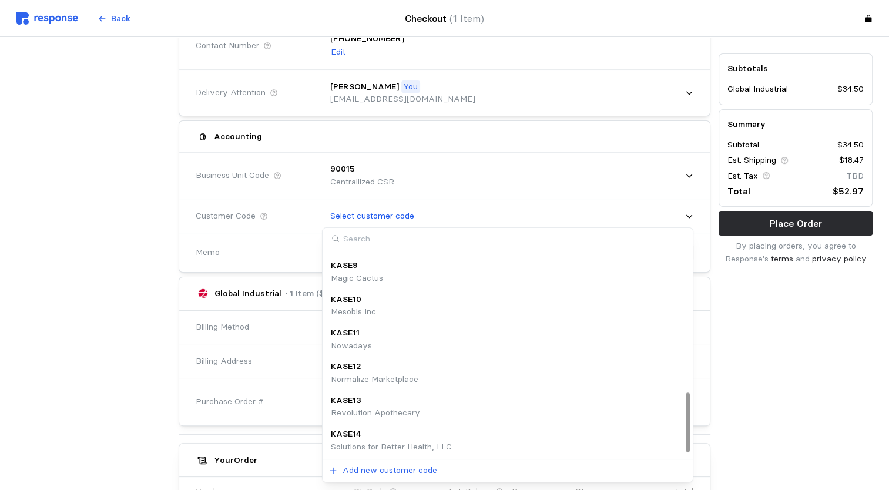
scroll to position [503, 0]
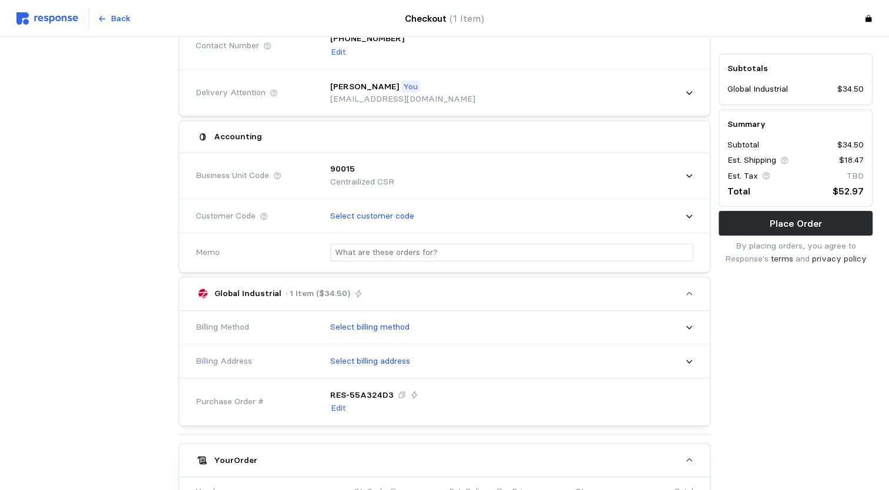
click at [671, 348] on div "Subtotals Global Industrial $34.50 Summary Subtotal $34.50 Est. Shipping $18.47…" at bounding box center [796, 324] width 162 height 770
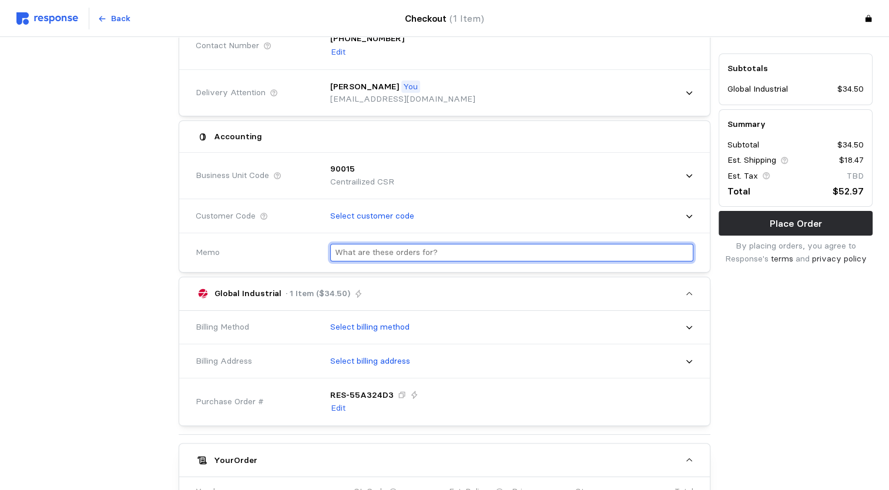
click at [439, 251] on input "text" at bounding box center [512, 253] width 354 height 17
type input "g"
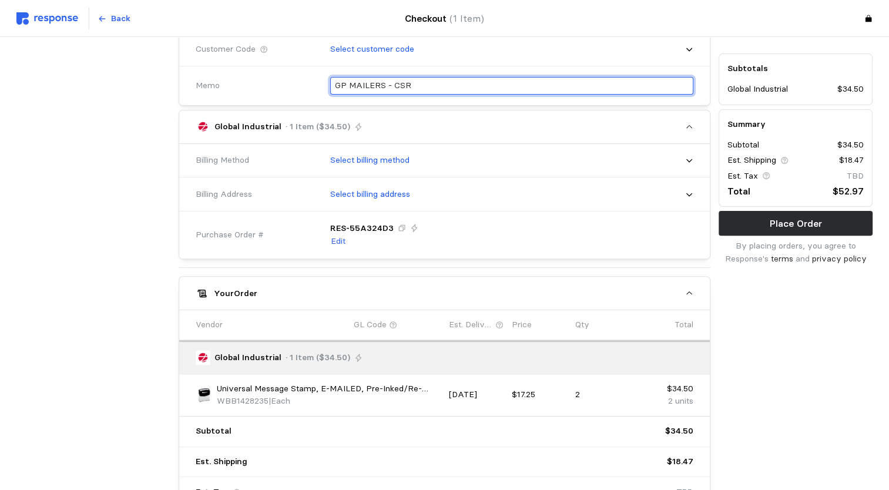
scroll to position [353, 0]
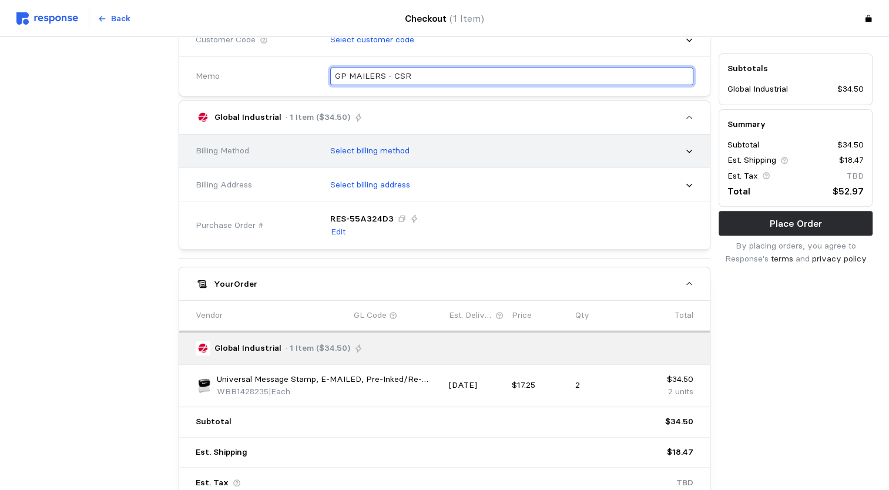
type input "GP MAILERS - CSR"
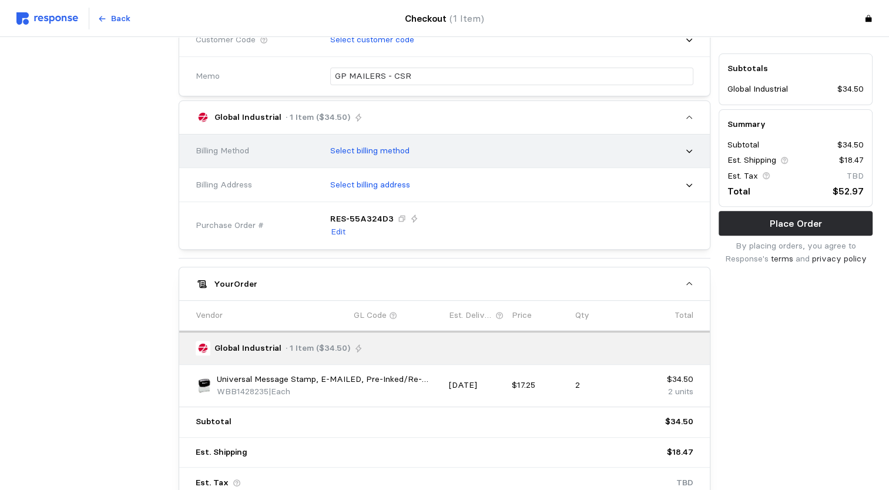
click at [671, 150] on icon at bounding box center [690, 152] width 6 height 4
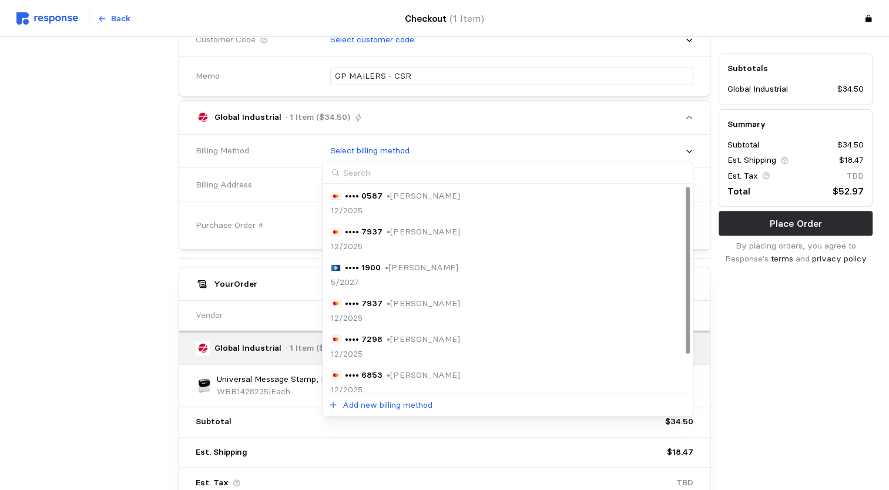
click at [489, 342] on div "•••• 7298 • [PERSON_NAME] 12/2025" at bounding box center [508, 347] width 354 height 28
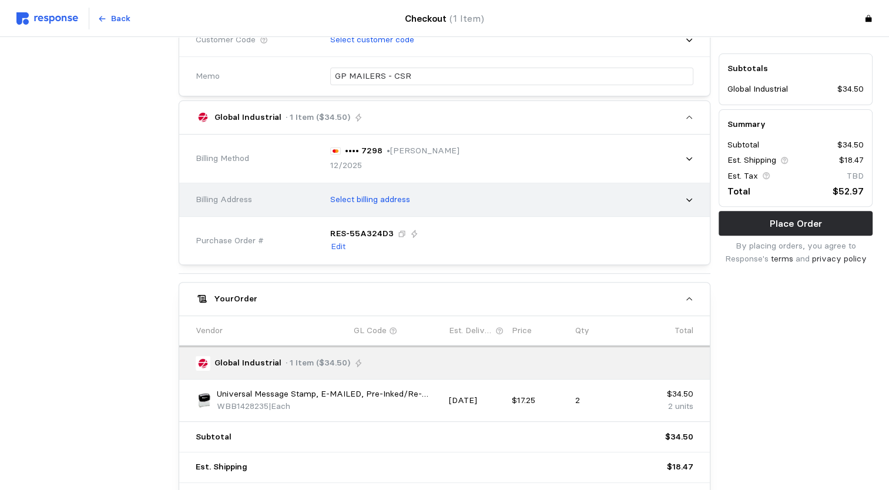
click at [671, 196] on icon at bounding box center [689, 200] width 8 height 8
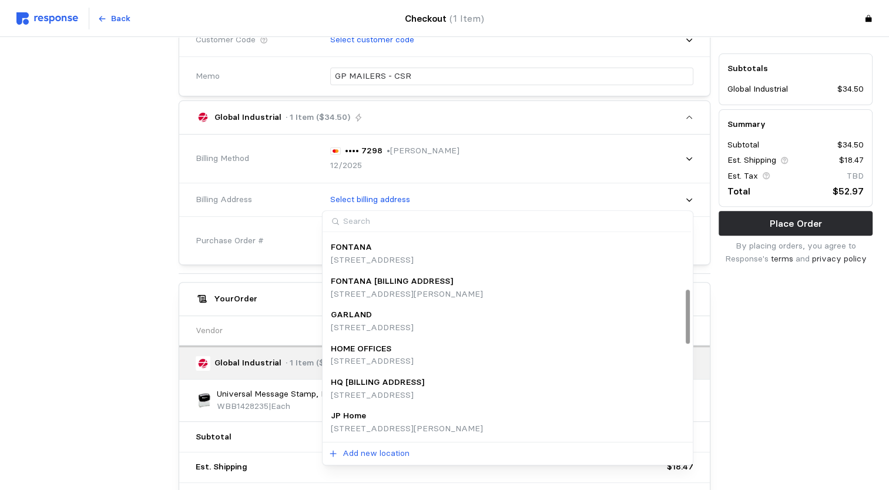
scroll to position [0, 0]
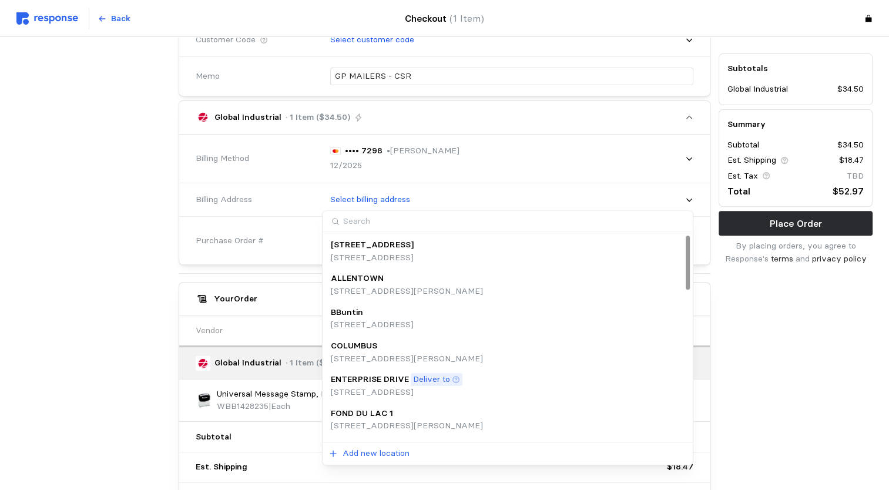
click at [414, 257] on p "[STREET_ADDRESS]" at bounding box center [372, 258] width 83 height 13
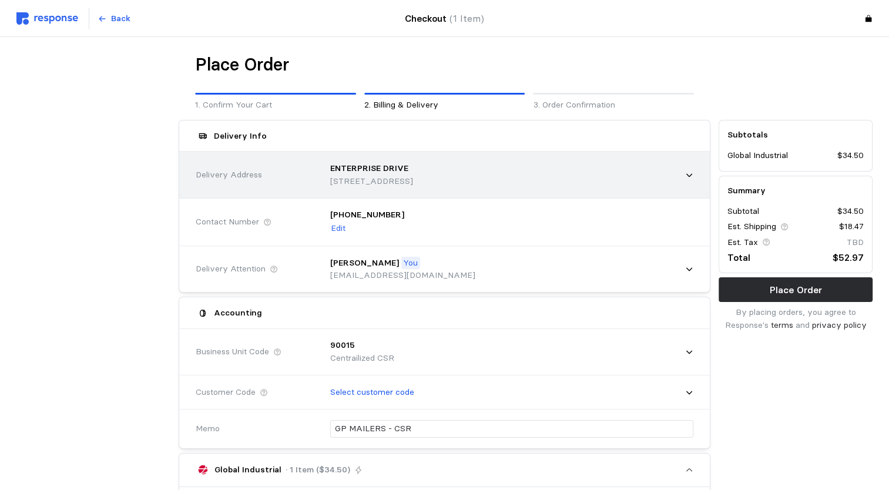
click at [671, 176] on icon at bounding box center [689, 175] width 8 height 8
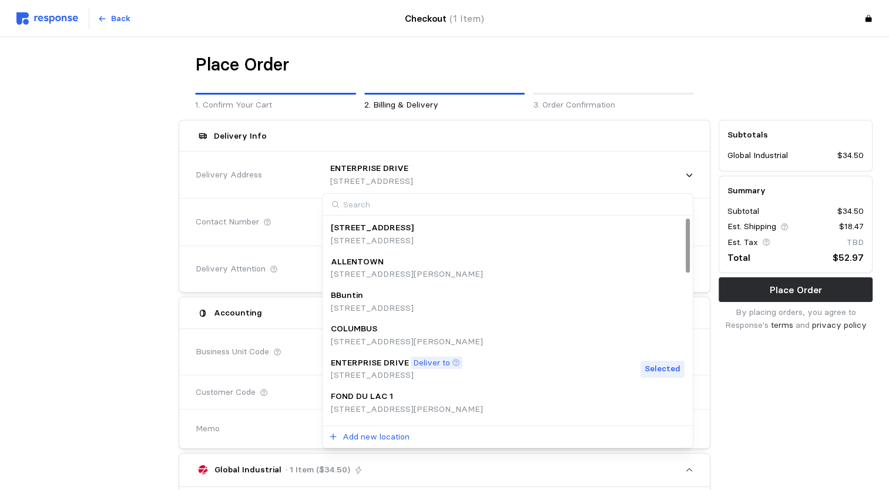
click at [414, 228] on div "[STREET_ADDRESS]" at bounding box center [372, 228] width 83 height 13
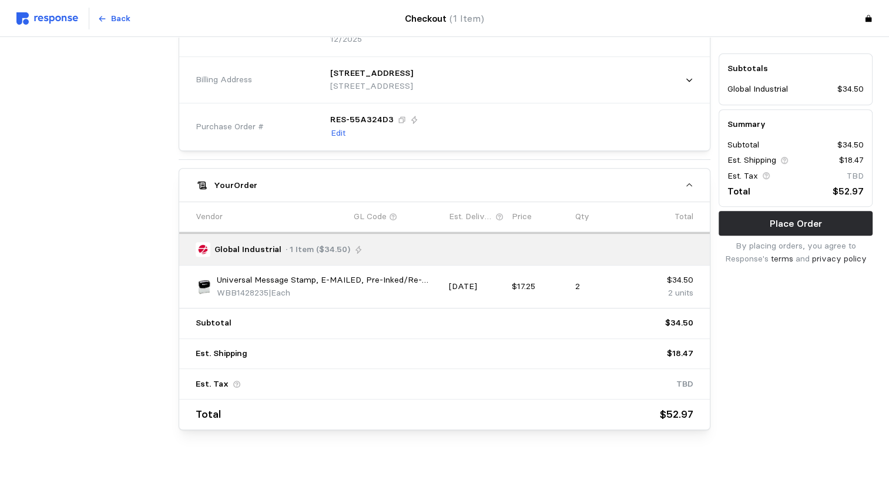
scroll to position [480, 0]
click at [671, 222] on p "Place Order" at bounding box center [796, 223] width 52 height 15
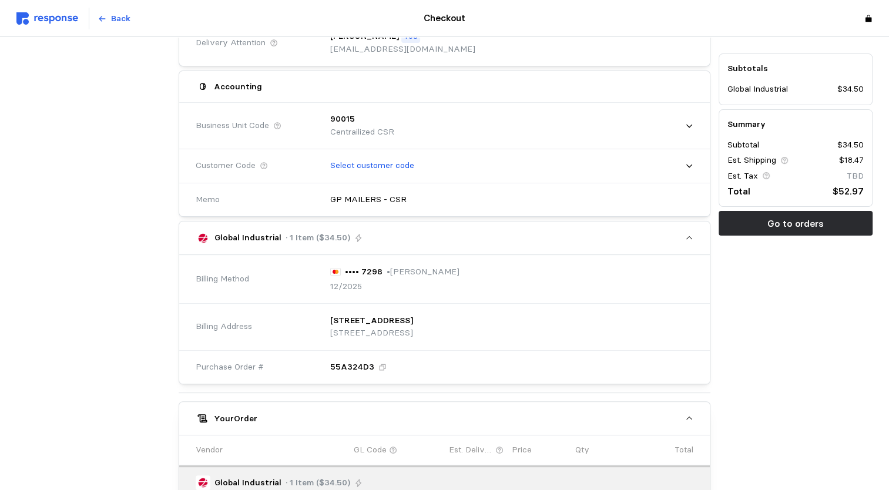
scroll to position [172, 0]
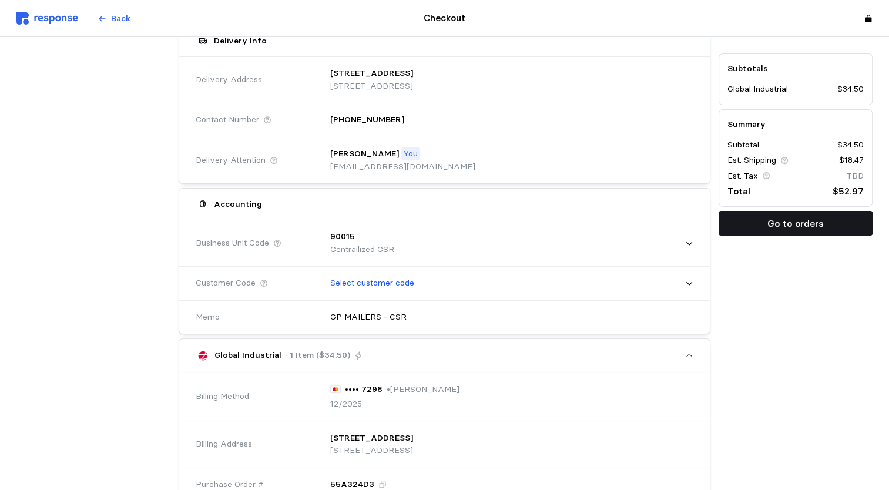
click at [671, 225] on p "Go to orders" at bounding box center [796, 223] width 56 height 15
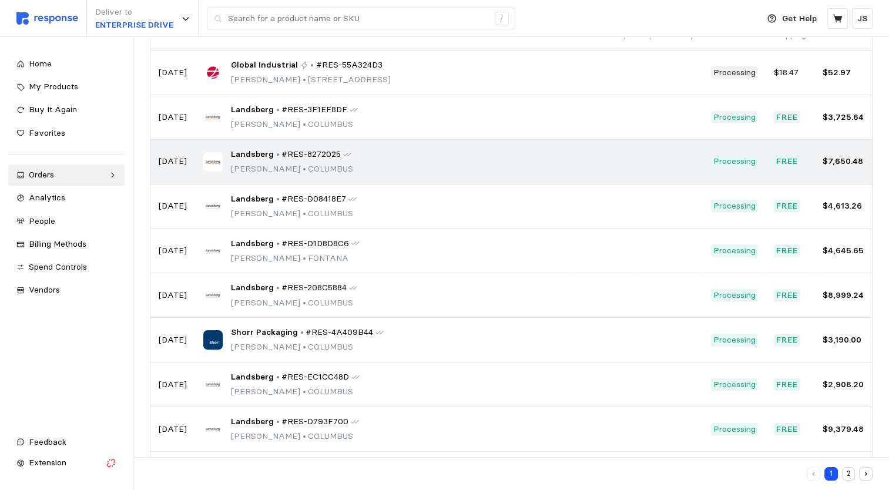
scroll to position [165, 0]
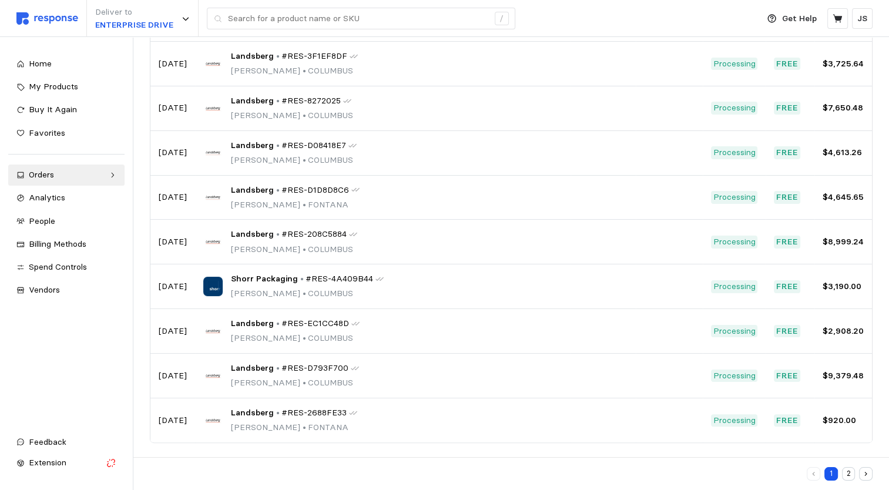
click at [671, 474] on button "2" at bounding box center [849, 474] width 14 height 14
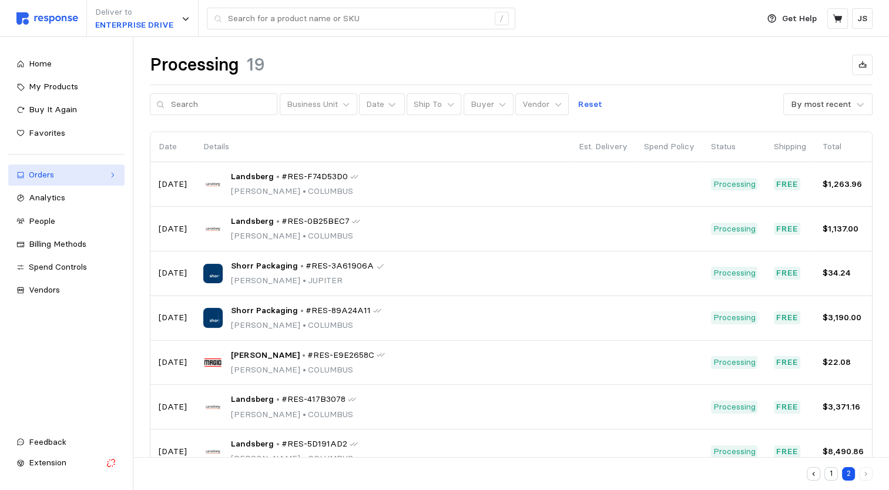
click at [113, 176] on icon at bounding box center [113, 175] width 2 height 5
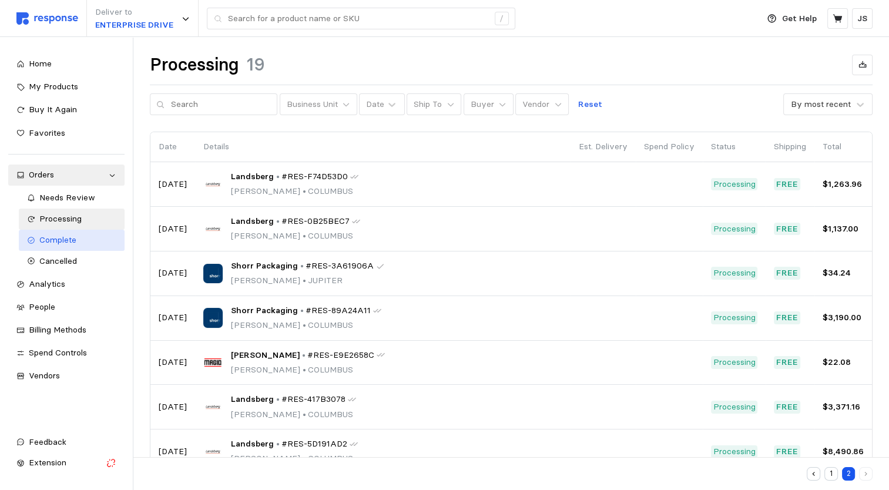
click at [62, 239] on span "Complete" at bounding box center [57, 240] width 37 height 11
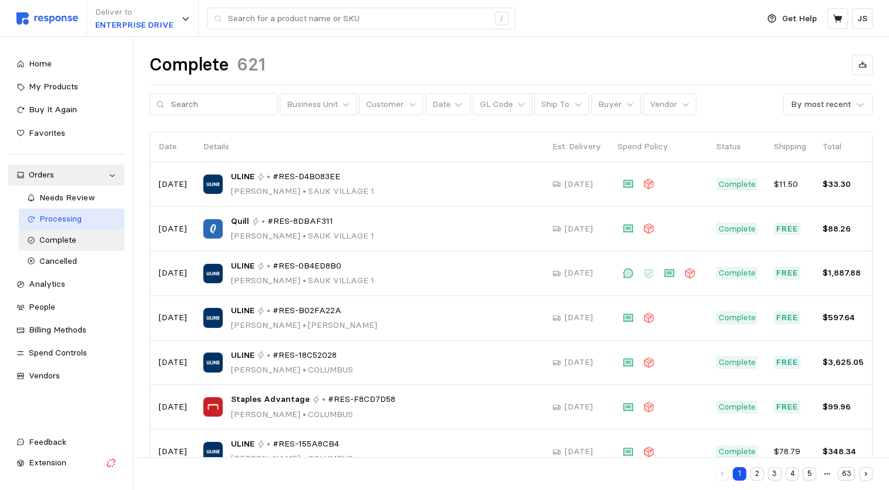
click at [73, 219] on span "Processing" at bounding box center [60, 218] width 42 height 11
